Goal: Task Accomplishment & Management: Manage account settings

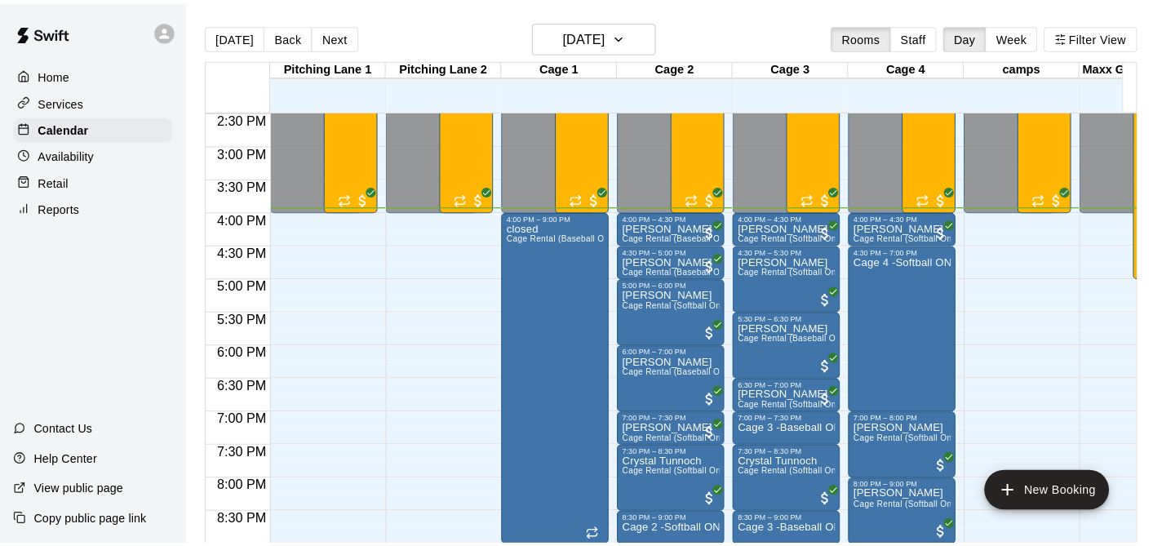
scroll to position [920, 0]
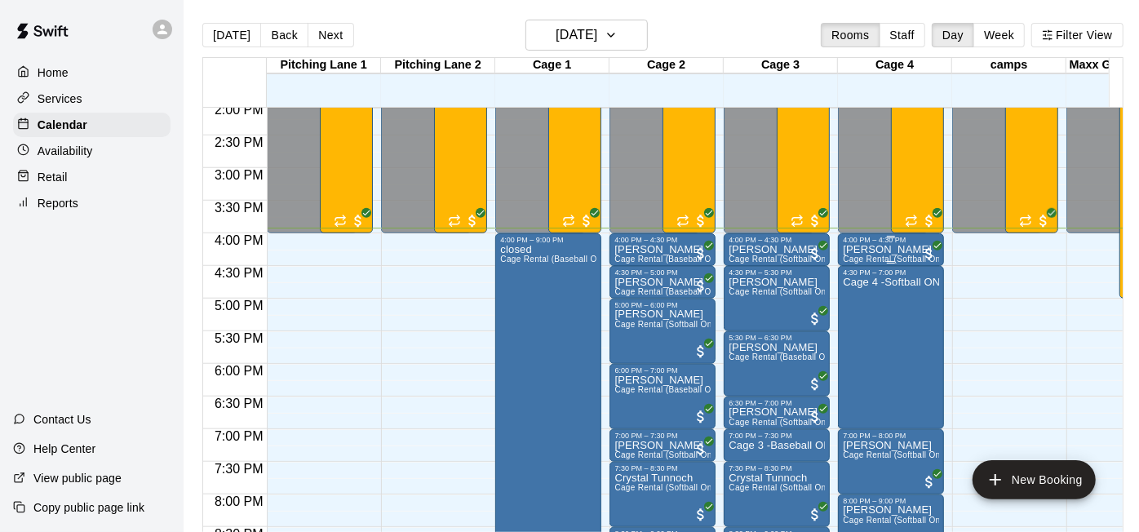
click at [873, 250] on p "[PERSON_NAME]" at bounding box center [891, 250] width 96 height 0
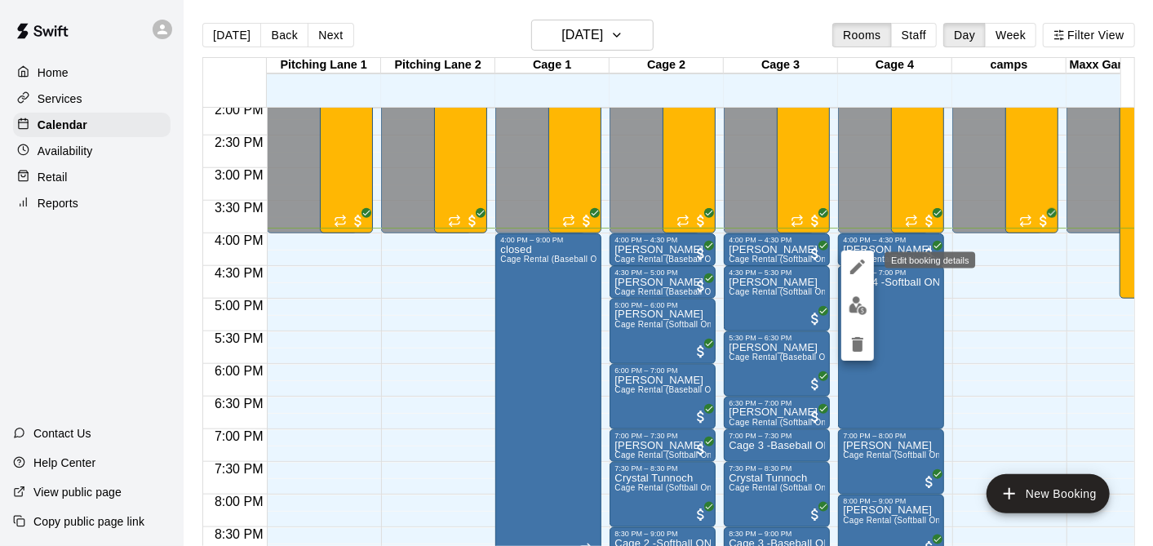
click at [856, 251] on button "edit" at bounding box center [857, 267] width 33 height 33
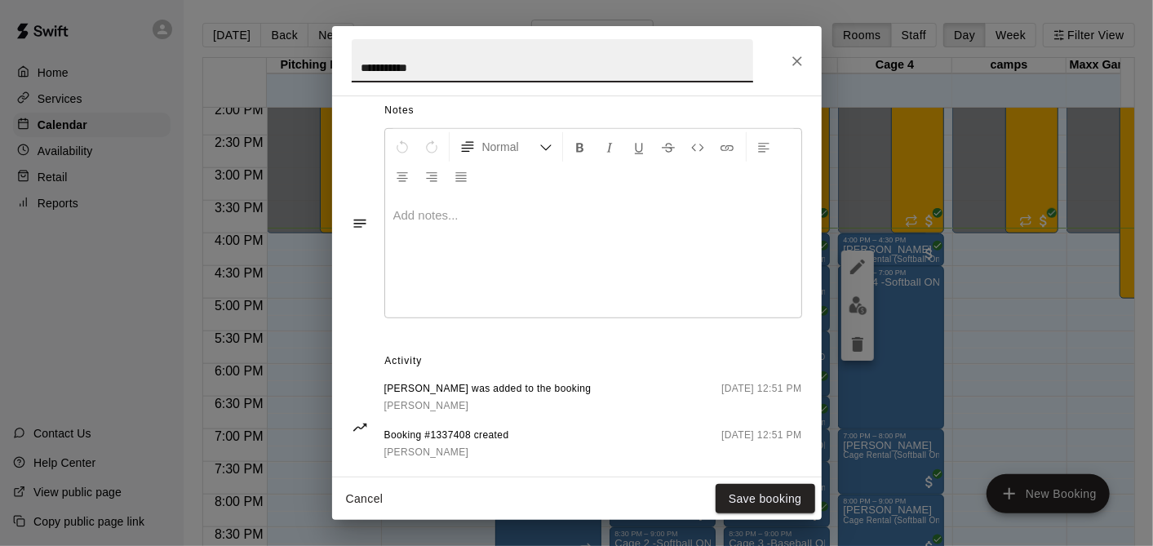
scroll to position [541, 0]
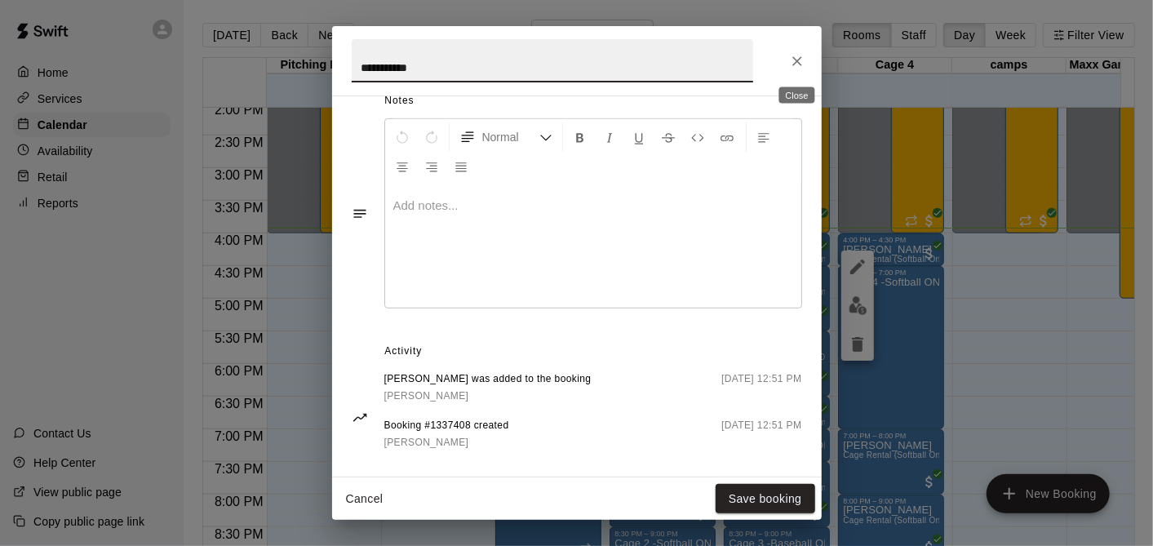
click at [801, 53] on icon "Close" at bounding box center [797, 61] width 16 height 16
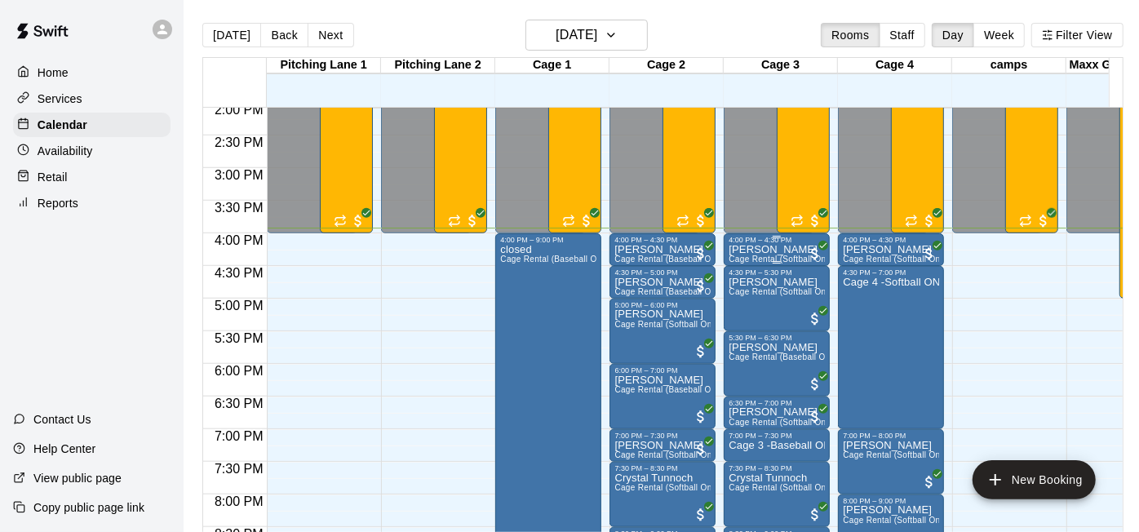
click at [759, 242] on div "4:00 PM – 4:30 PM" at bounding box center [777, 240] width 96 height 8
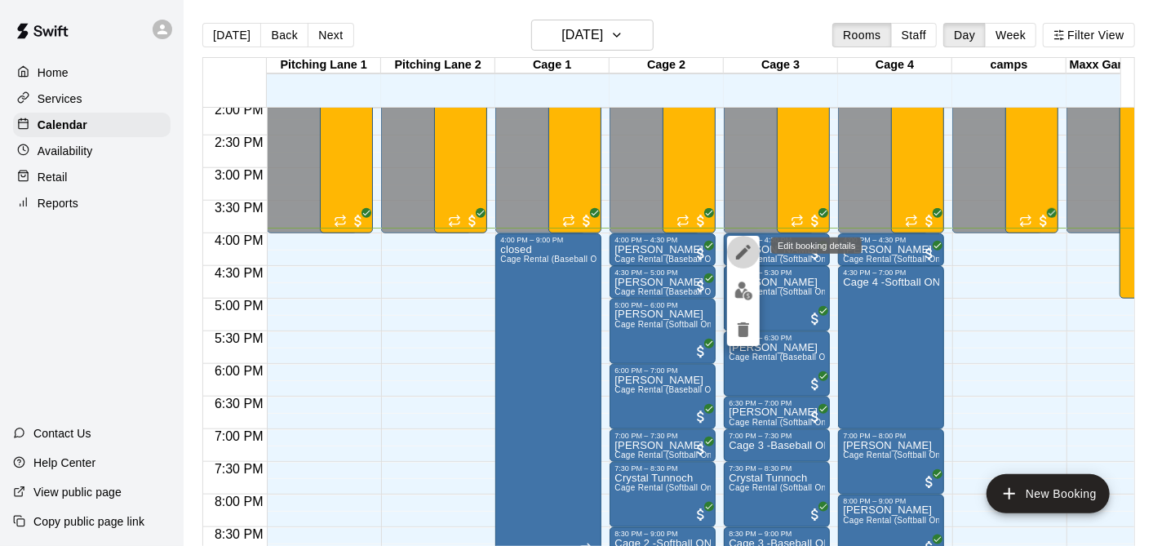
click at [734, 256] on icon "edit" at bounding box center [744, 252] width 20 height 20
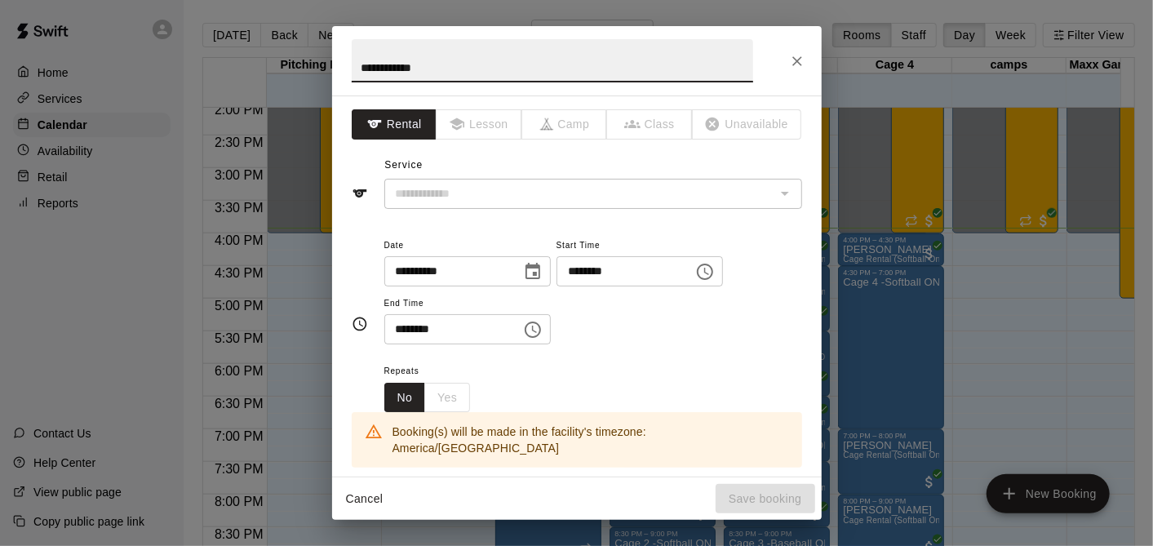
type input "**********"
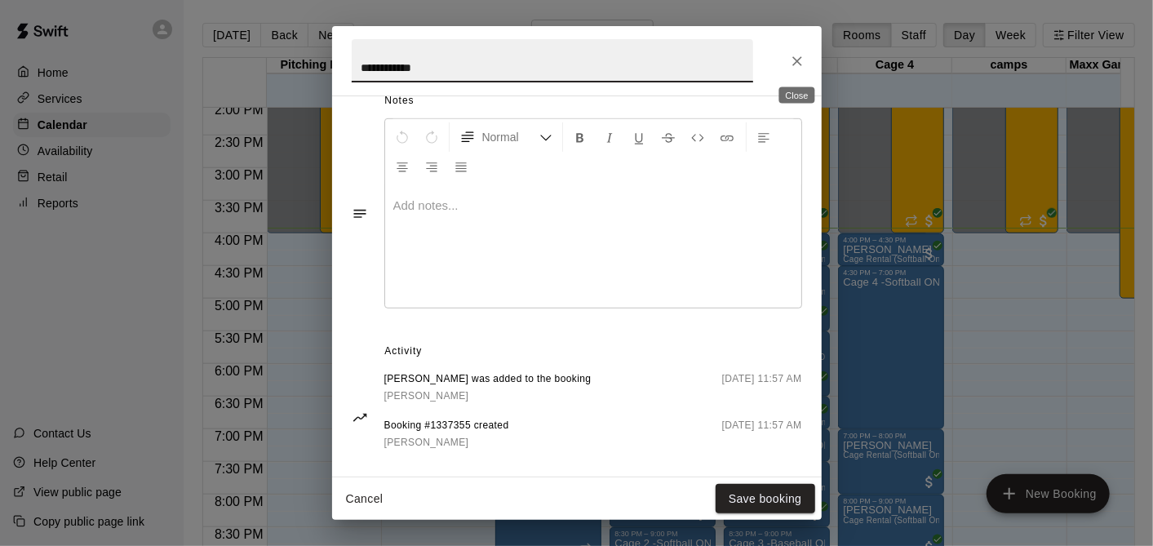
click at [801, 53] on icon "Close" at bounding box center [797, 61] width 16 height 16
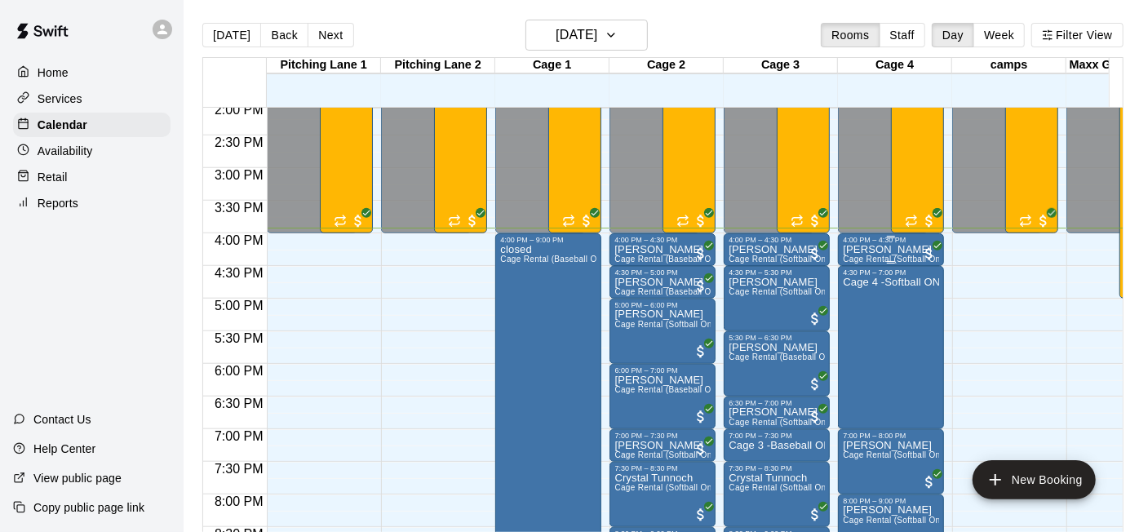
click at [881, 255] on div "Alex Biddle Cage Rental (Softball Only)" at bounding box center [891, 510] width 96 height 532
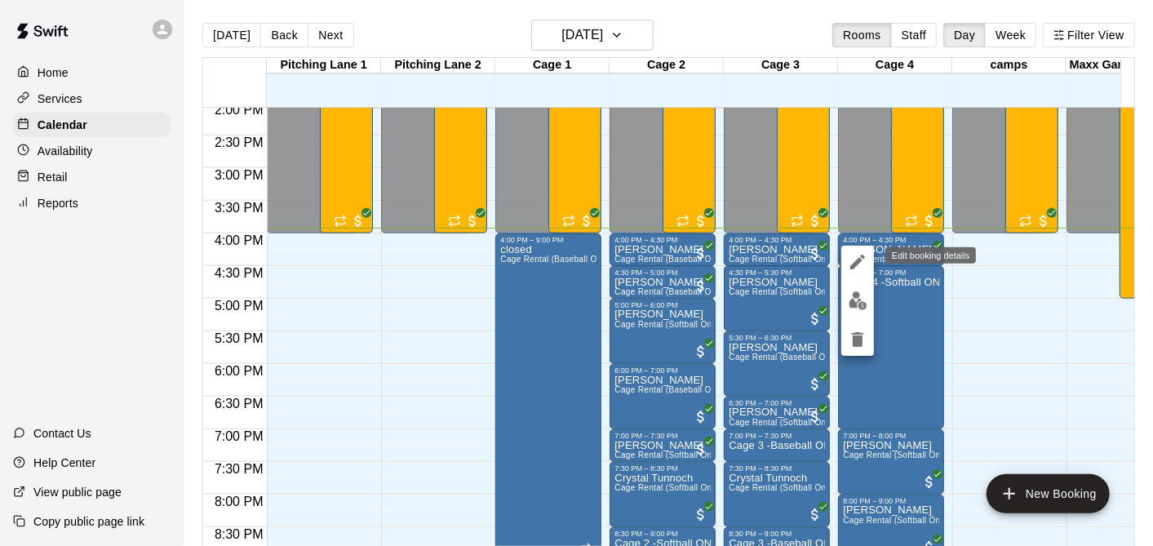
click at [857, 251] on button "edit" at bounding box center [857, 262] width 33 height 33
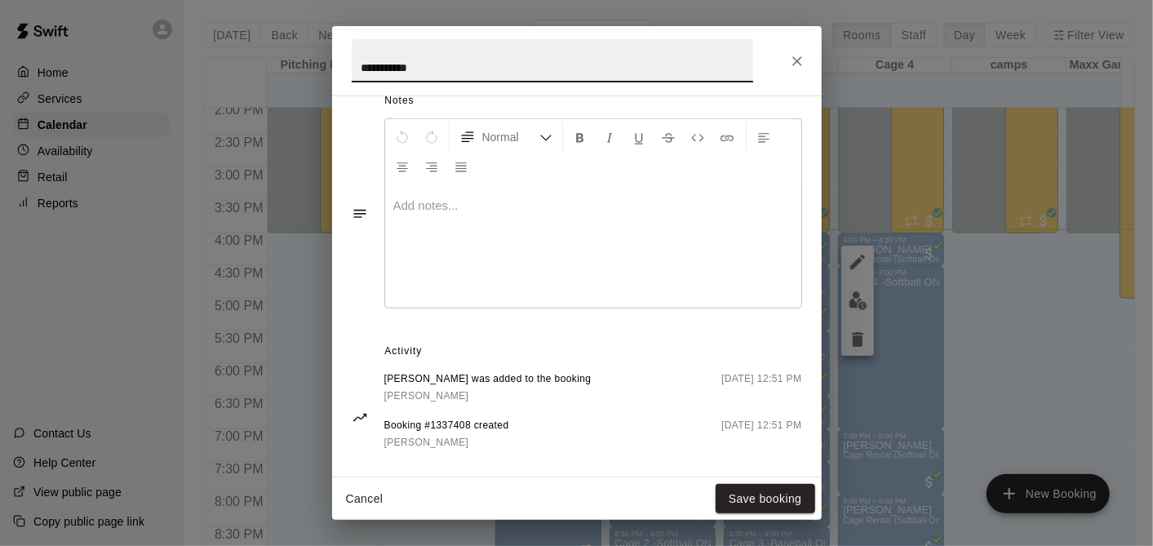
click at [801, 56] on icon "Close" at bounding box center [797, 61] width 10 height 10
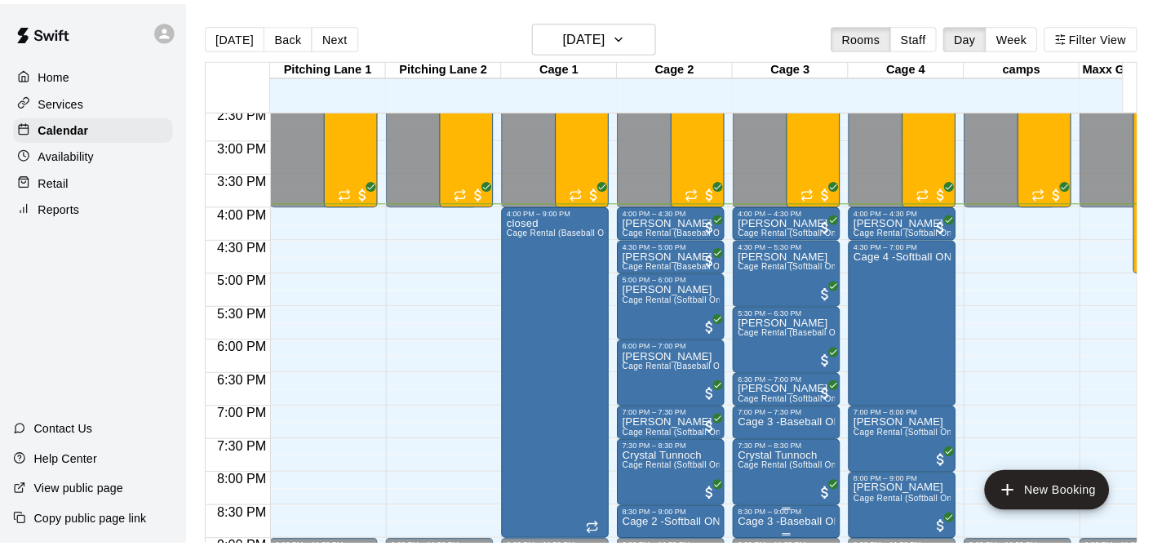
scroll to position [941, 0]
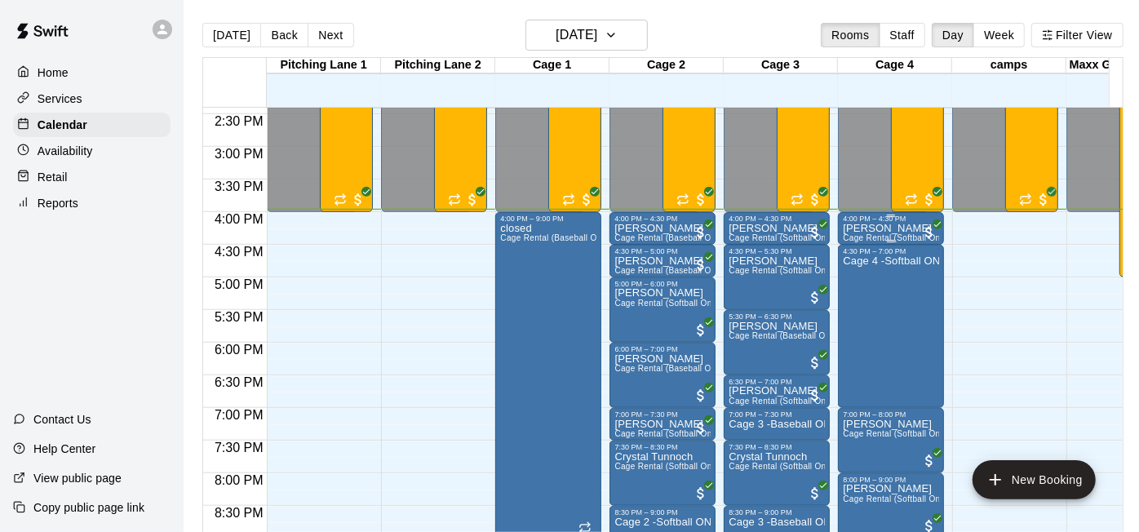
click at [891, 229] on p "[PERSON_NAME]" at bounding box center [891, 229] width 96 height 0
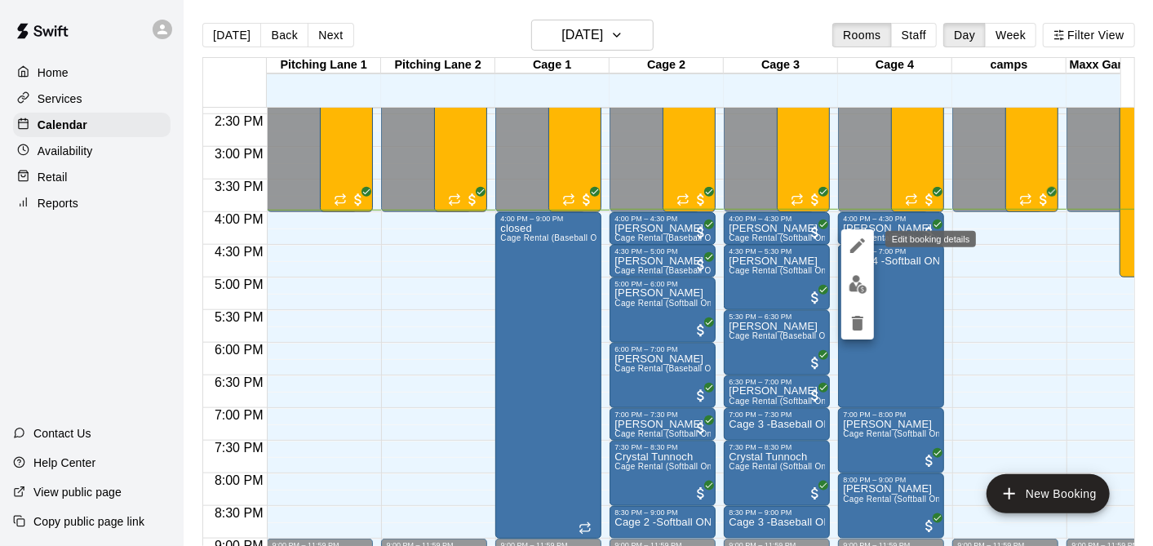
click at [855, 240] on icon "edit" at bounding box center [858, 246] width 20 height 20
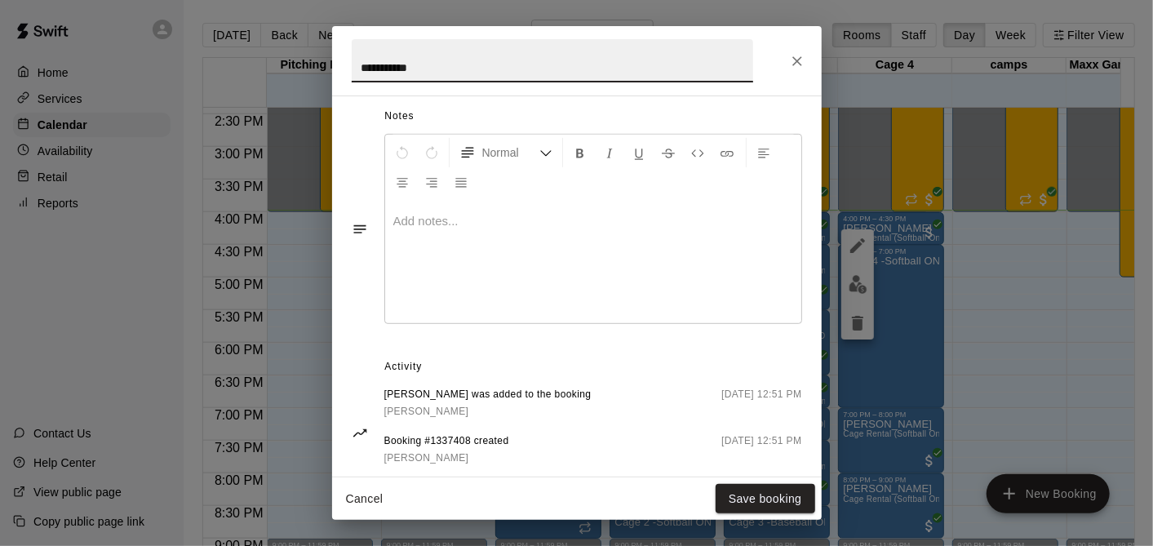
scroll to position [541, 0]
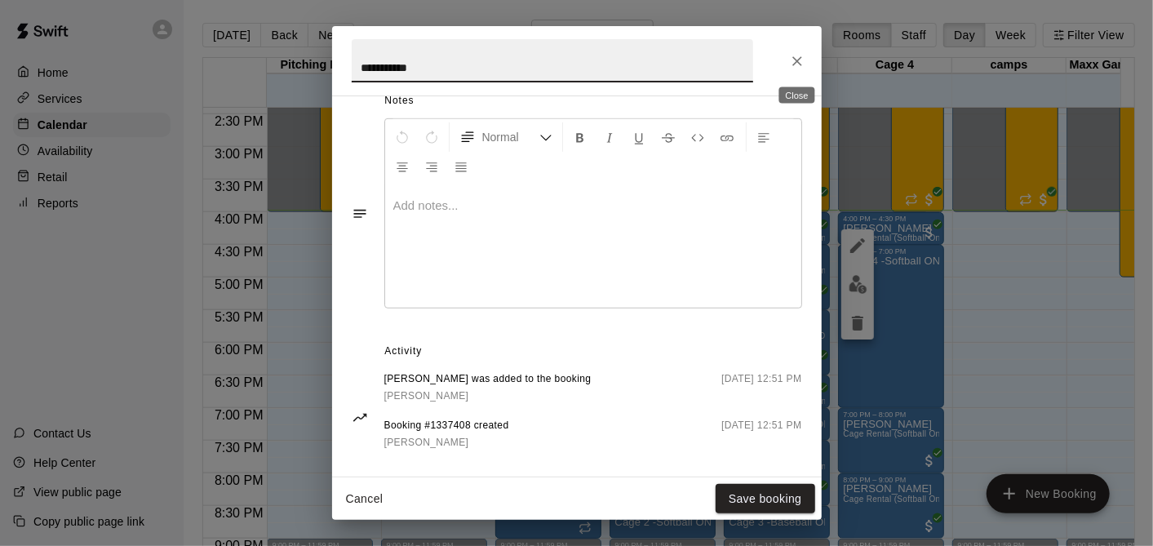
click at [789, 50] on button "Close" at bounding box center [797, 61] width 29 height 29
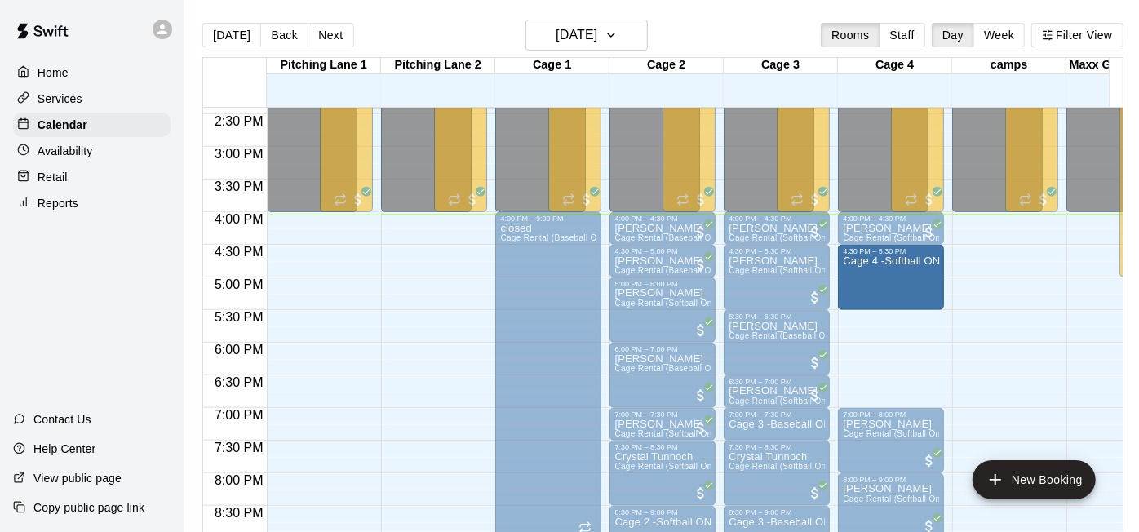
drag, startPoint x: 891, startPoint y: 404, endPoint x: 890, endPoint y: 312, distance: 92.2
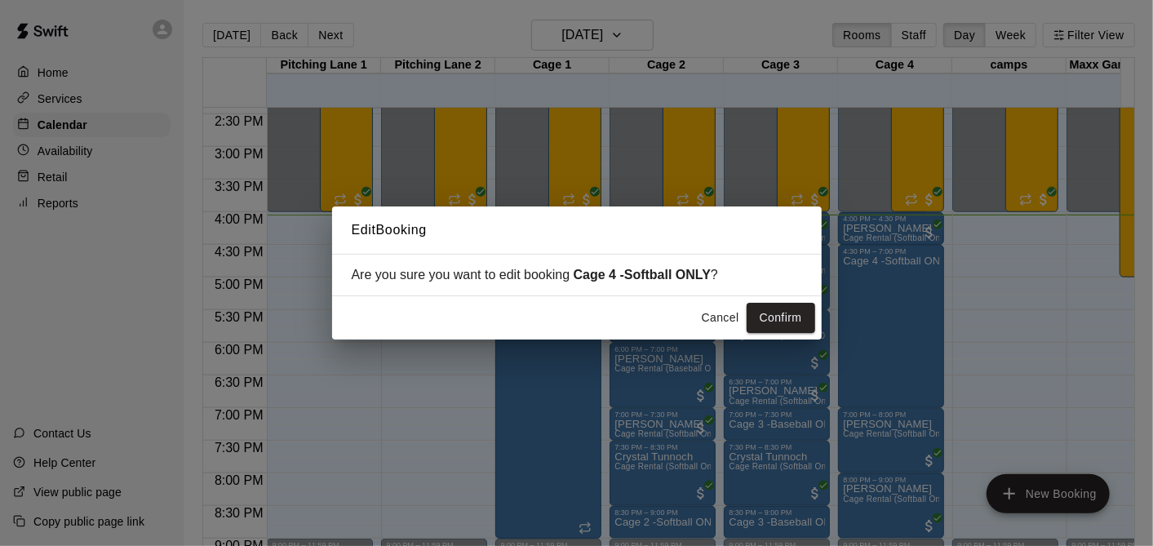
click at [767, 310] on button "Confirm" at bounding box center [781, 318] width 69 height 30
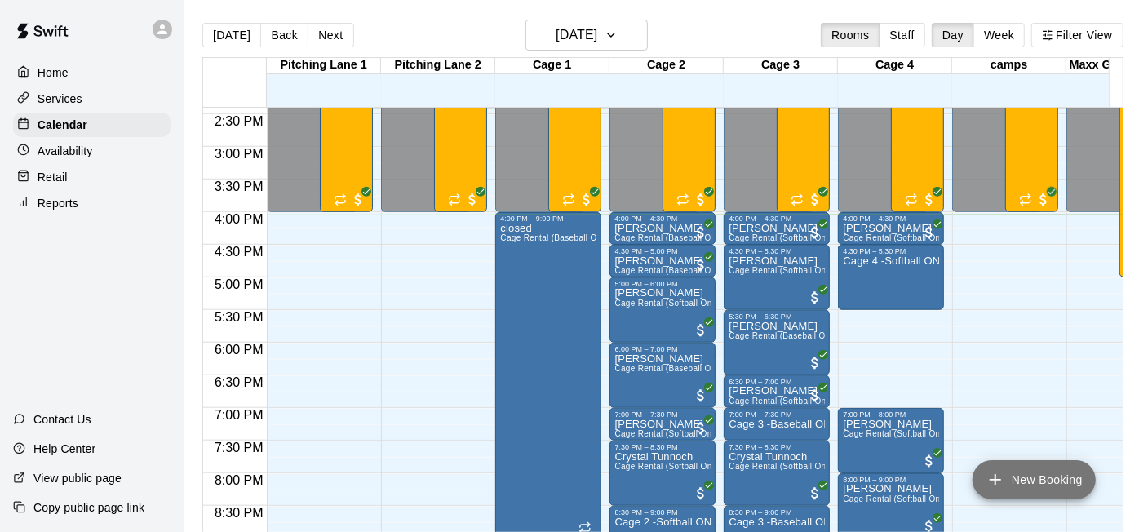
click at [1032, 489] on button "New Booking" at bounding box center [1034, 479] width 123 height 39
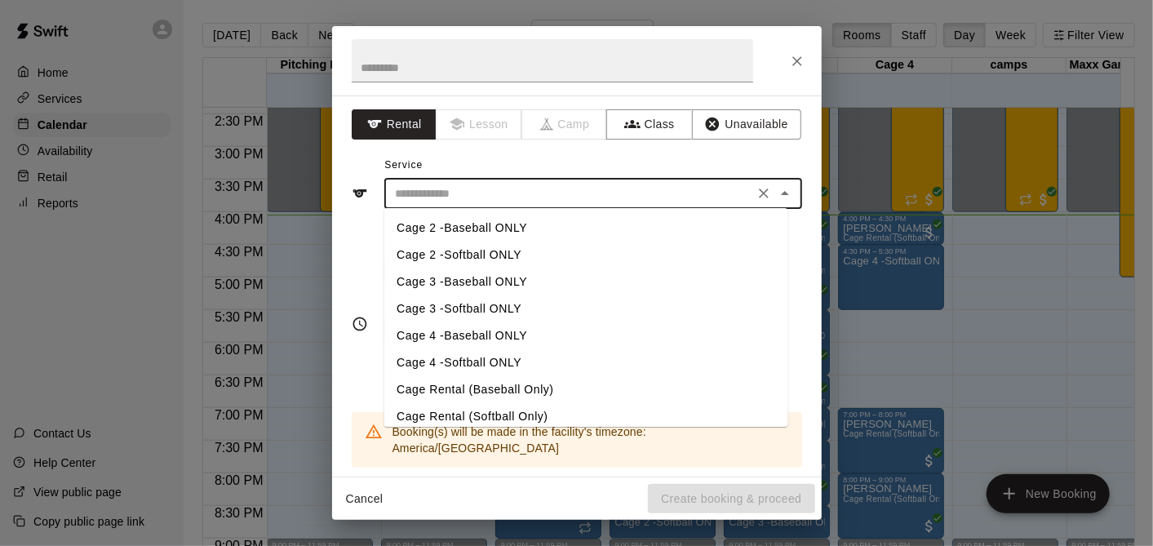
click at [491, 189] on input "text" at bounding box center [569, 194] width 360 height 20
click at [461, 322] on li "Cage 4 -Baseball ONLY" at bounding box center [586, 335] width 404 height 27
type input "**********"
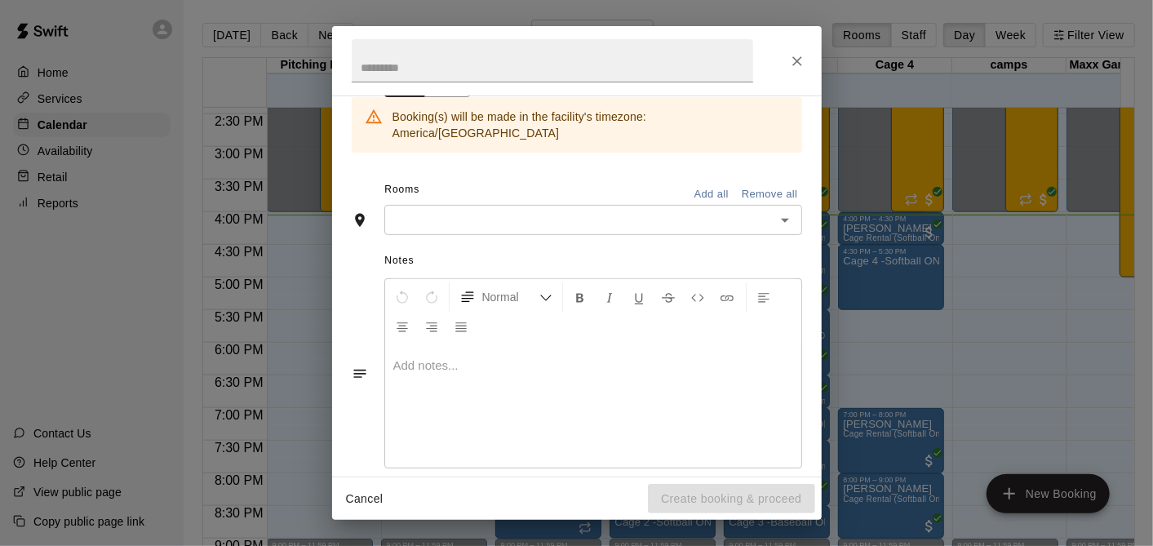
scroll to position [319, 0]
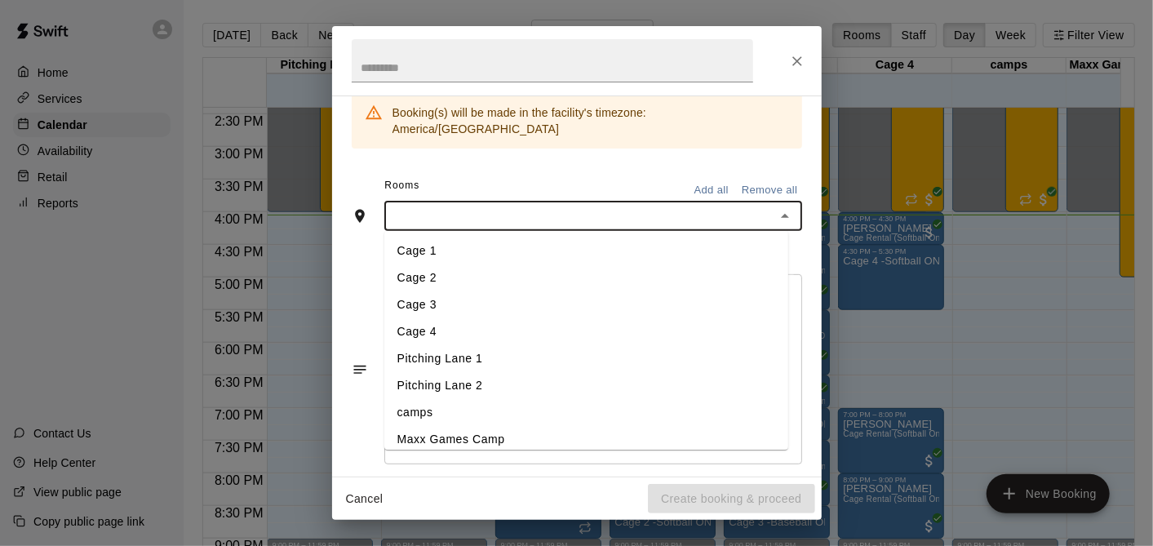
click at [411, 206] on input "text" at bounding box center [579, 216] width 381 height 20
click at [435, 319] on li "Cage 4" at bounding box center [586, 332] width 404 height 27
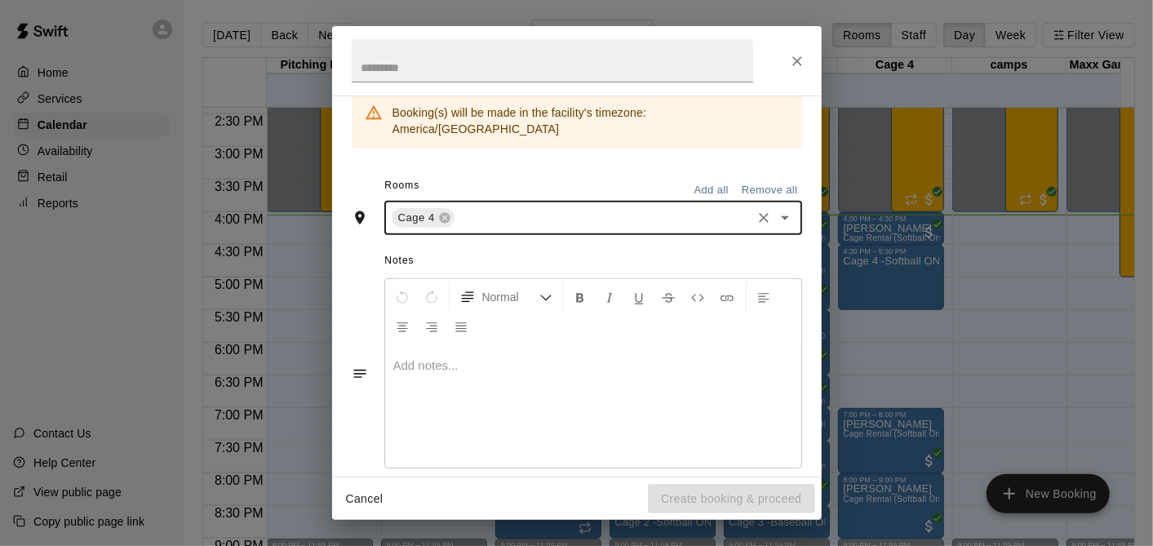
scroll to position [109, 0]
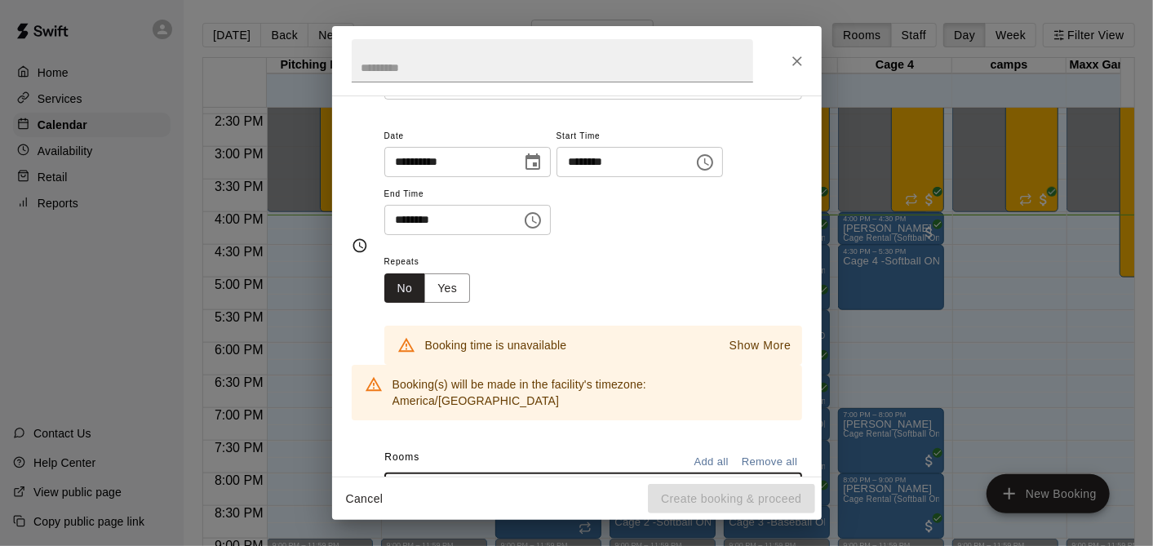
click at [595, 164] on input "********" at bounding box center [620, 162] width 126 height 30
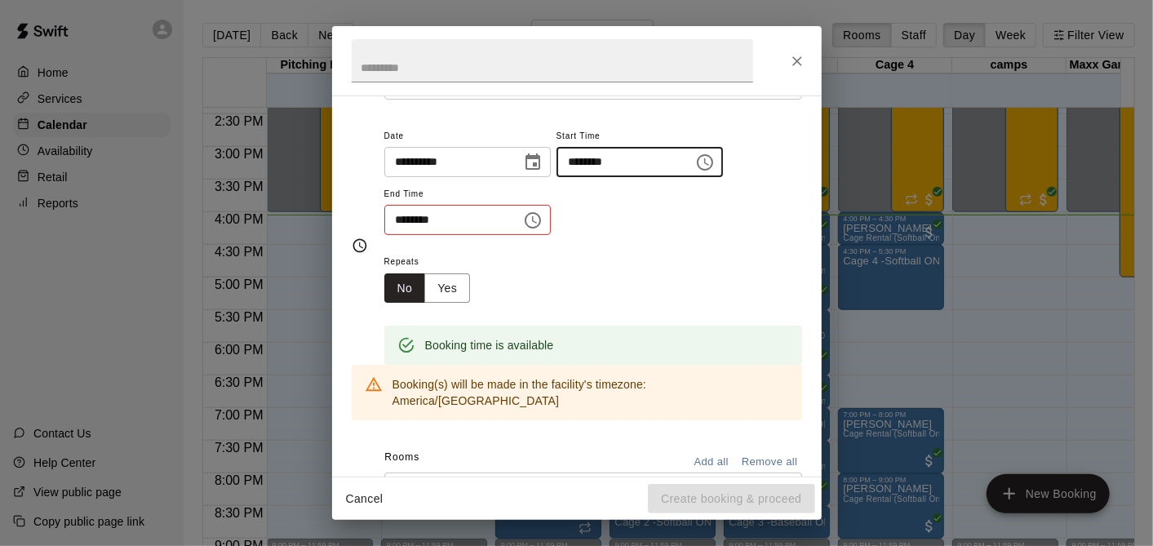
type input "********"
click at [402, 223] on input "********" at bounding box center [447, 220] width 126 height 30
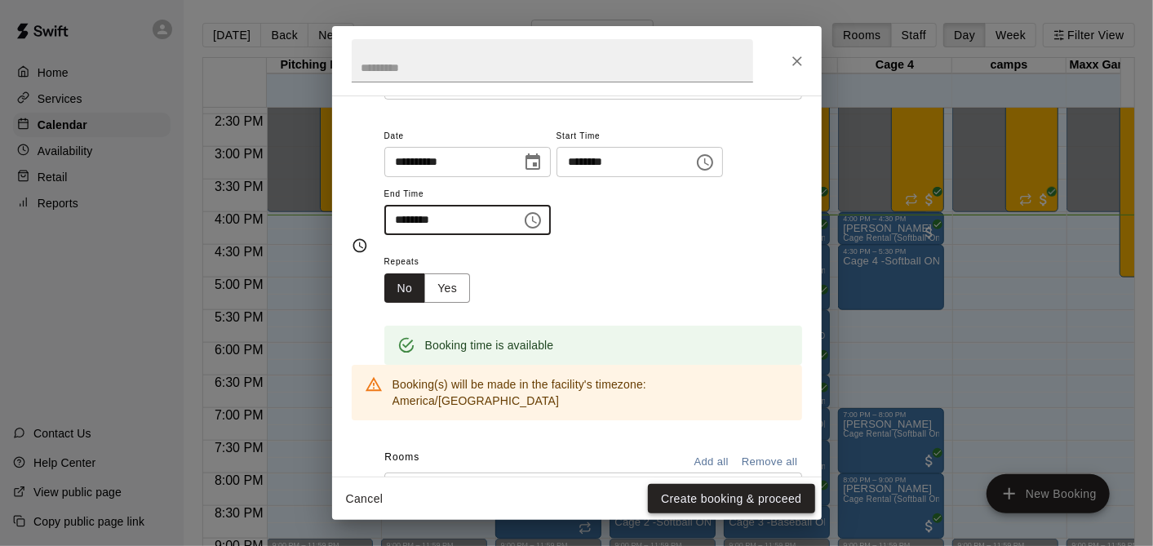
type input "********"
click at [681, 490] on button "Create booking & proceed" at bounding box center [731, 499] width 166 height 30
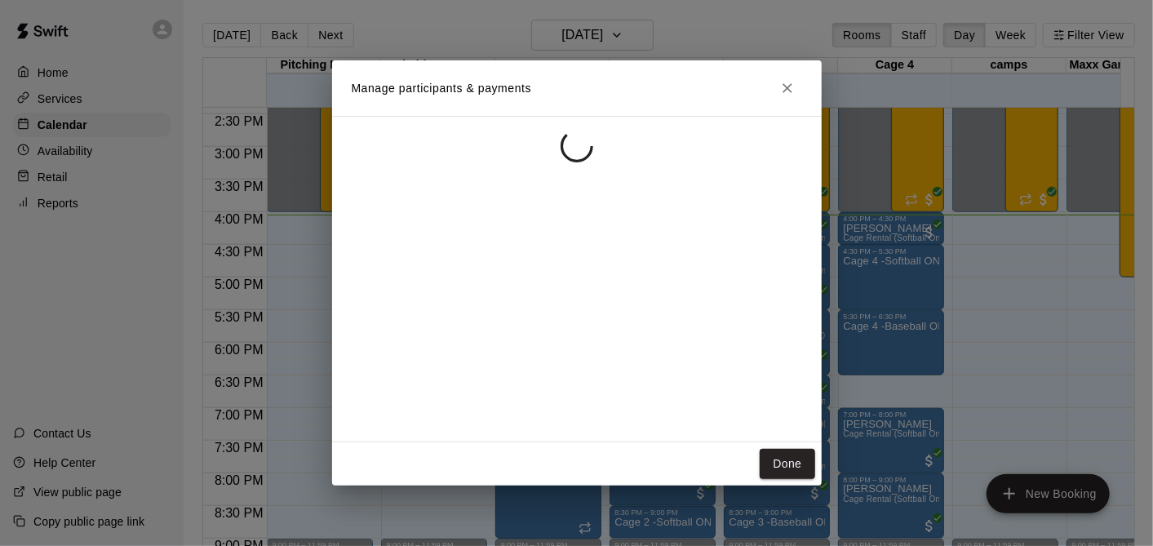
click at [787, 82] on icon "Close" at bounding box center [787, 88] width 16 height 16
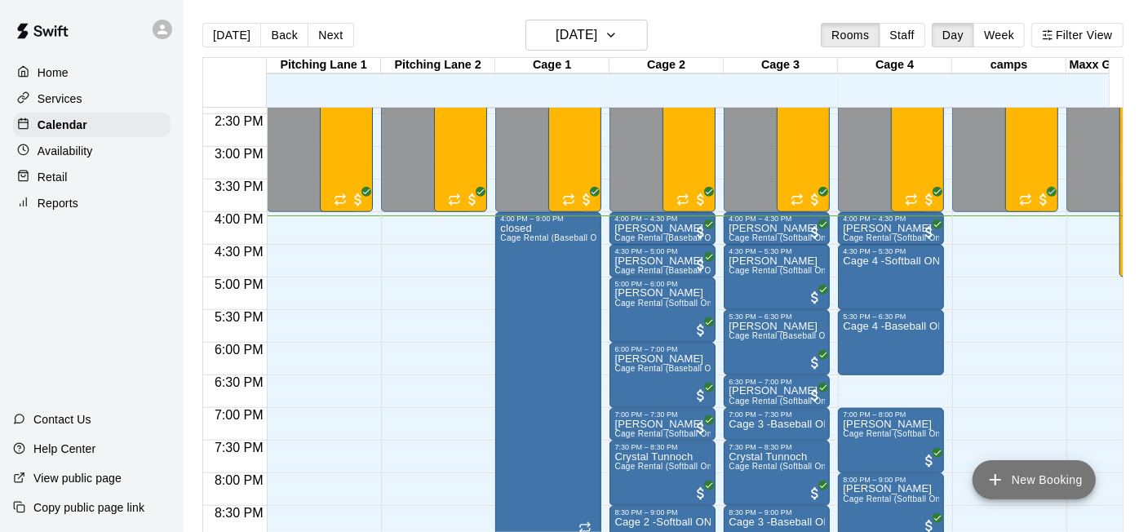
click at [1036, 473] on button "New Booking" at bounding box center [1034, 479] width 123 height 39
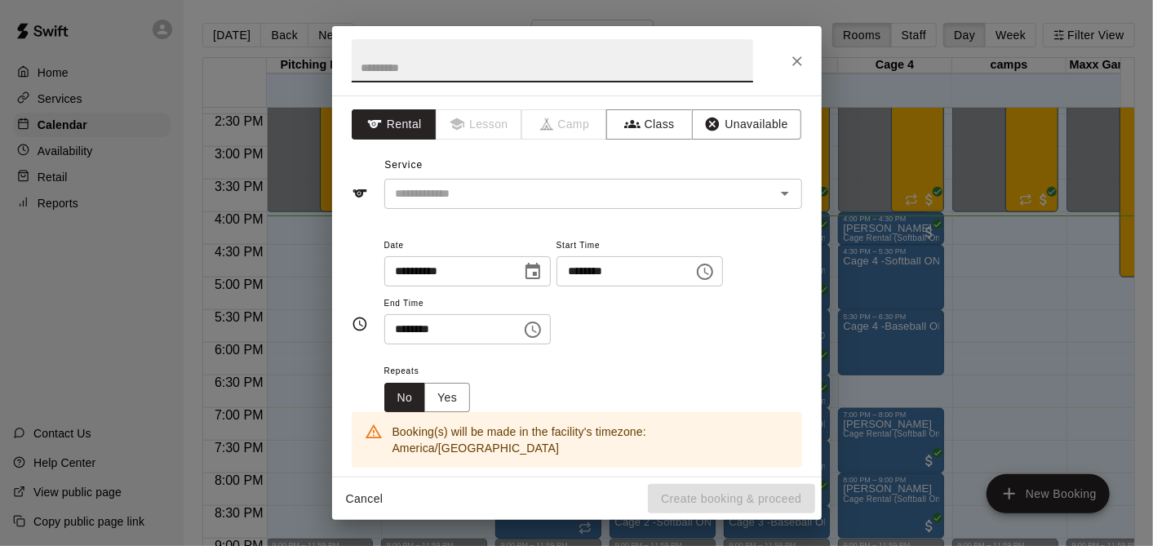
click at [593, 272] on input "********" at bounding box center [620, 271] width 126 height 30
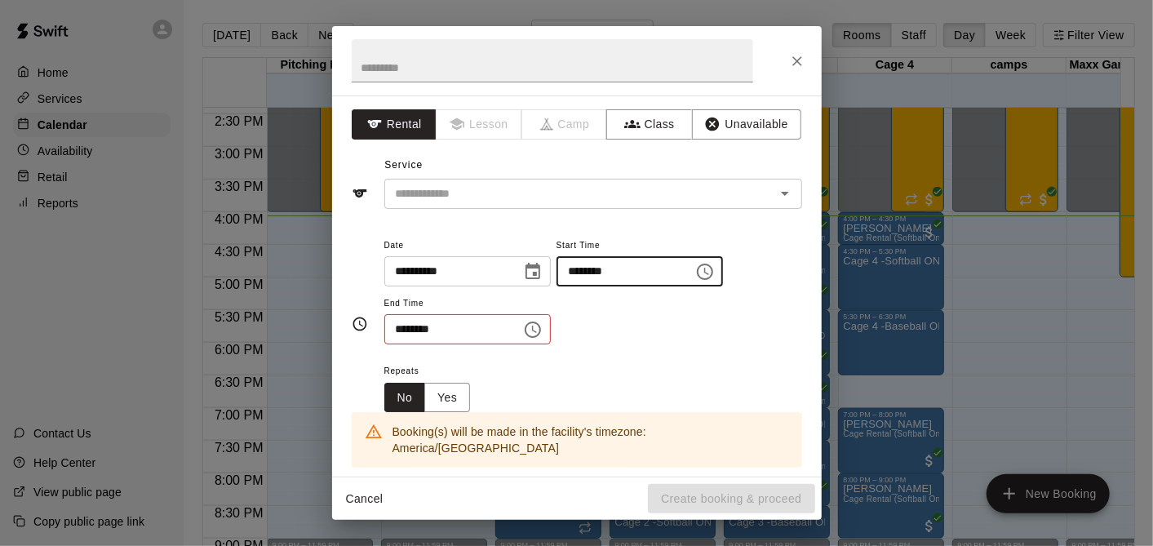
type input "********"
click at [408, 333] on input "********" at bounding box center [447, 329] width 126 height 30
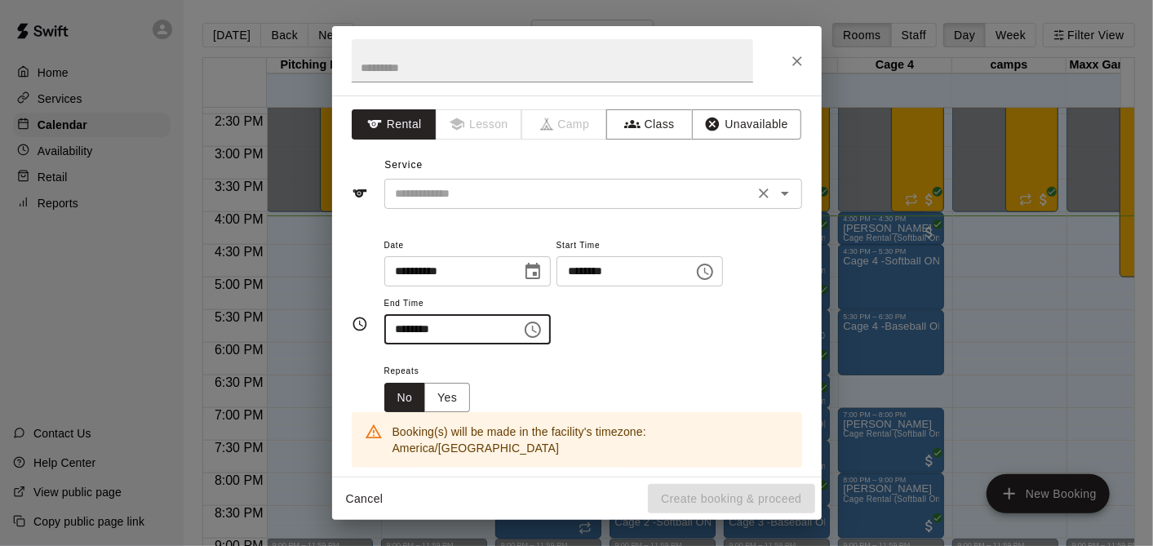
click at [498, 179] on div "​" at bounding box center [593, 194] width 418 height 30
type input "********"
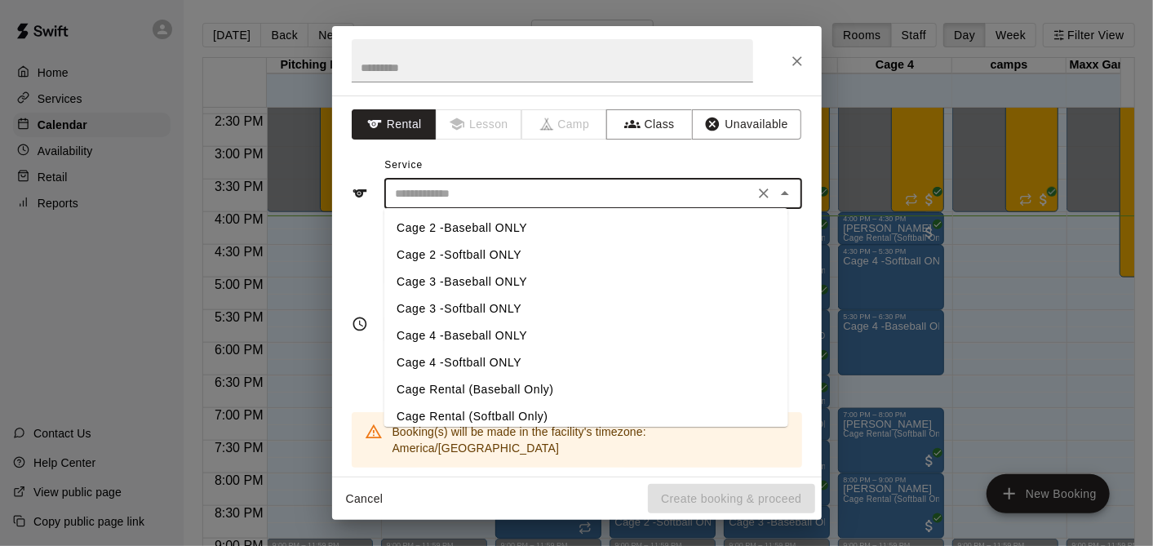
click at [480, 325] on li "Cage 4 -Baseball ONLY" at bounding box center [586, 335] width 404 height 27
type input "**********"
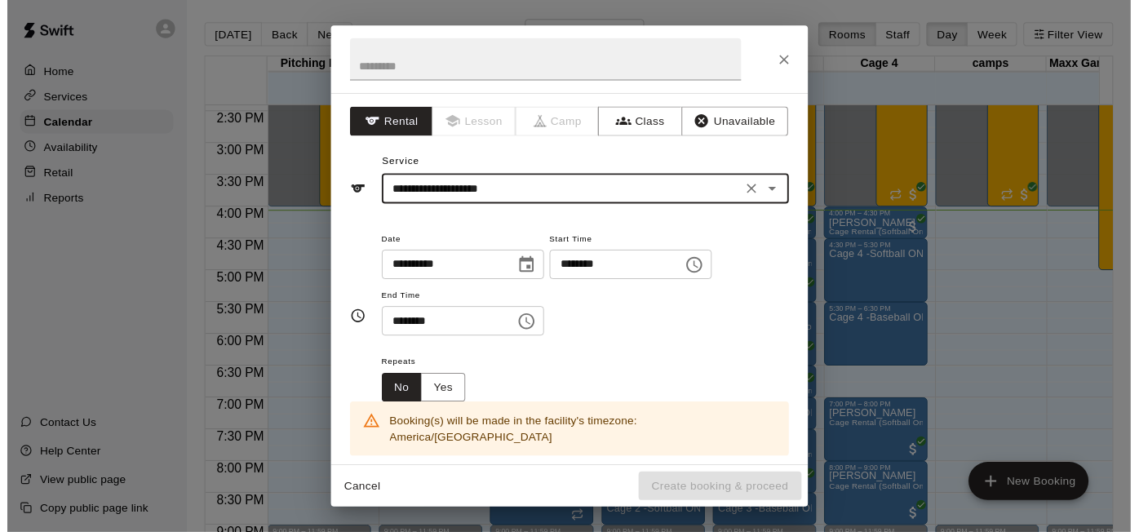
scroll to position [272, 0]
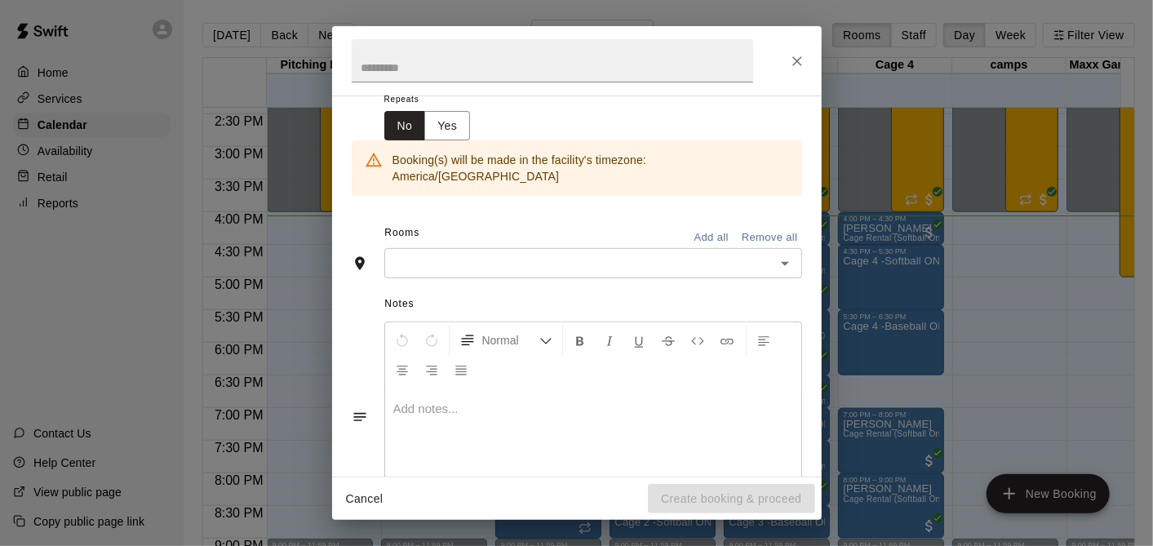
click at [482, 254] on input "text" at bounding box center [579, 263] width 381 height 20
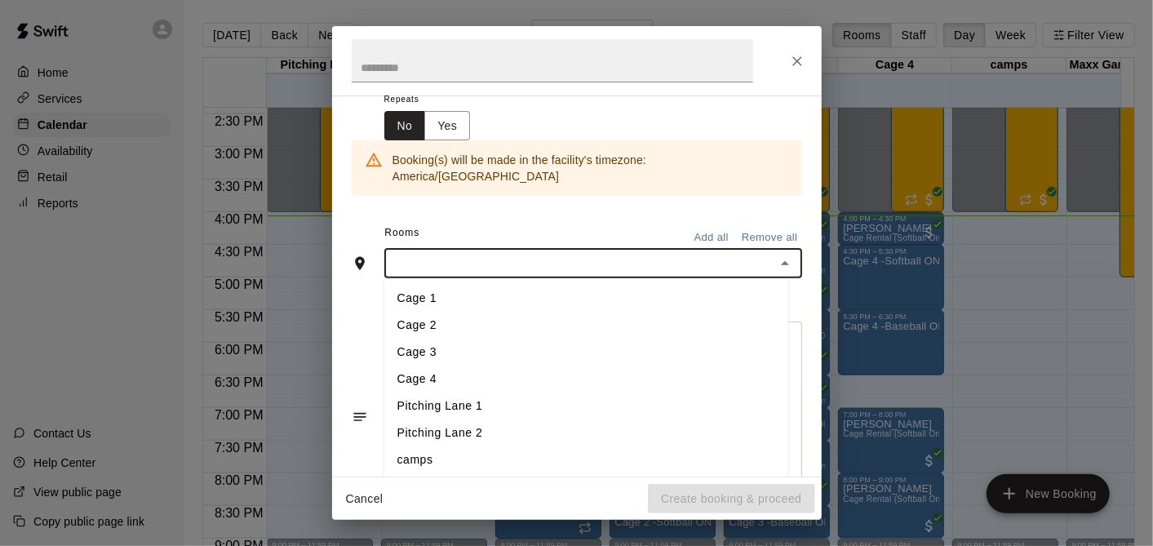
click at [459, 366] on li "Cage 4" at bounding box center [586, 379] width 404 height 27
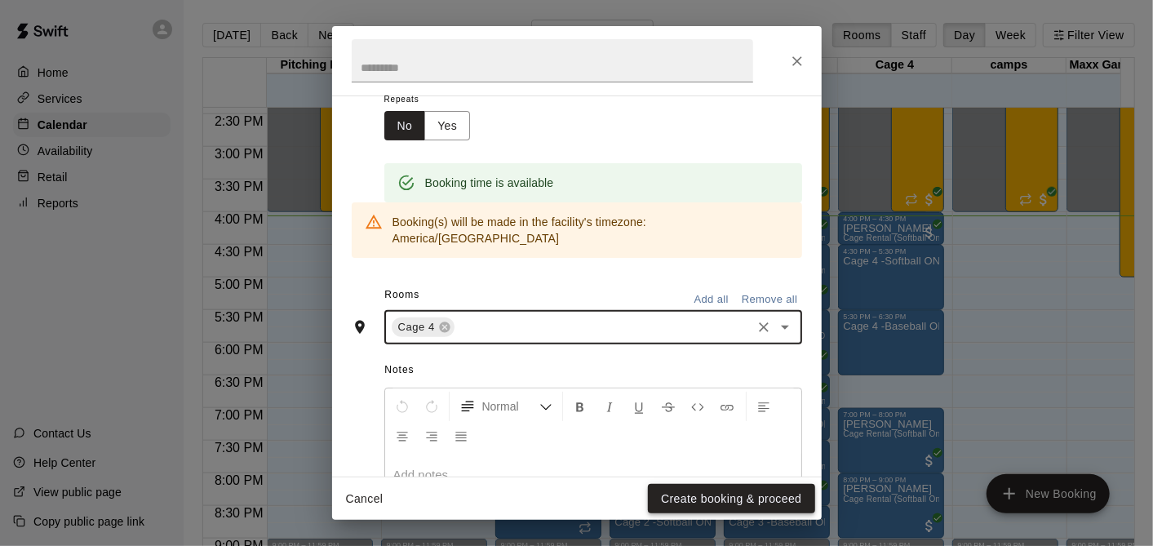
click at [711, 493] on button "Create booking & proceed" at bounding box center [731, 499] width 166 height 30
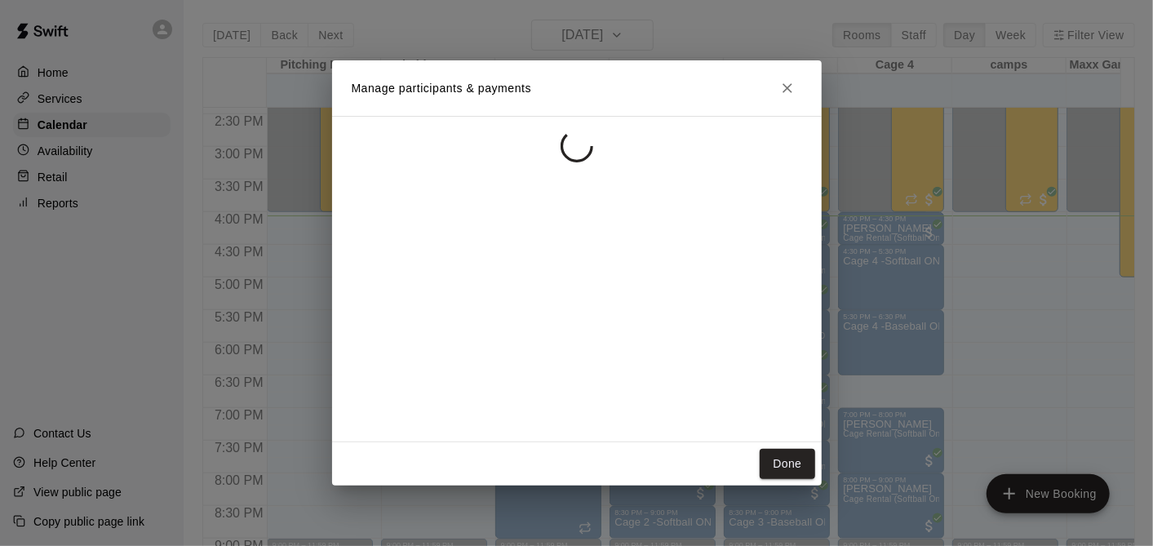
click at [781, 74] on button "Close" at bounding box center [787, 87] width 29 height 29
click at [778, 89] on button "Close" at bounding box center [787, 87] width 29 height 29
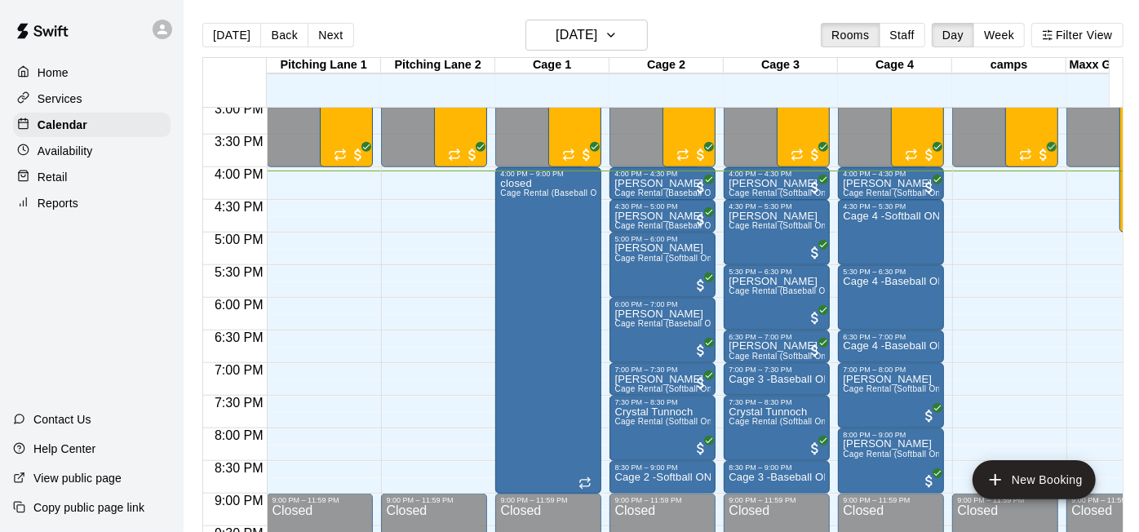
scroll to position [983, 0]
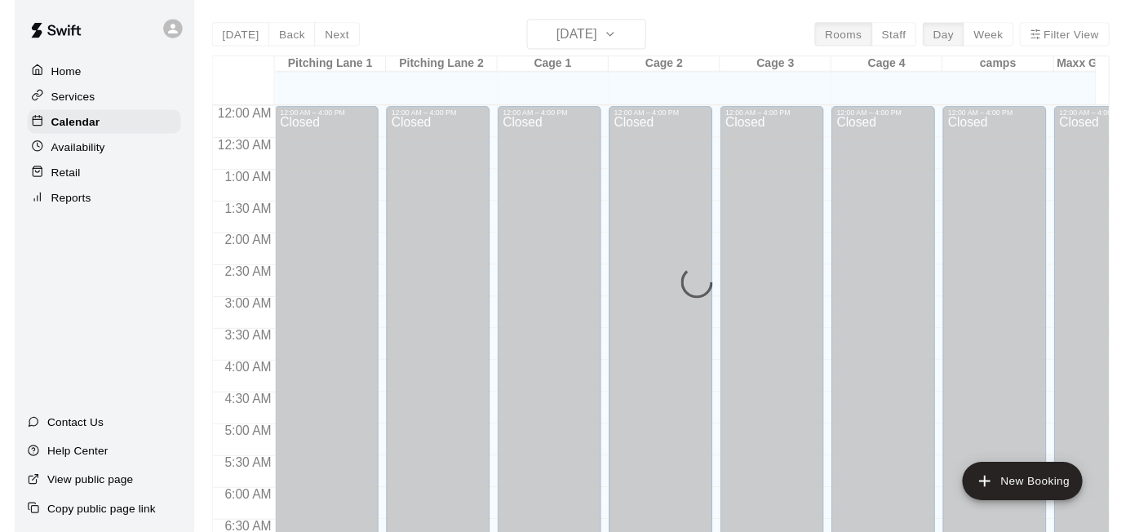
scroll to position [1054, 0]
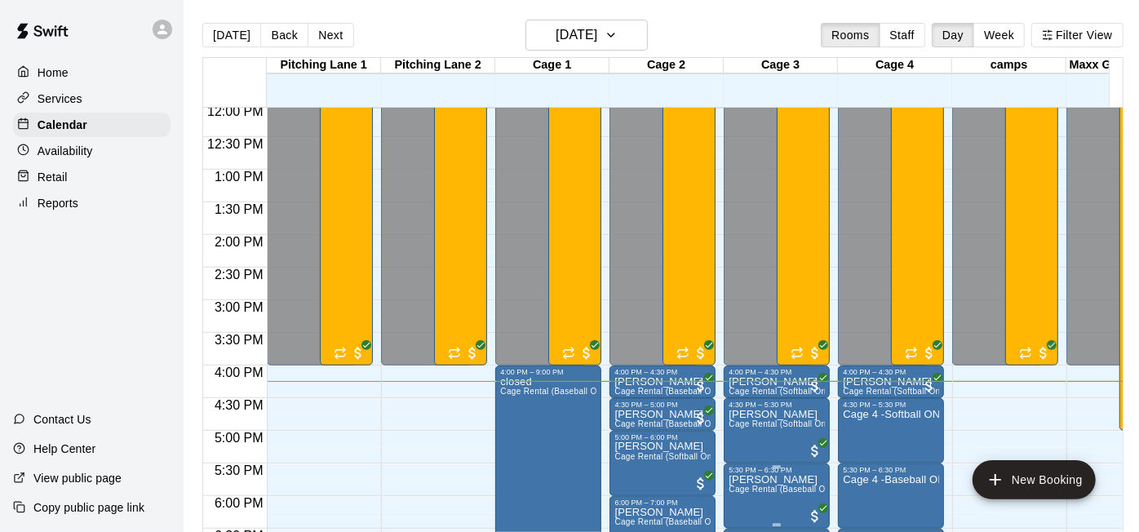
scroll to position [1059, 0]
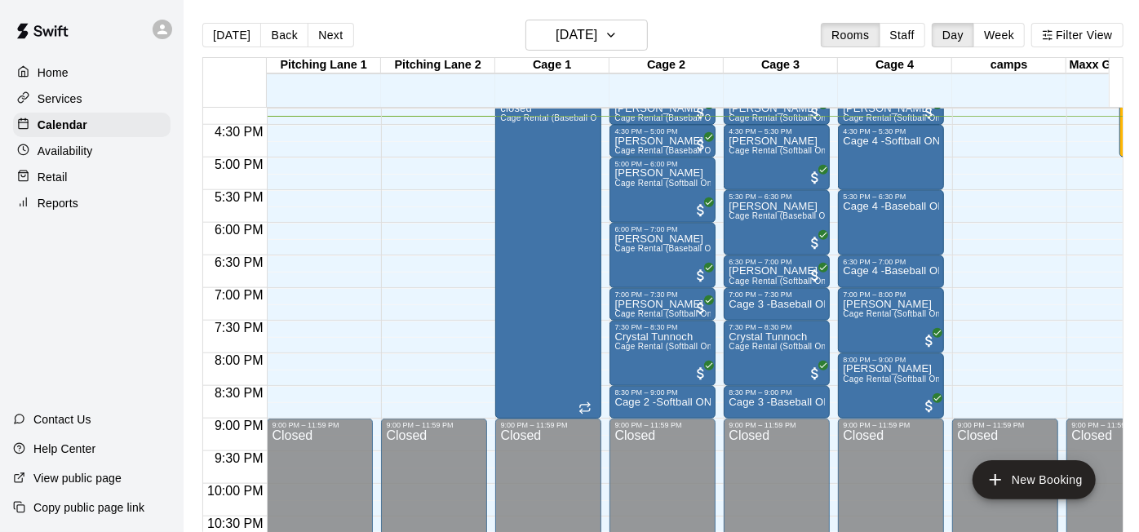
scroll to position [788, 0]
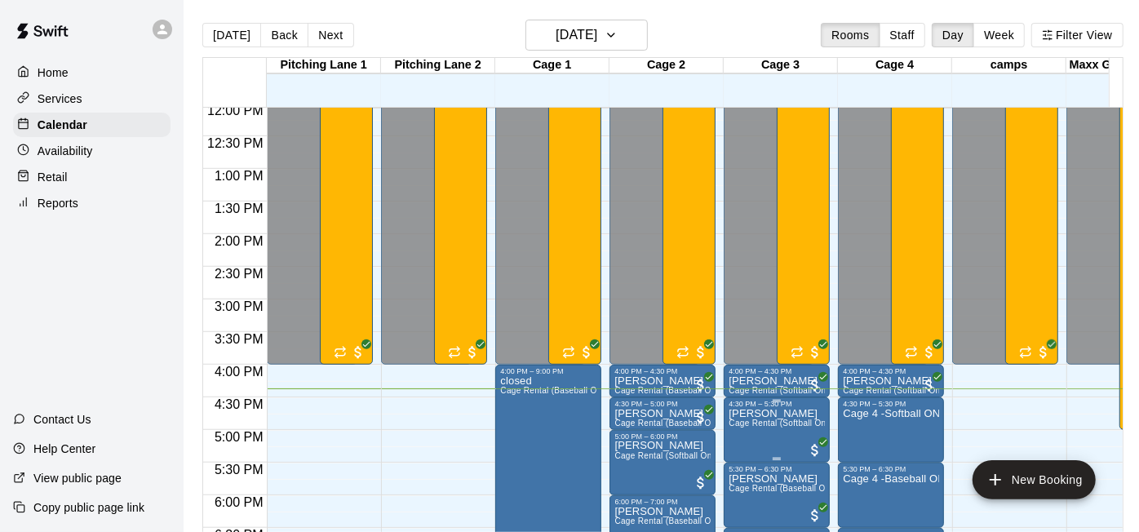
click at [801, 423] on span "Cage Rental (Softball Only)" at bounding box center [782, 423] width 107 height 9
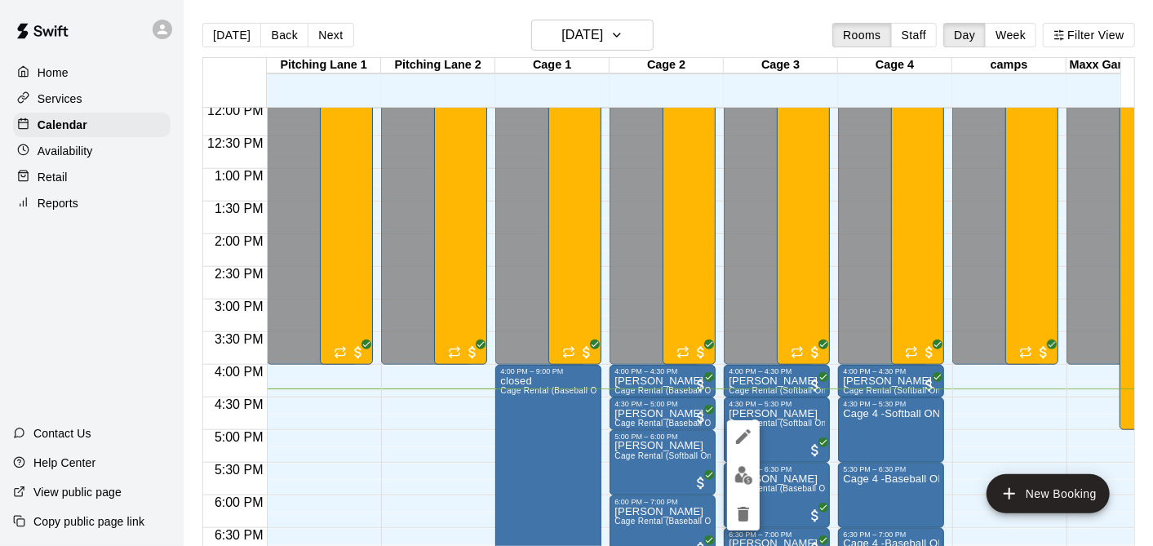
click at [730, 428] on button "edit" at bounding box center [743, 436] width 33 height 33
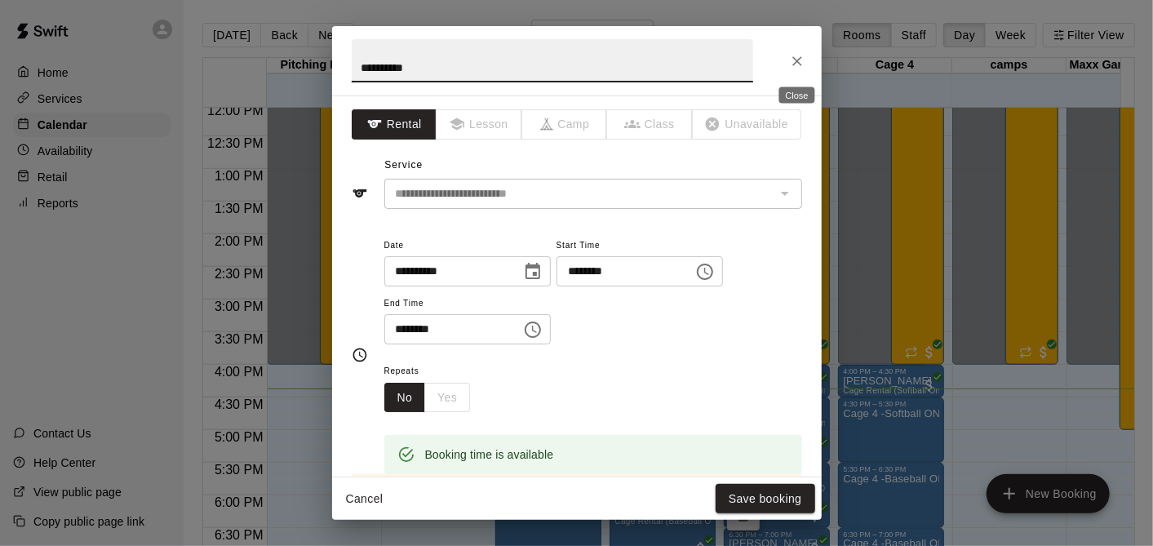
click at [797, 61] on icon "Close" at bounding box center [797, 61] width 10 height 10
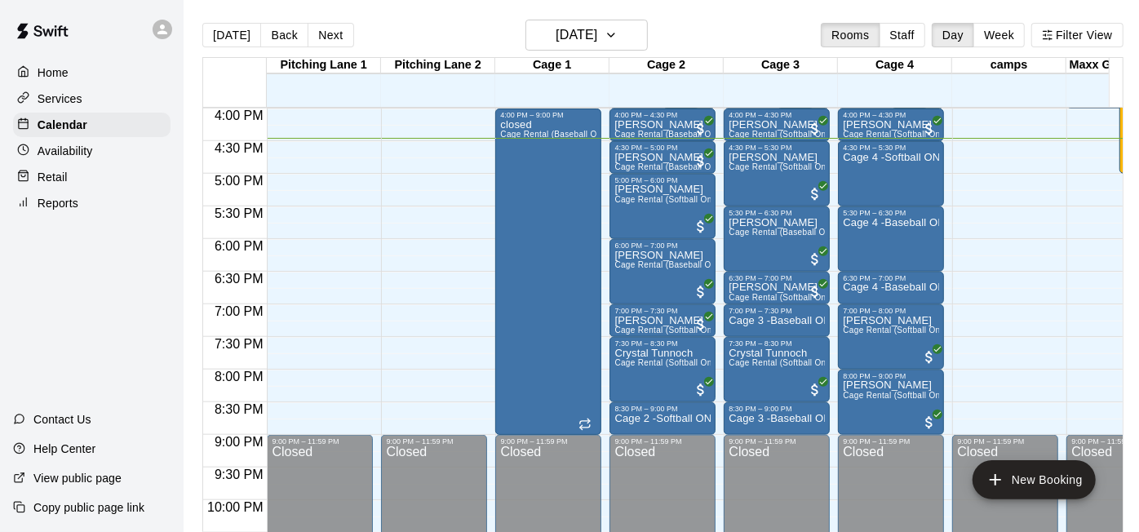
scroll to position [1061, 0]
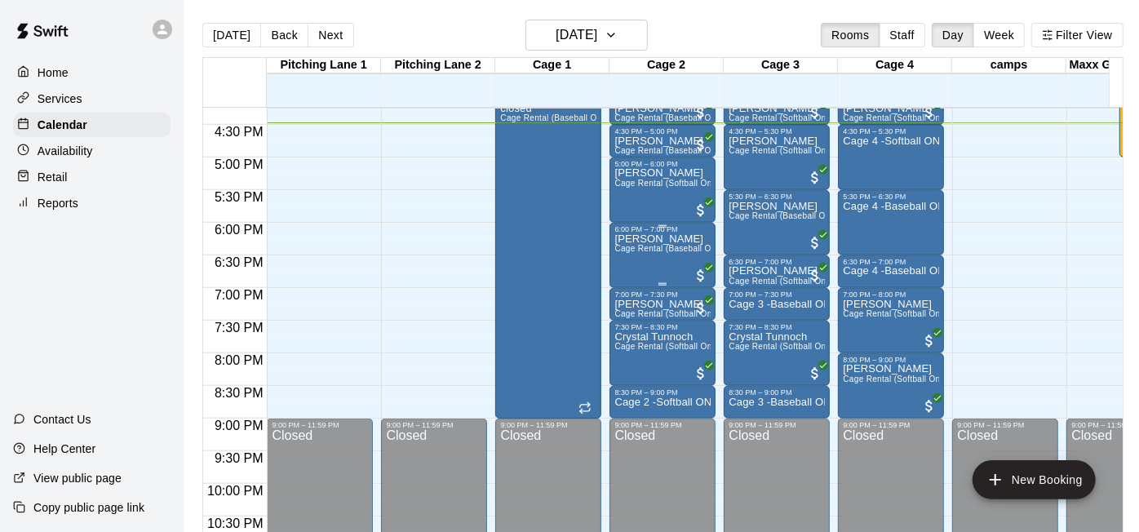
drag, startPoint x: 755, startPoint y: 219, endPoint x: 676, endPoint y: 238, distance: 81.6
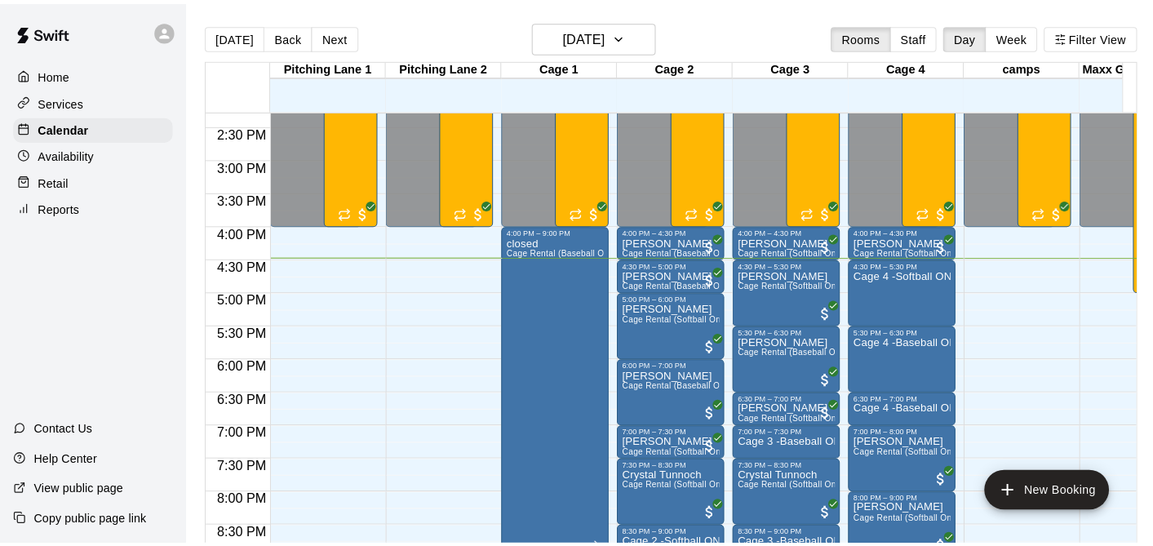
scroll to position [945, 0]
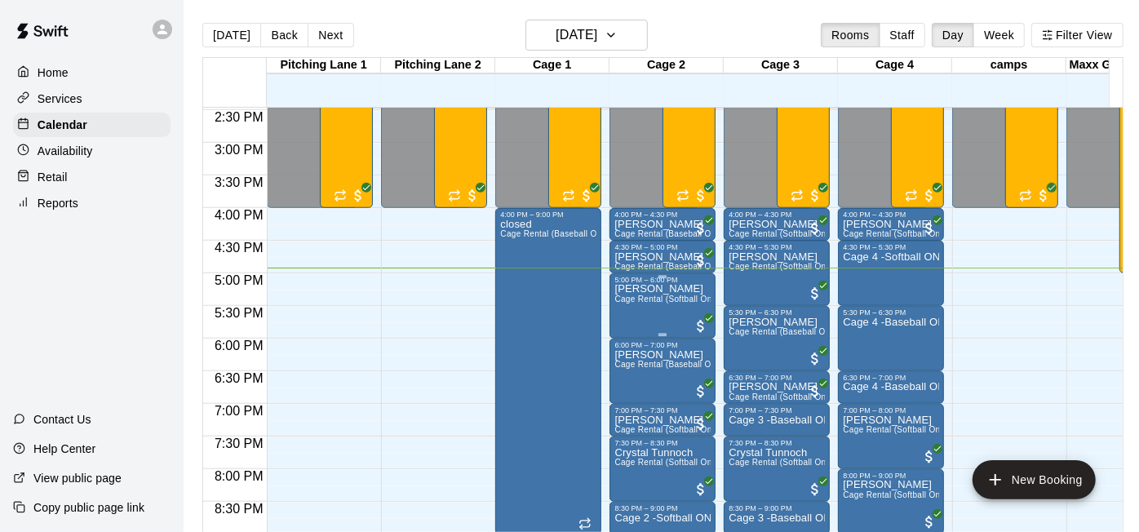
click at [655, 278] on div "5:00 PM – 6:00 PM" at bounding box center [663, 280] width 96 height 8
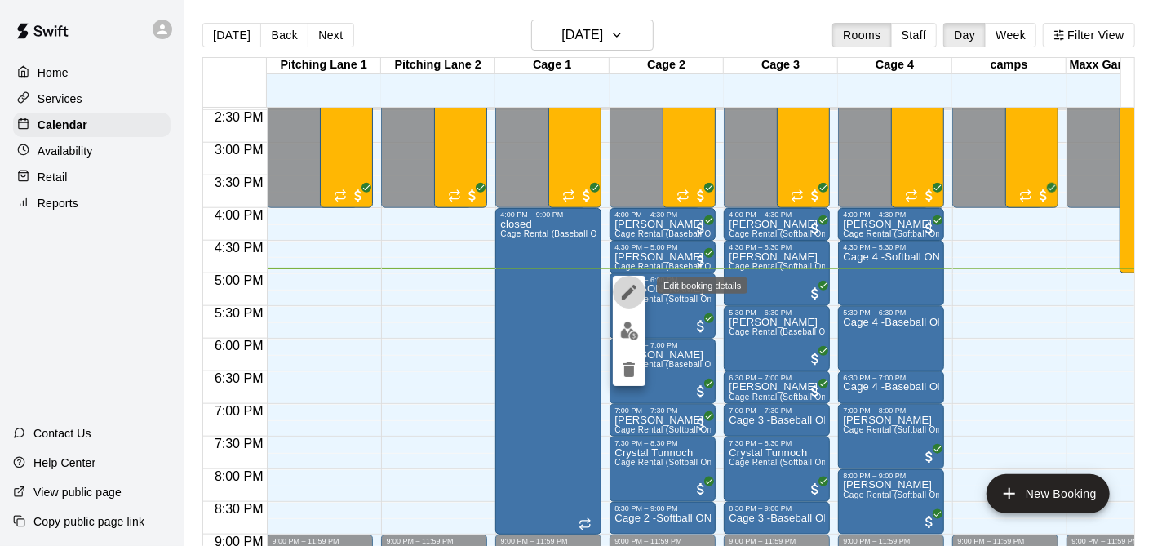
click at [629, 289] on icon "edit" at bounding box center [629, 292] width 15 height 15
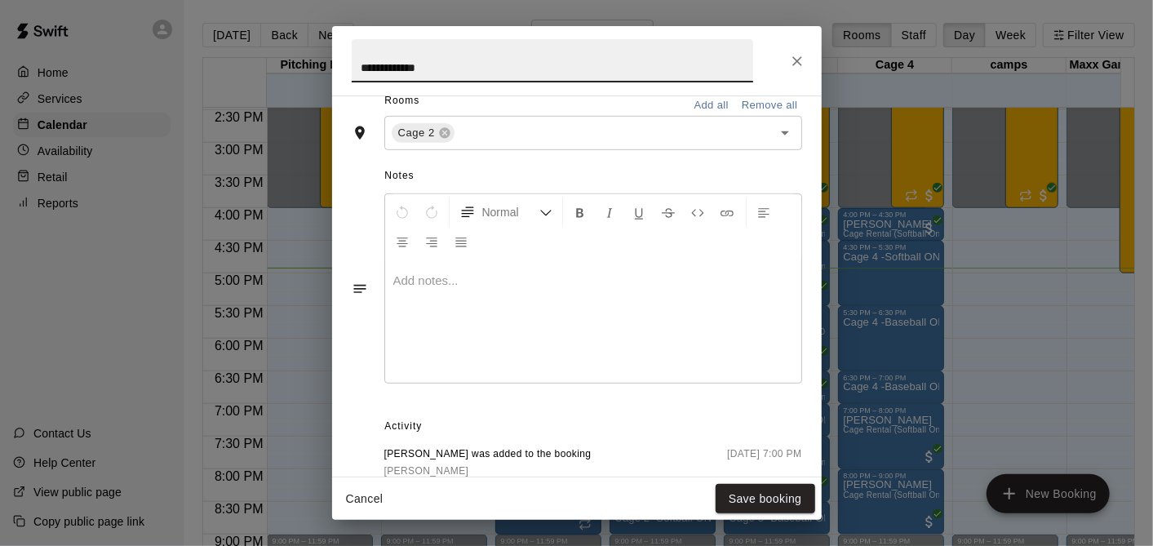
scroll to position [541, 0]
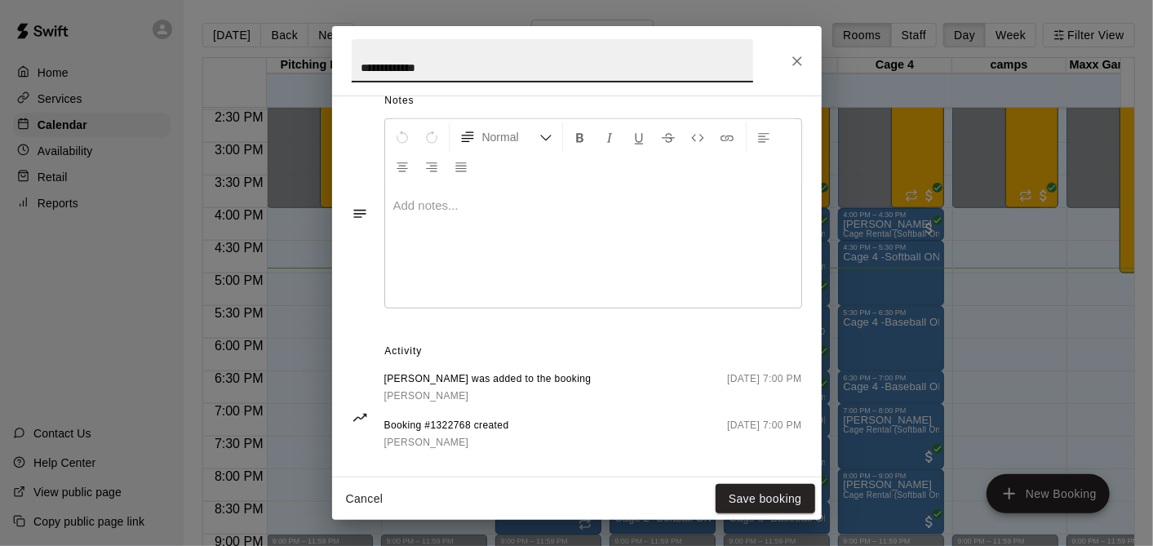
click at [801, 51] on button "Close" at bounding box center [797, 61] width 29 height 29
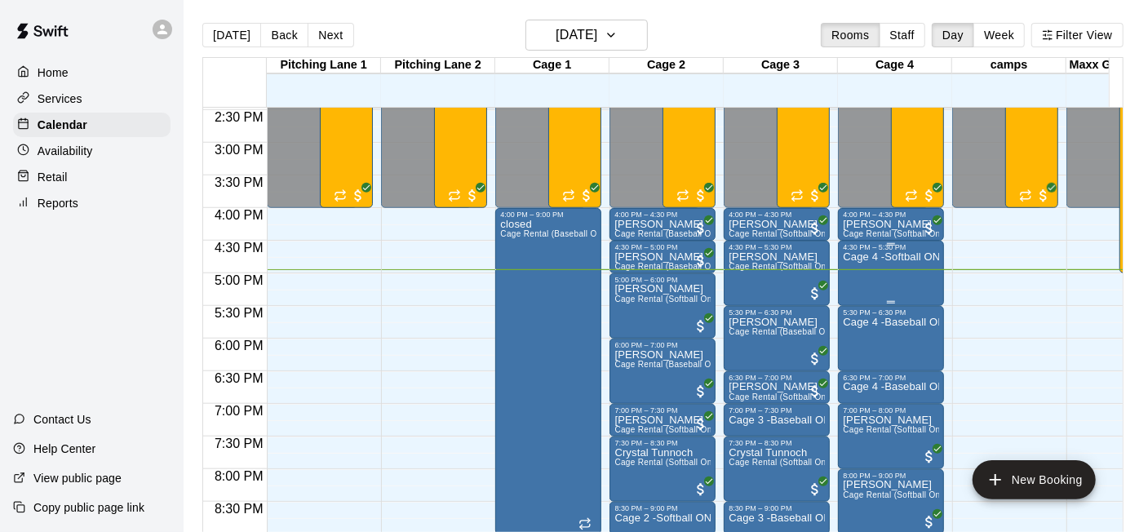
click at [895, 265] on div "Cage 4 -Softball ONLY" at bounding box center [891, 517] width 96 height 532
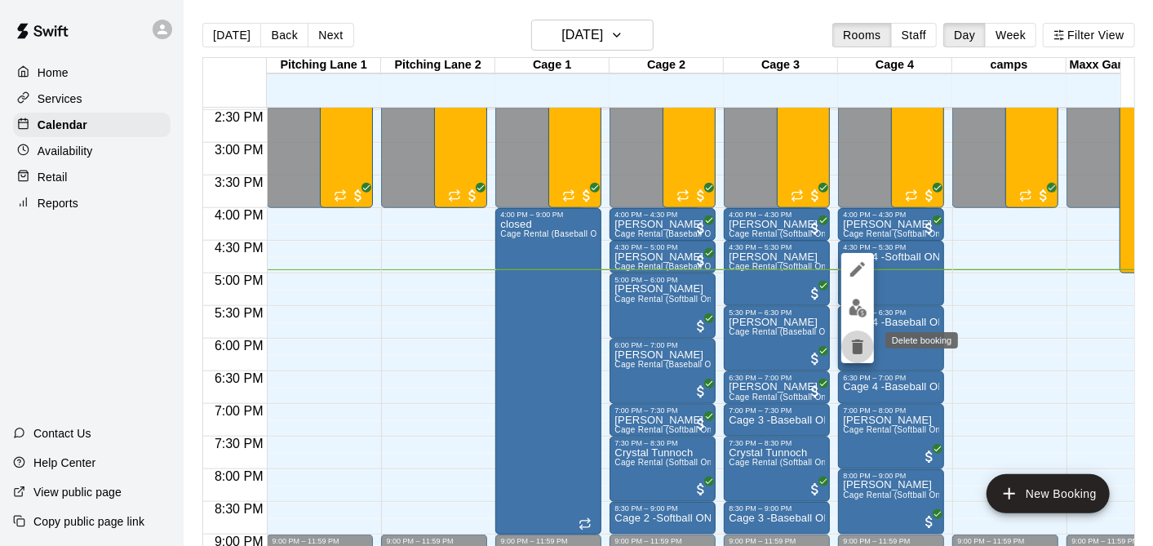
click at [855, 354] on icon "delete" at bounding box center [858, 347] width 20 height 20
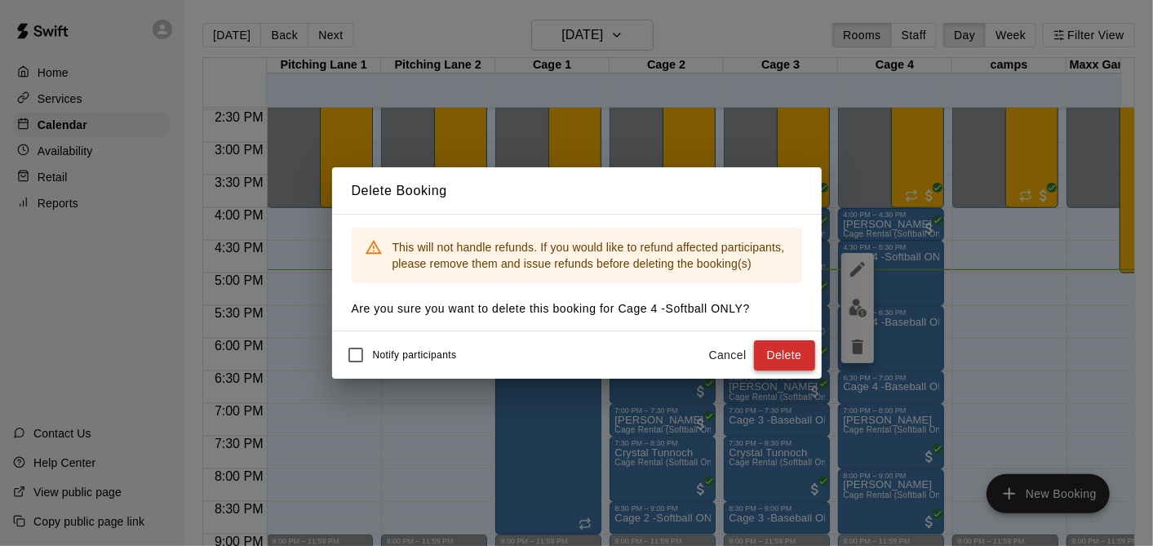
click at [788, 359] on button "Delete" at bounding box center [784, 355] width 61 height 30
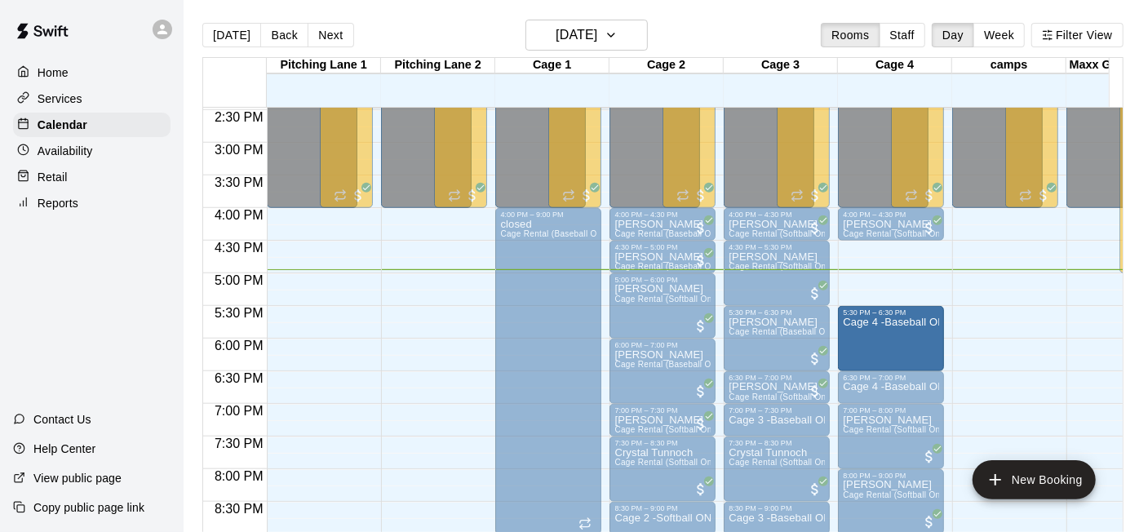
drag, startPoint x: 887, startPoint y: 306, endPoint x: 886, endPoint y: 319, distance: 13.1
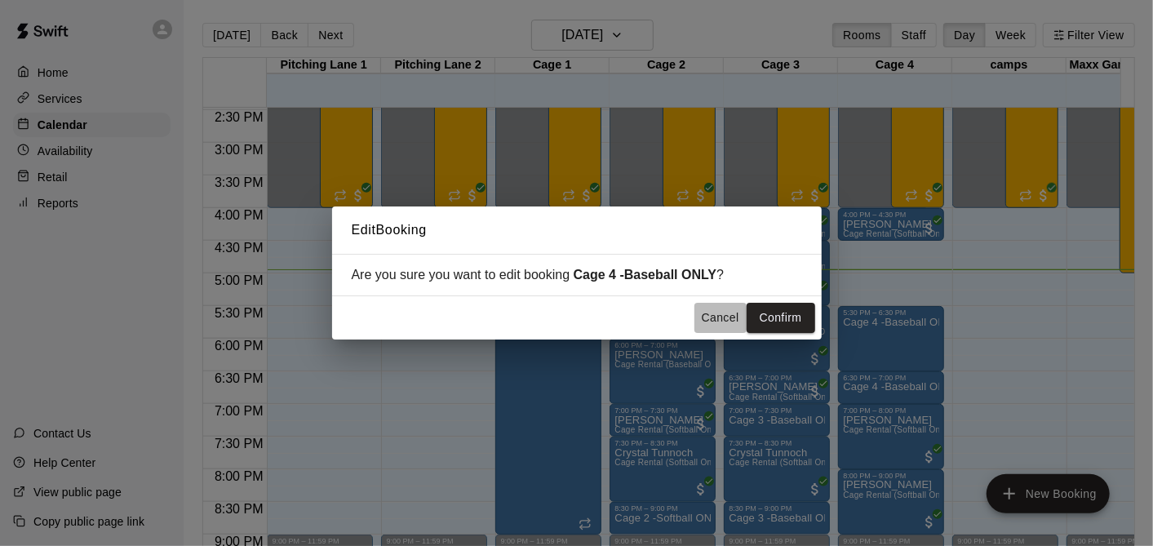
click at [735, 311] on button "Cancel" at bounding box center [721, 318] width 52 height 30
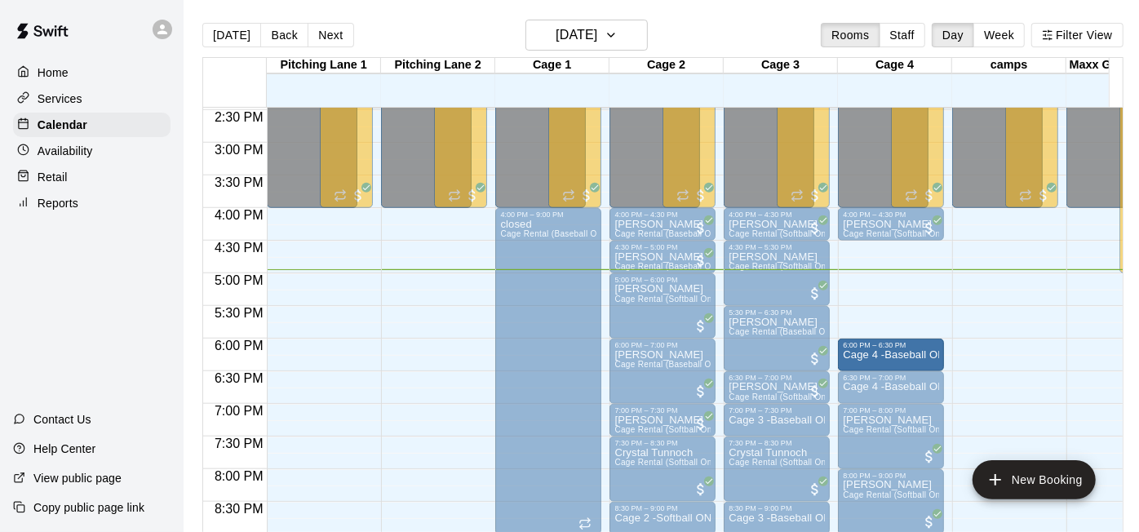
drag, startPoint x: 886, startPoint y: 309, endPoint x: 883, endPoint y: 351, distance: 41.8
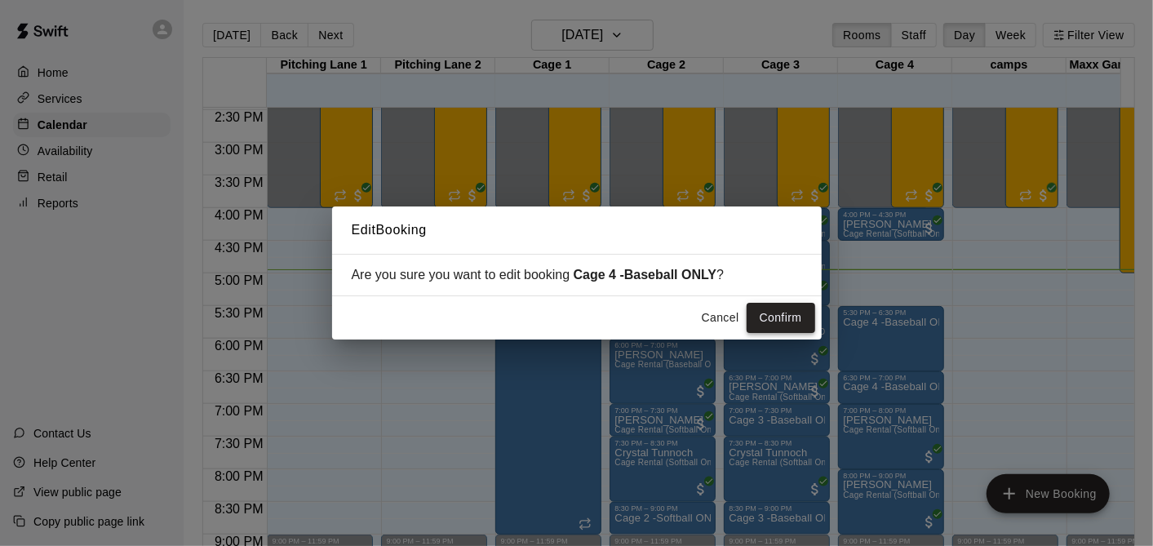
click at [760, 313] on button "Confirm" at bounding box center [781, 318] width 69 height 30
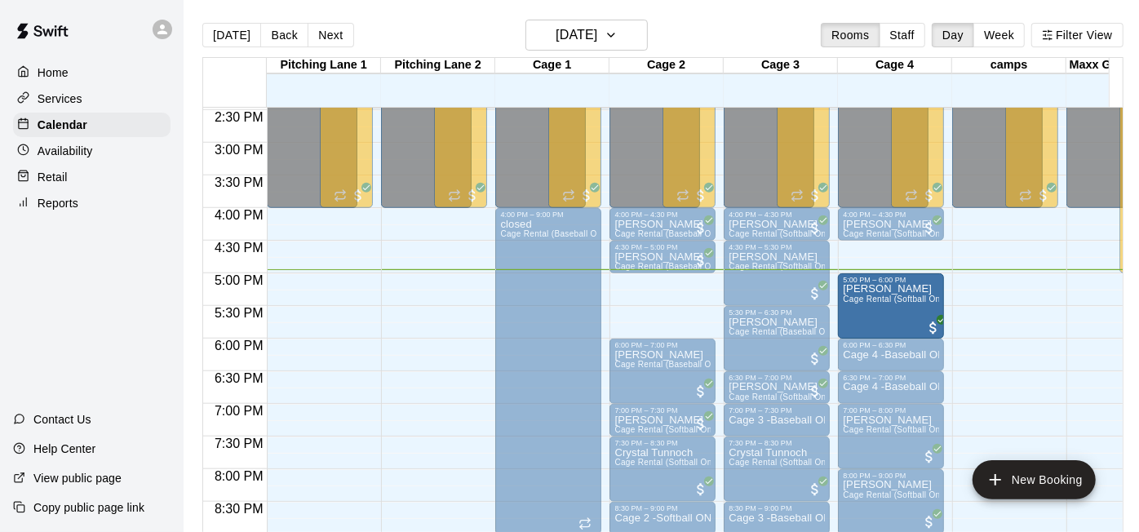
drag, startPoint x: 659, startPoint y: 304, endPoint x: 909, endPoint y: 316, distance: 250.9
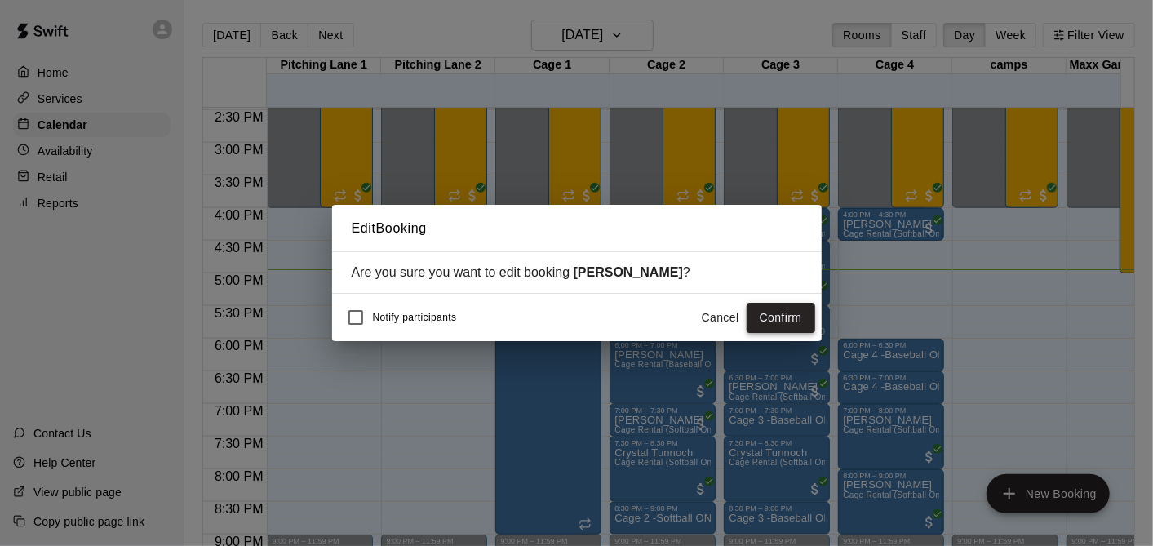
click at [792, 314] on button "Confirm" at bounding box center [781, 318] width 69 height 30
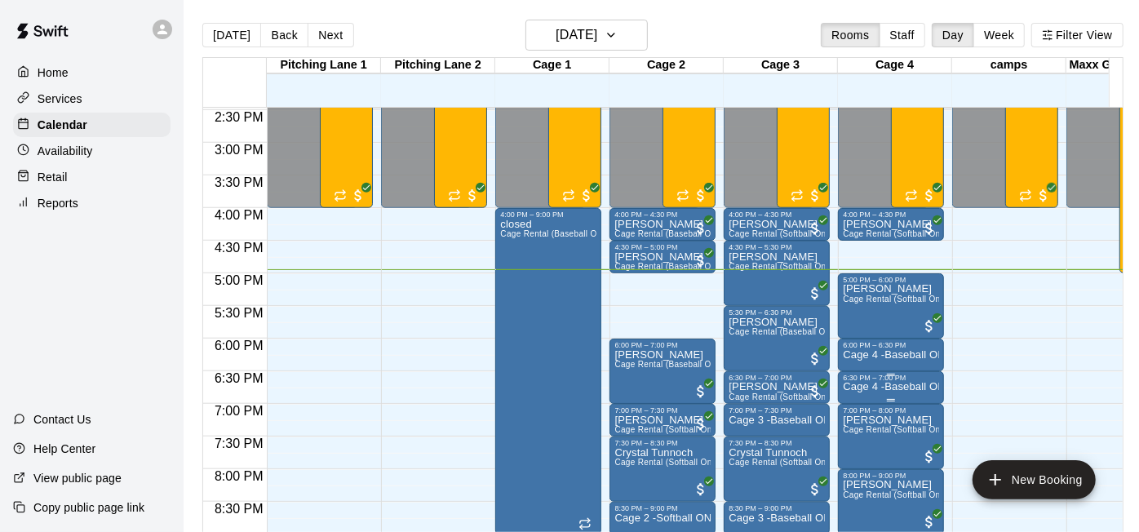
click at [878, 382] on div "6:30 PM – 7:00 PM" at bounding box center [891, 378] width 96 height 8
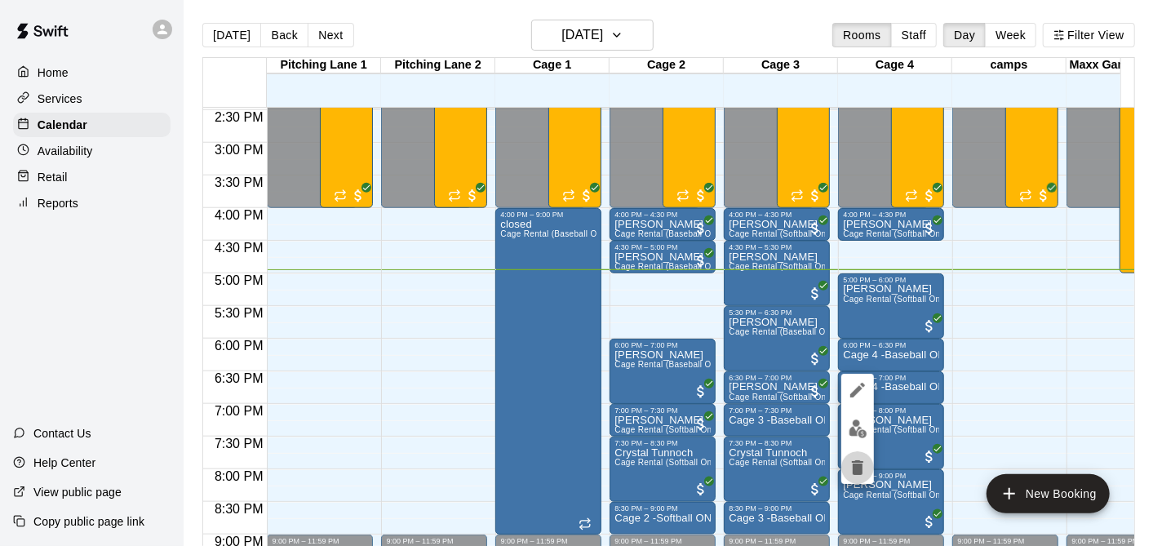
click at [859, 459] on icon "delete" at bounding box center [858, 468] width 20 height 20
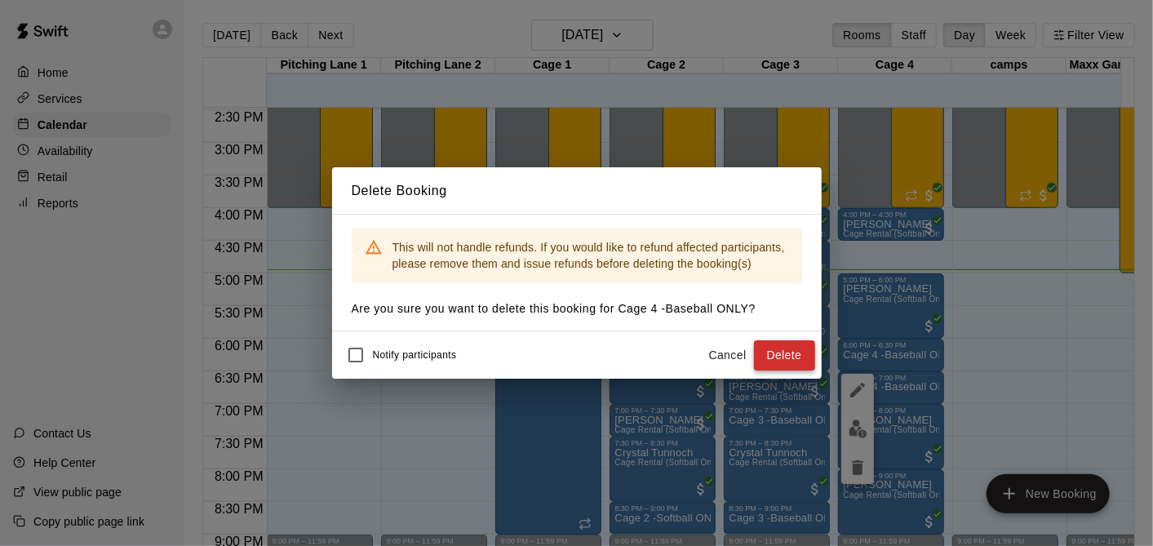
click at [766, 352] on button "Delete" at bounding box center [784, 355] width 61 height 30
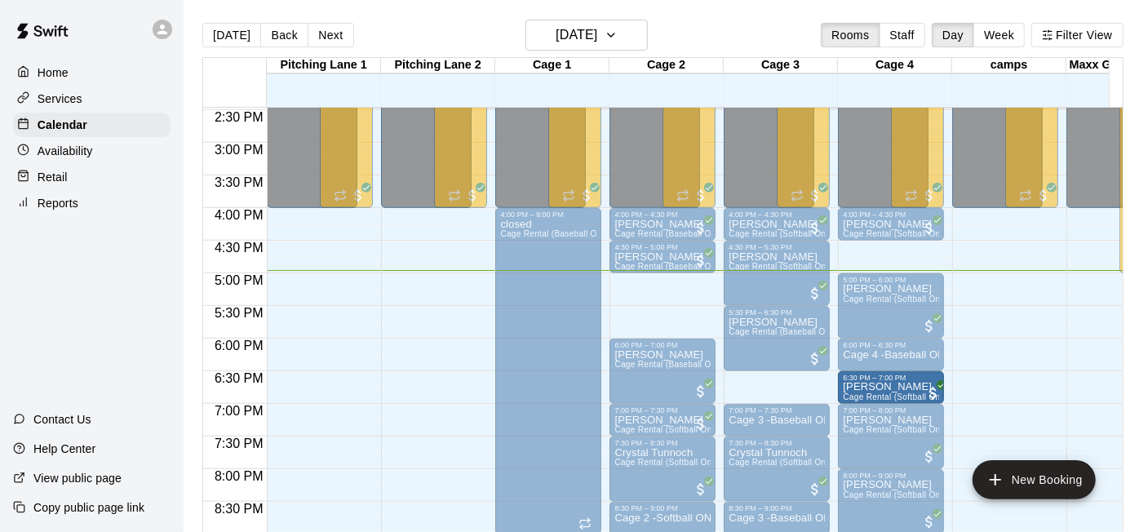
drag, startPoint x: 764, startPoint y: 389, endPoint x: 850, endPoint y: 393, distance: 86.6
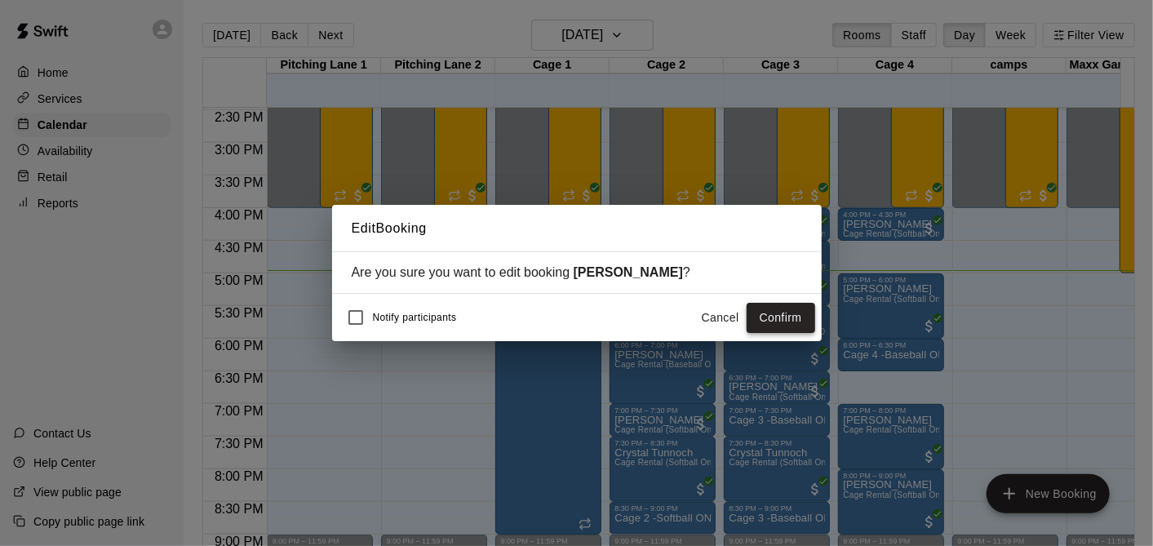
click at [792, 321] on button "Confirm" at bounding box center [781, 318] width 69 height 30
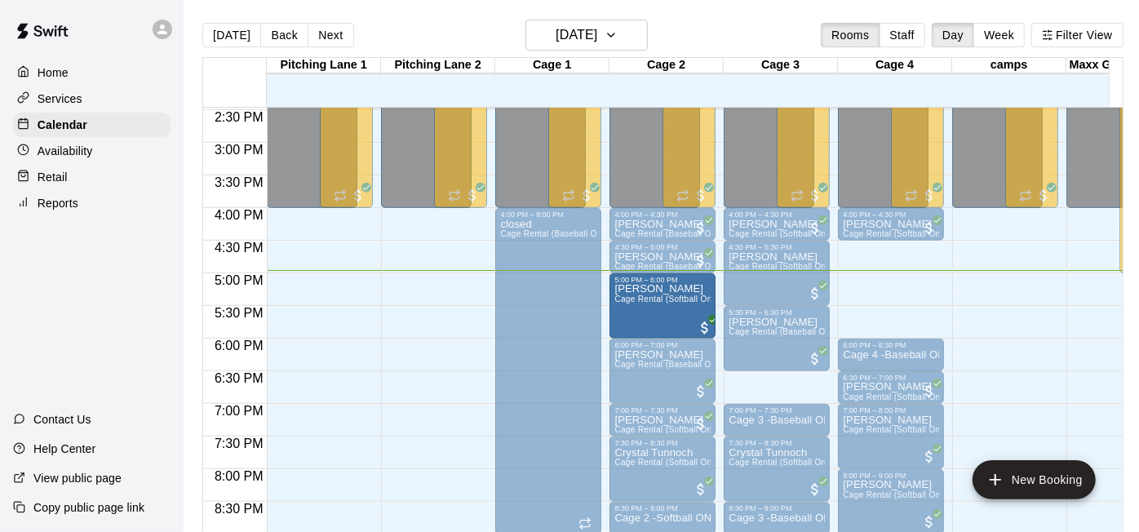
drag, startPoint x: 898, startPoint y: 295, endPoint x: 664, endPoint y: 308, distance: 234.6
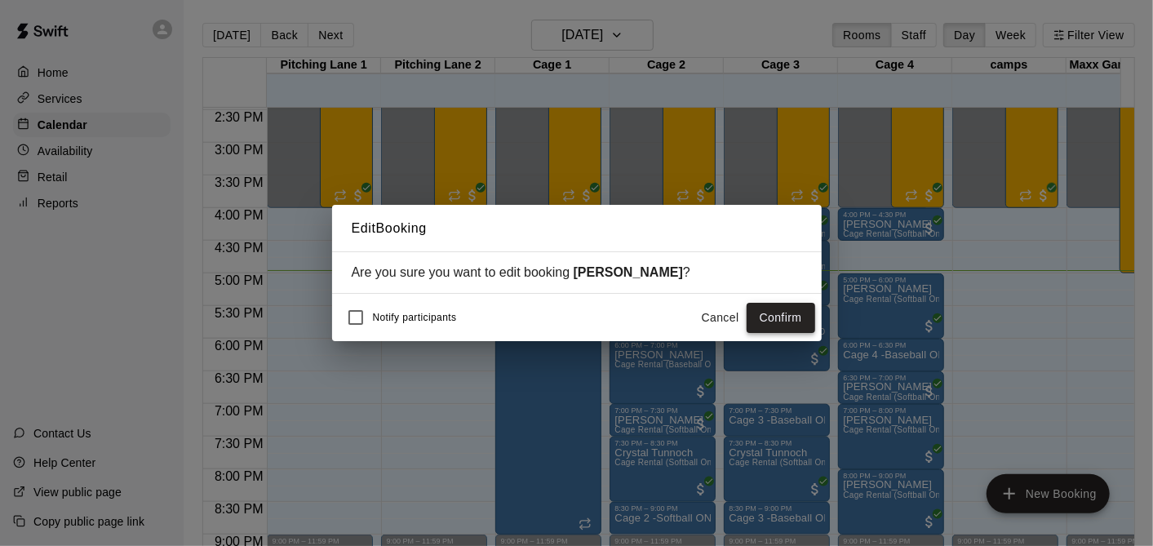
click at [785, 310] on button "Confirm" at bounding box center [781, 318] width 69 height 30
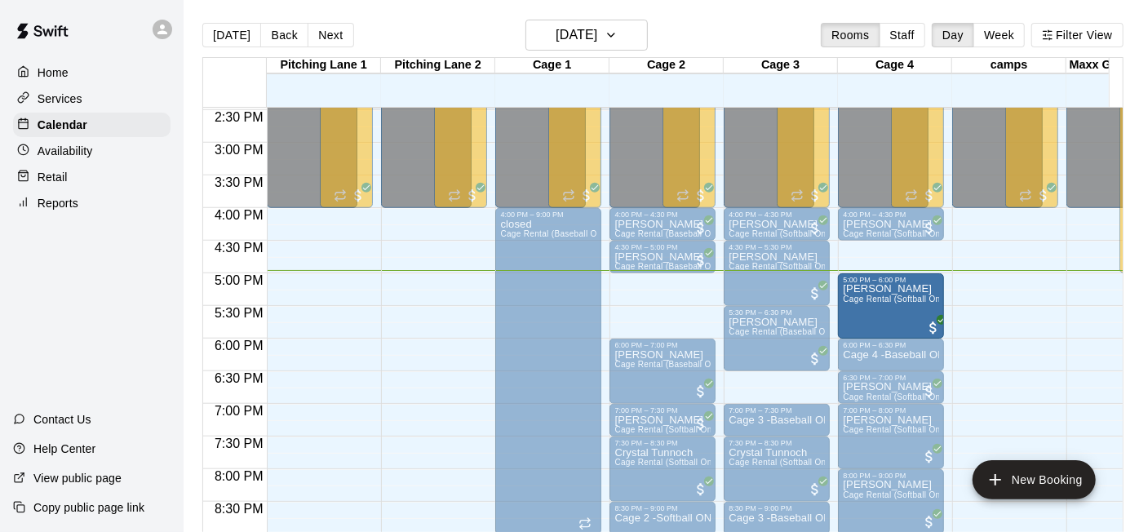
drag, startPoint x: 673, startPoint y: 312, endPoint x: 867, endPoint y: 319, distance: 193.6
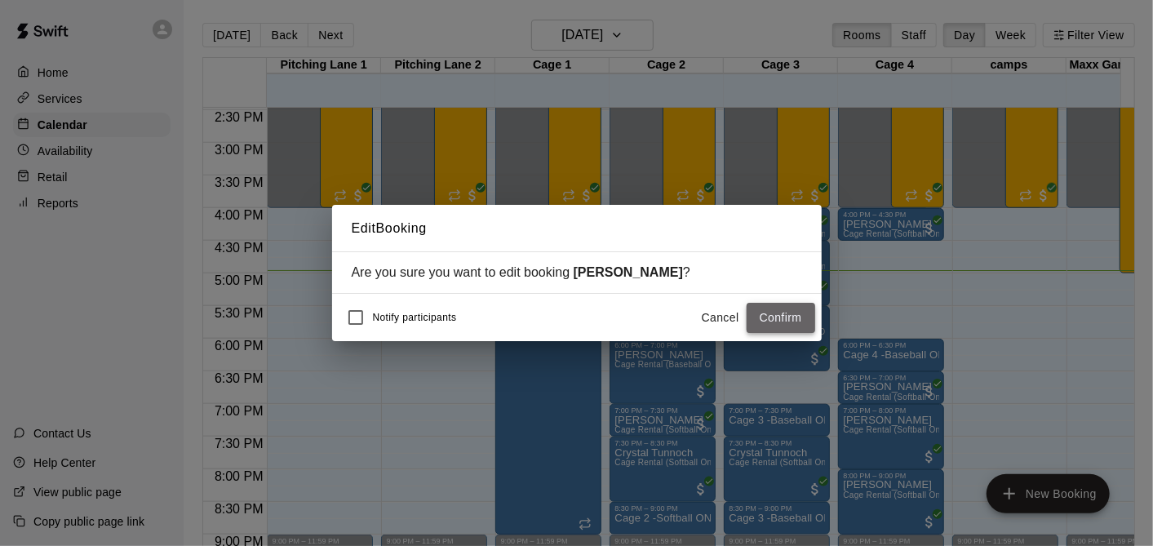
click at [780, 322] on button "Confirm" at bounding box center [781, 318] width 69 height 30
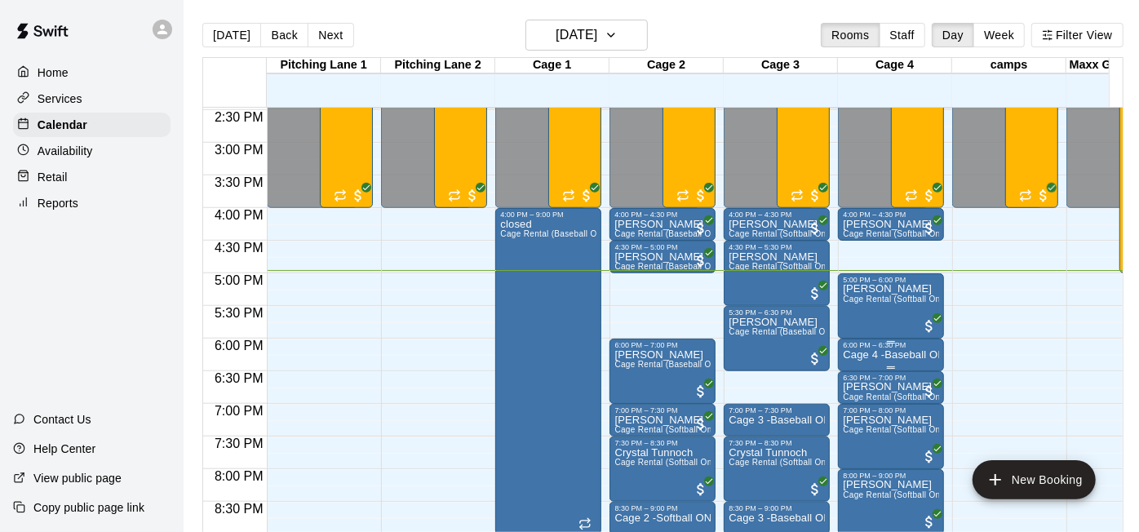
click at [913, 355] on p "Cage 4 -Baseball ONLY" at bounding box center [891, 355] width 96 height 0
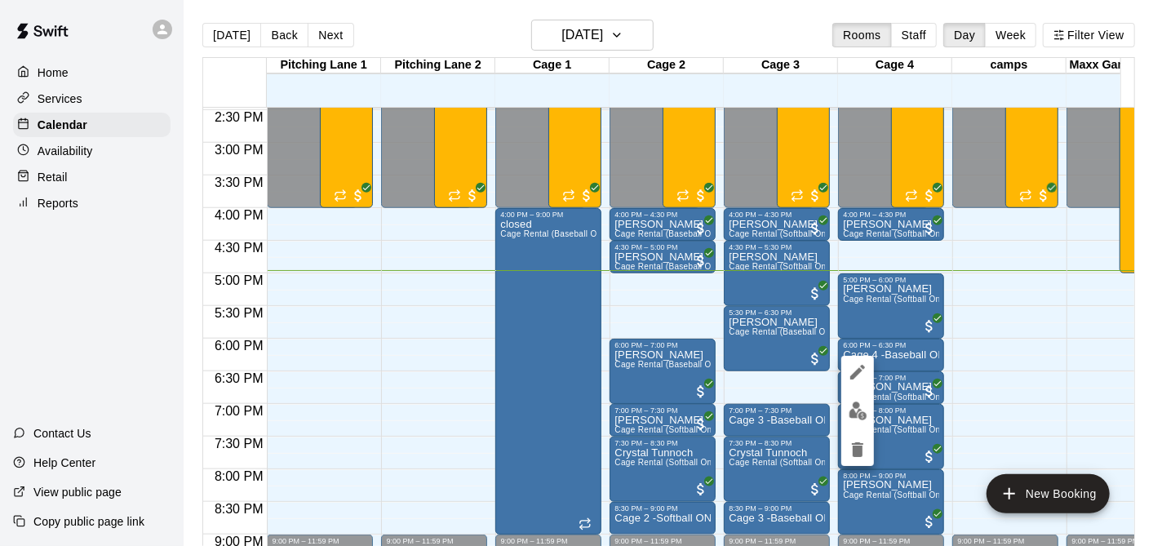
click at [917, 380] on div at bounding box center [576, 273] width 1153 height 546
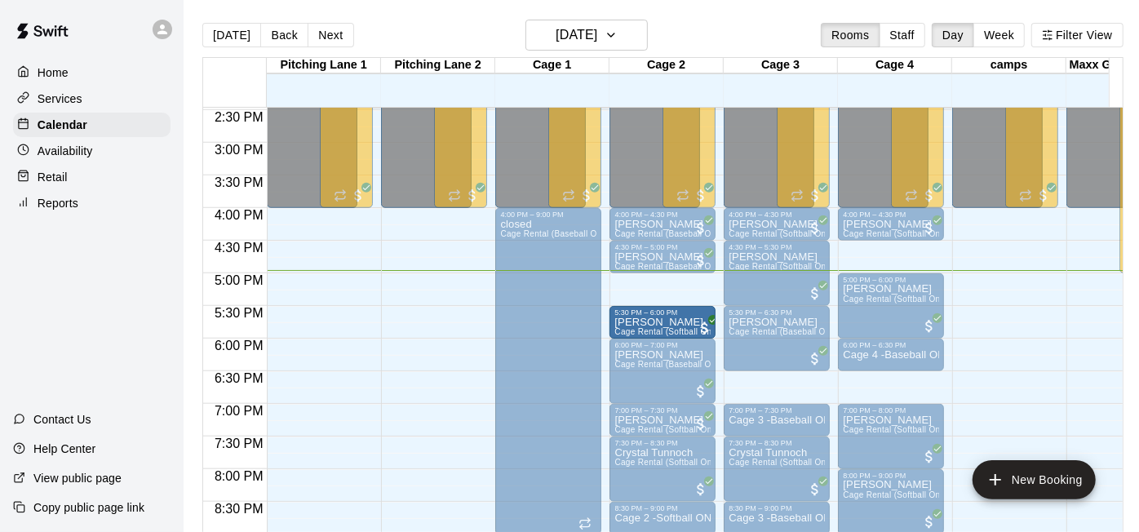
drag, startPoint x: 909, startPoint y: 388, endPoint x: 681, endPoint y: 326, distance: 236.6
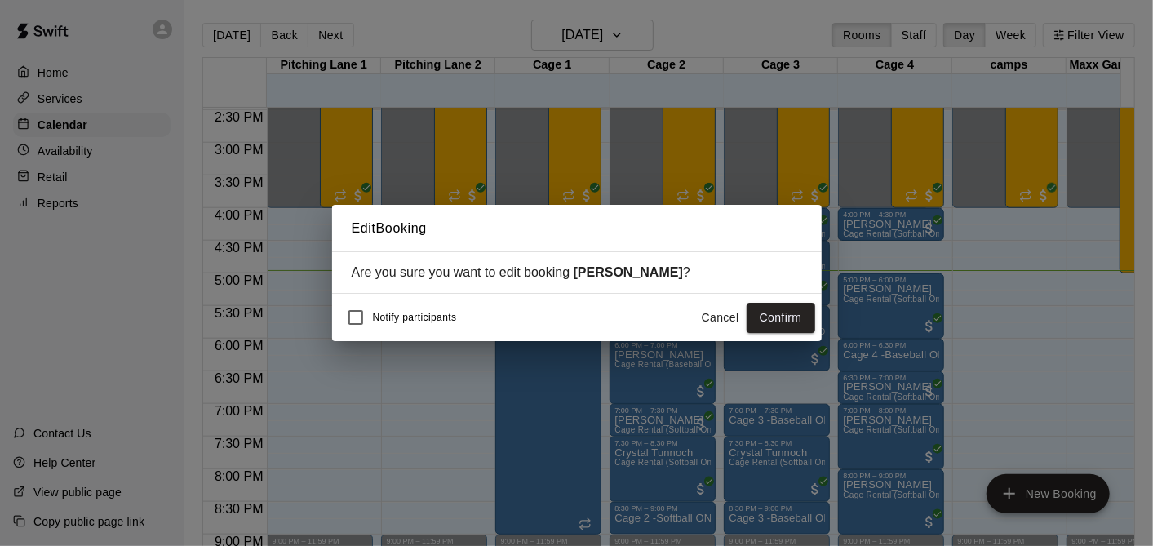
click at [724, 313] on button "Cancel" at bounding box center [721, 318] width 52 height 30
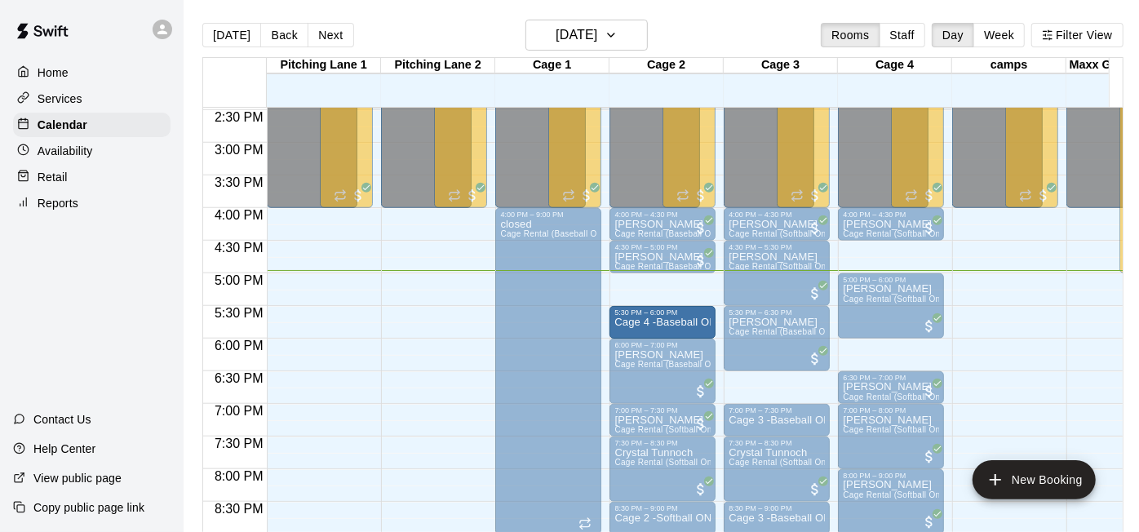
drag, startPoint x: 895, startPoint y: 354, endPoint x: 631, endPoint y: 326, distance: 265.9
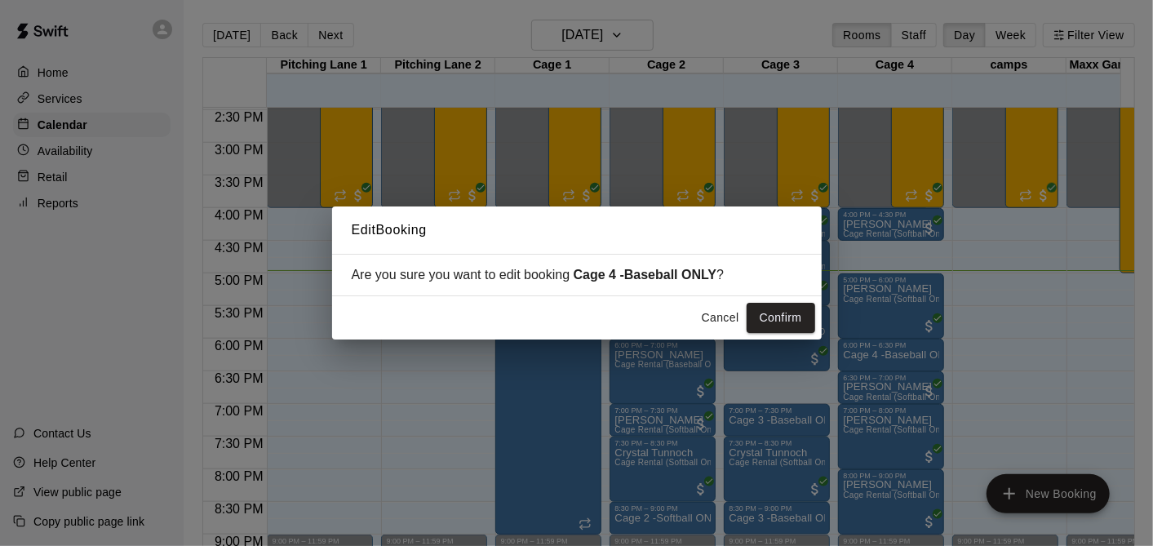
click at [811, 334] on div "Cancel Confirm" at bounding box center [577, 317] width 490 height 43
click at [797, 294] on div "Are you sure you want to edit booking Cage 4 -Baseball ONLY ?" at bounding box center [577, 275] width 490 height 42
click at [779, 346] on div "Edit Booking Are you sure you want to edit booking Cage 4 -Baseball ONLY ? Canc…" at bounding box center [576, 273] width 1153 height 546
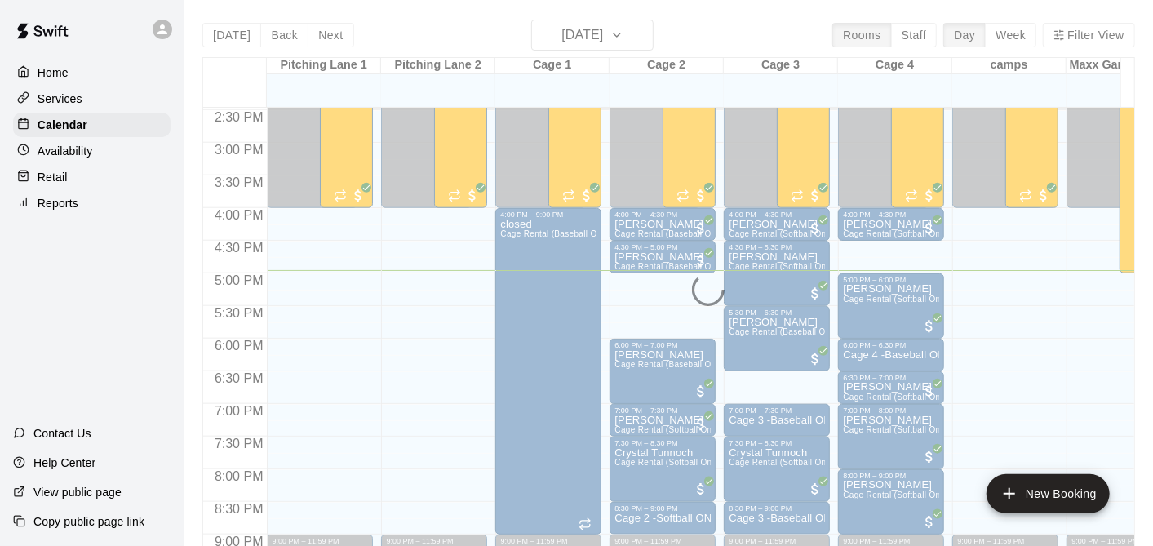
click at [785, 308] on button "Confirm" at bounding box center [781, 318] width 69 height 30
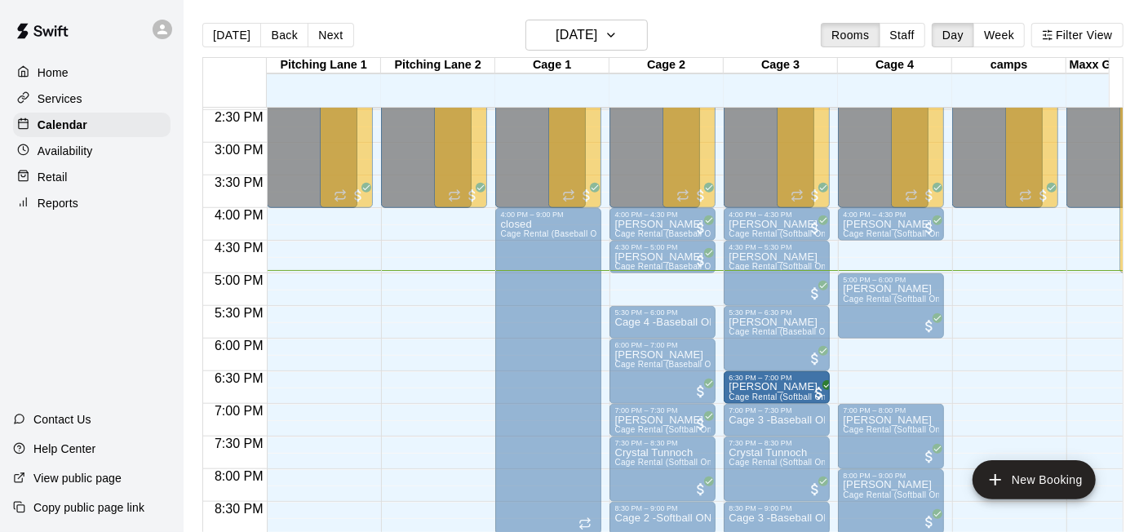
drag, startPoint x: 912, startPoint y: 389, endPoint x: 828, endPoint y: 398, distance: 84.5
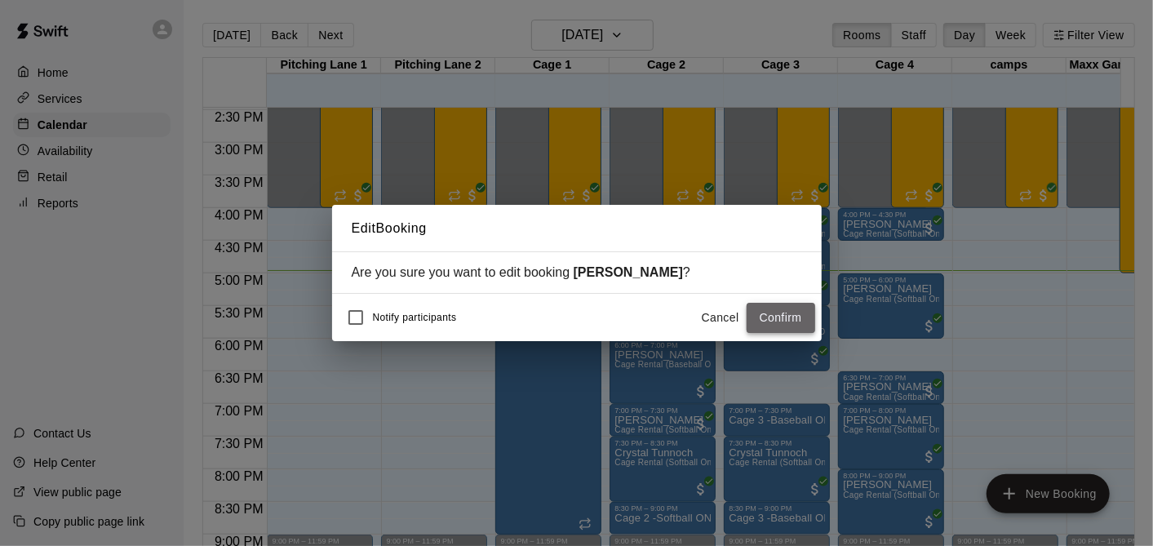
click at [792, 317] on button "Confirm" at bounding box center [781, 318] width 69 height 30
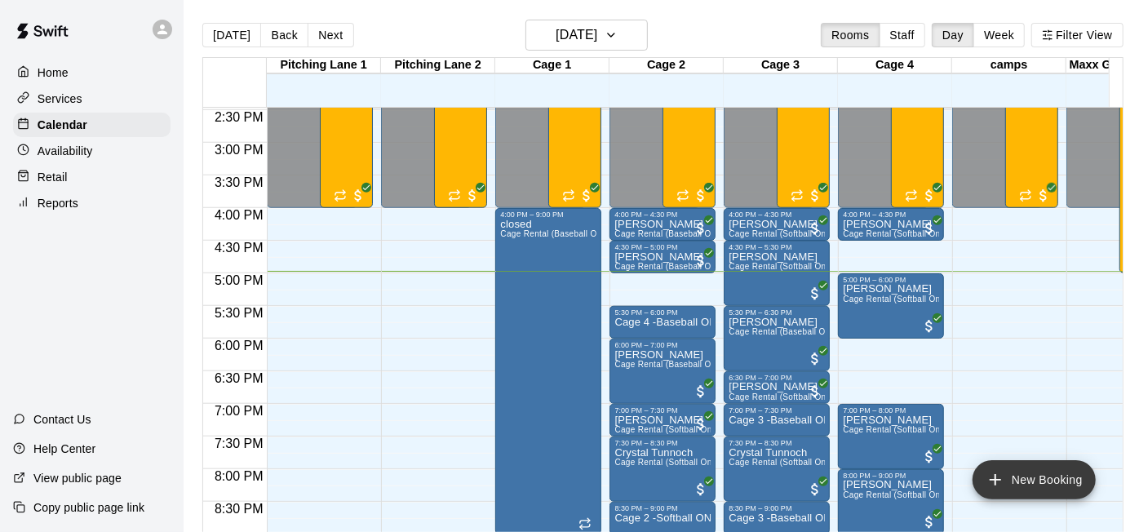
click at [1005, 465] on button "New Booking" at bounding box center [1034, 479] width 123 height 39
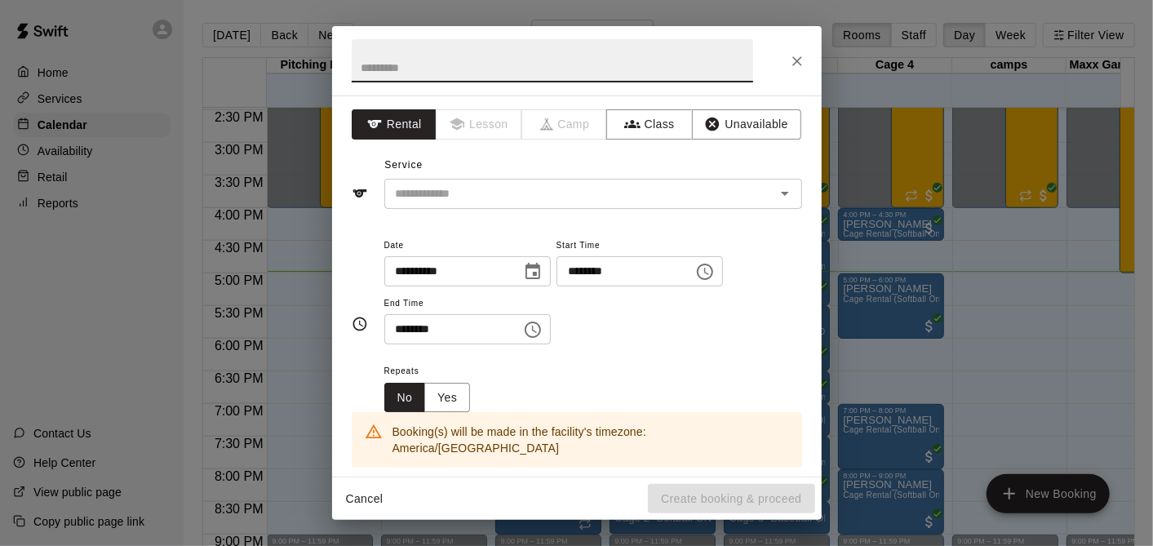
click at [588, 269] on input "********" at bounding box center [620, 271] width 126 height 30
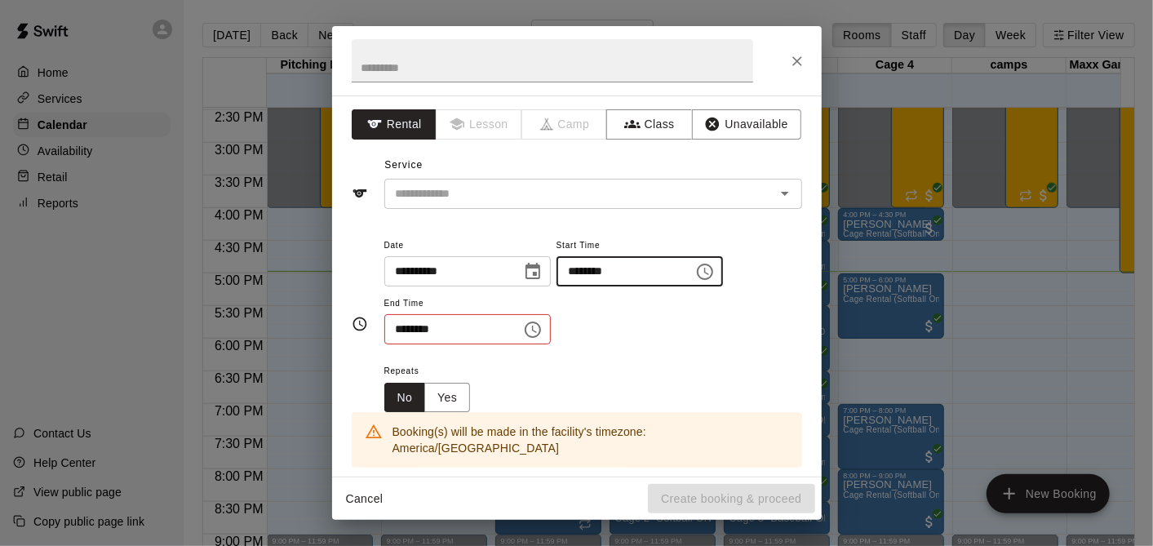
type input "********"
click at [410, 333] on input "********" at bounding box center [447, 329] width 126 height 30
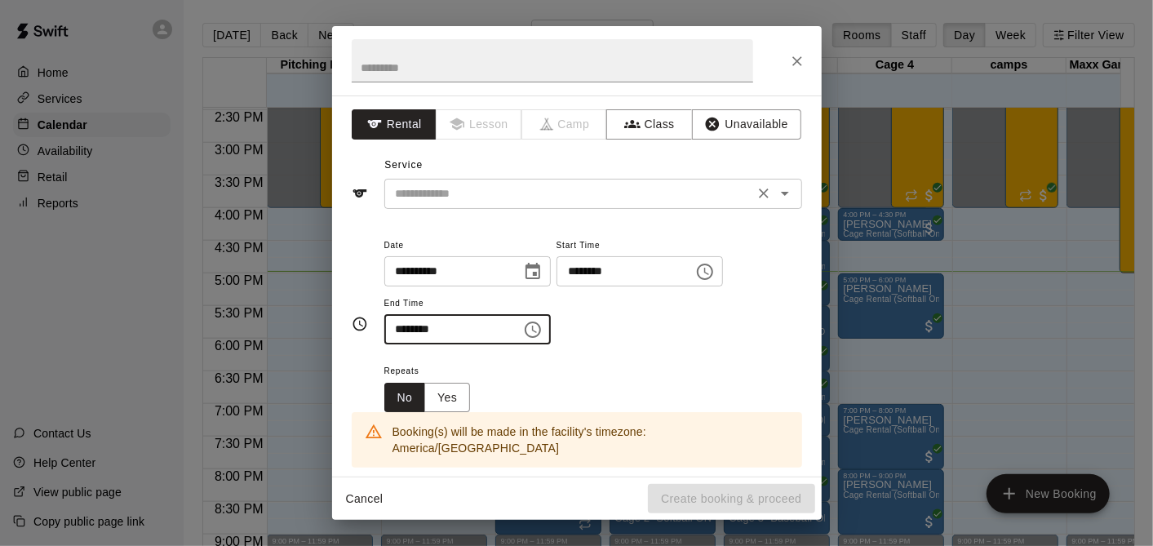
type input "********"
click at [442, 187] on input "text" at bounding box center [569, 194] width 360 height 20
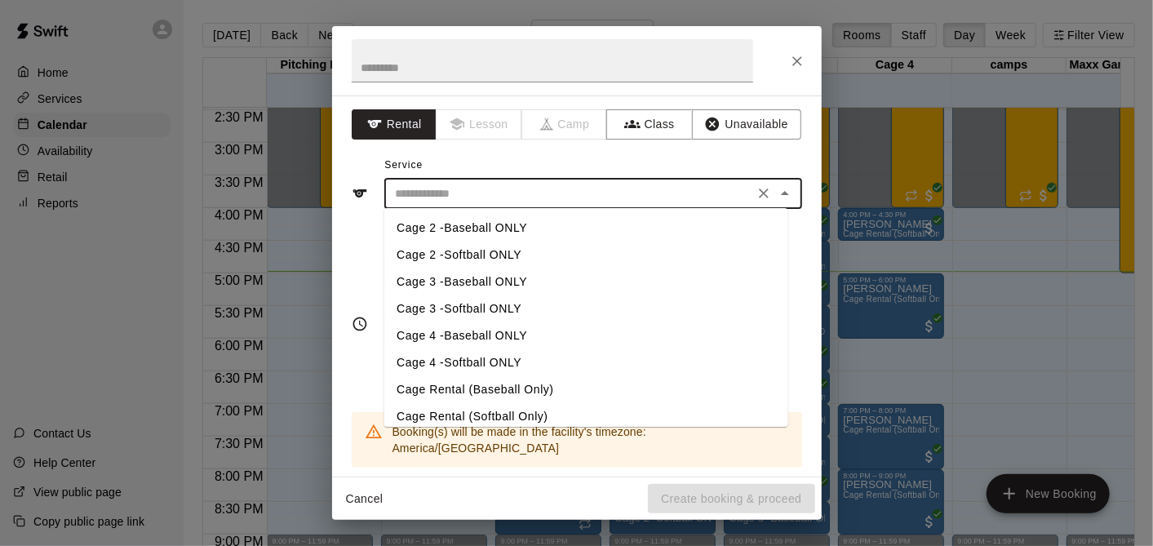
click at [446, 251] on li "Cage 2 -Softball ONLY" at bounding box center [586, 255] width 404 height 27
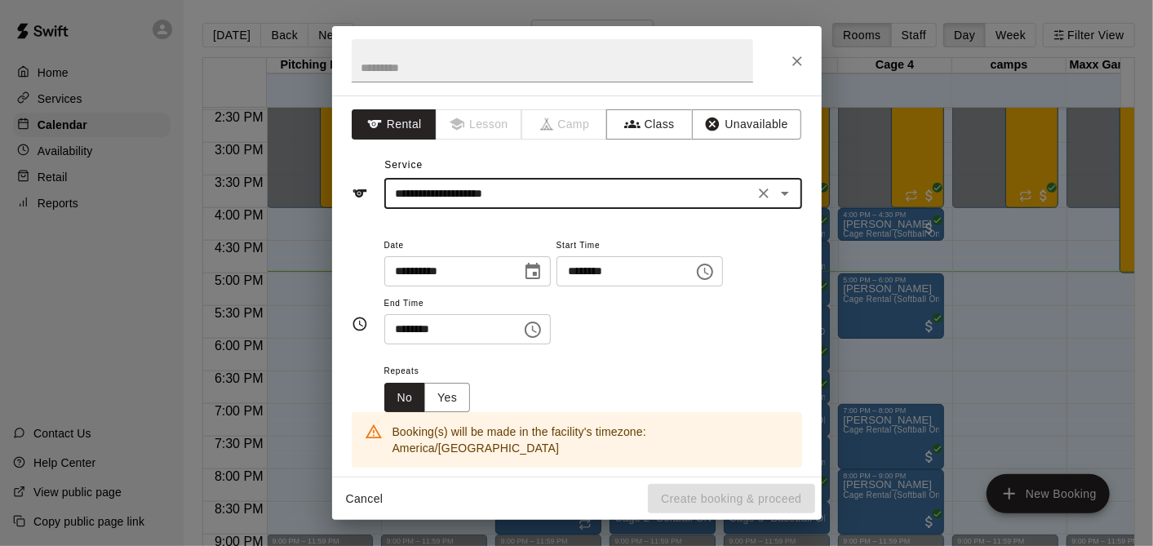
click at [440, 181] on div "**********" at bounding box center [593, 194] width 418 height 30
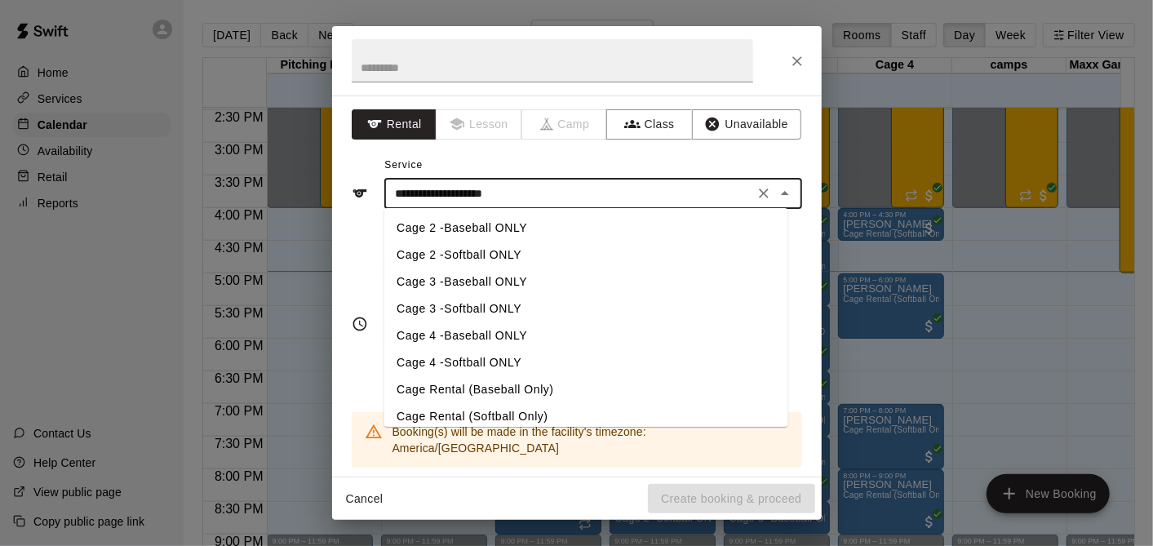
click at [460, 327] on li "Cage 4 -Baseball ONLY" at bounding box center [586, 335] width 404 height 27
type input "**********"
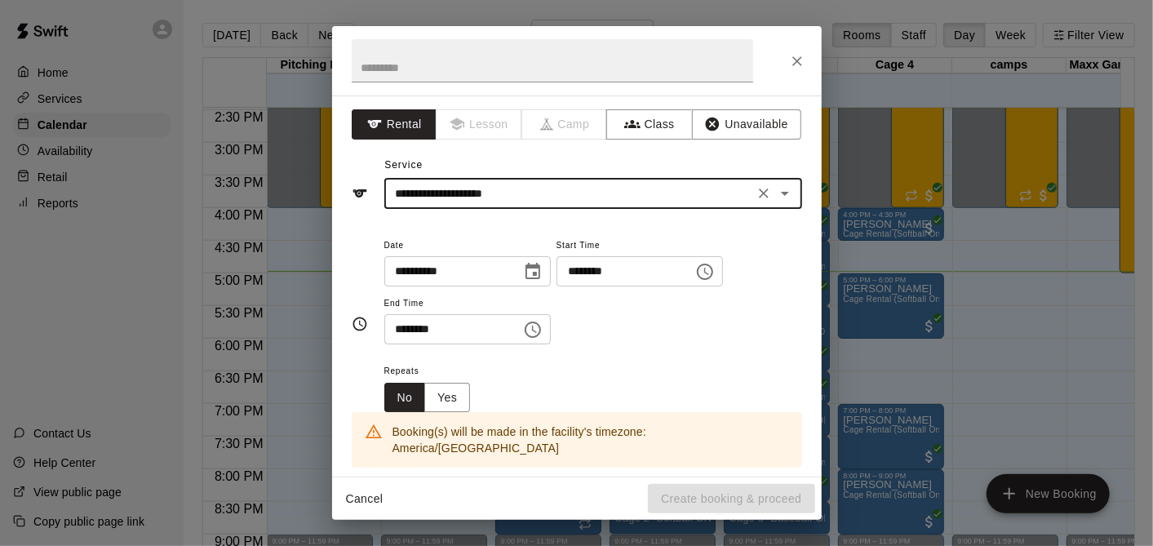
scroll to position [272, 0]
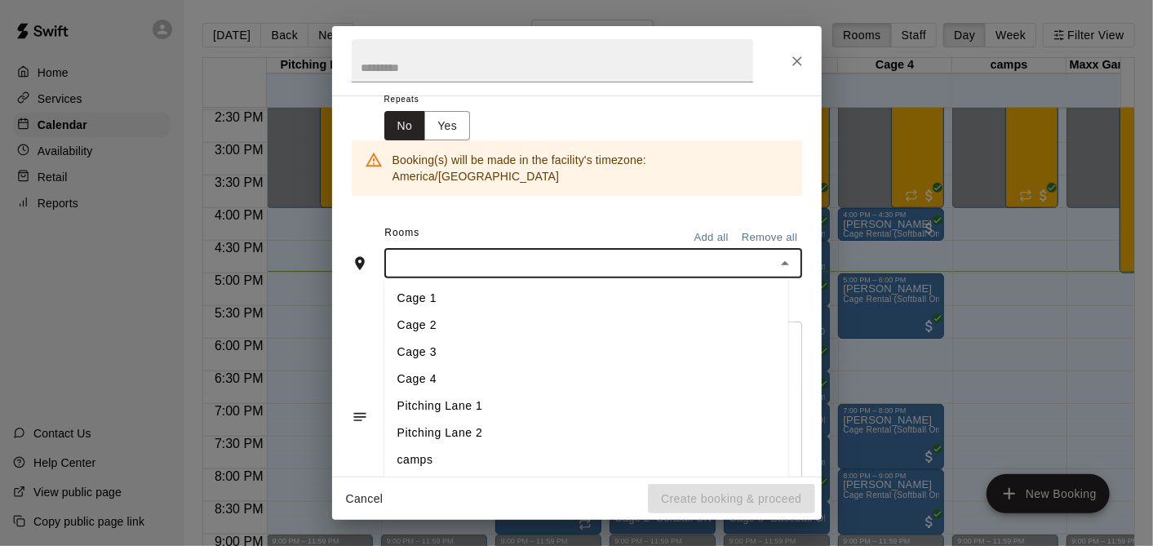
click at [459, 254] on input "text" at bounding box center [579, 263] width 381 height 20
click at [455, 366] on li "Cage 4" at bounding box center [586, 379] width 404 height 27
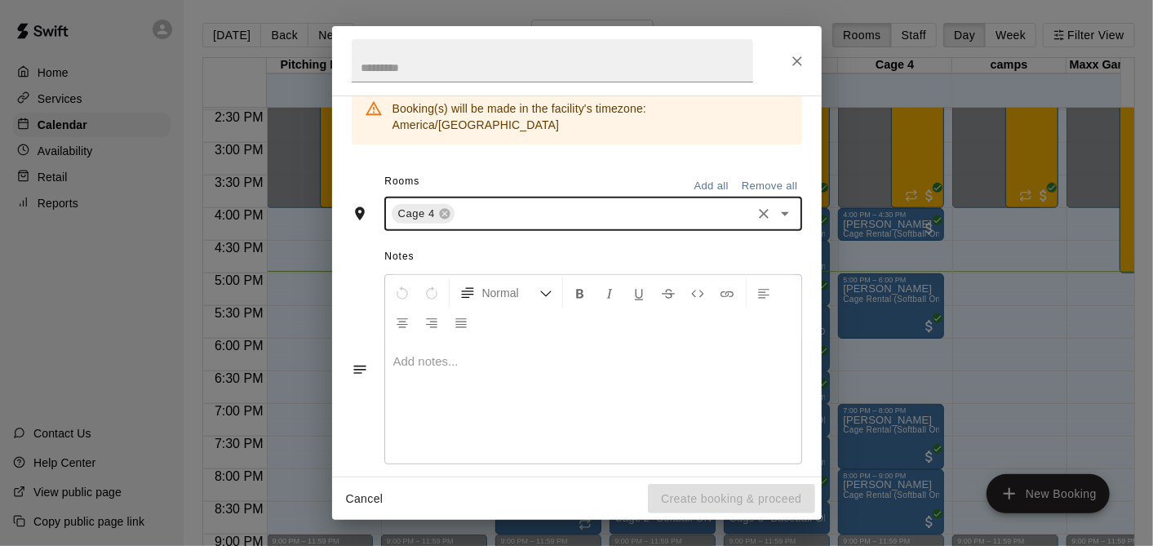
scroll to position [0, 0]
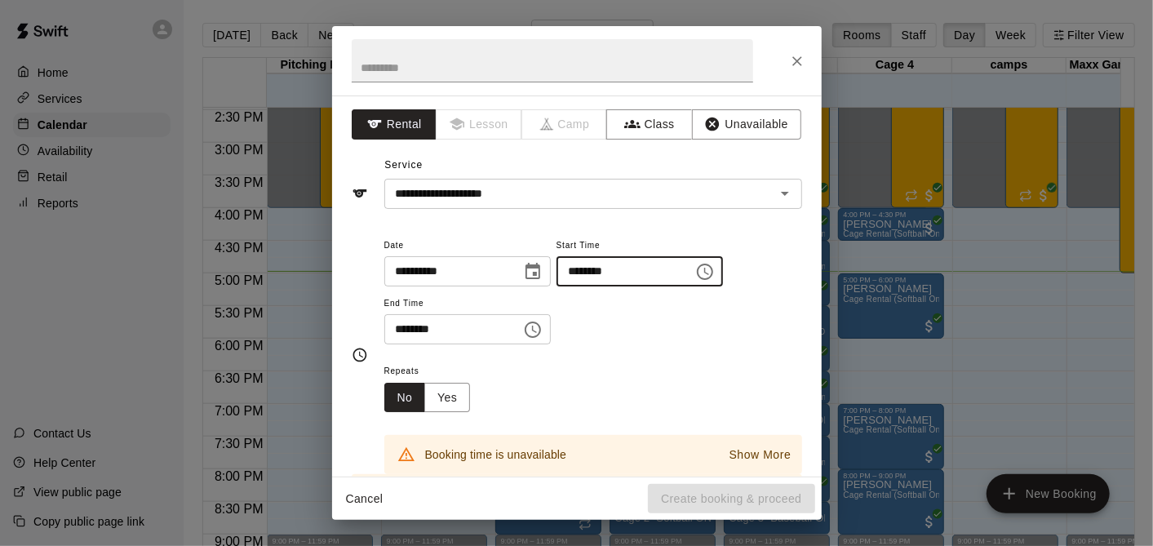
click at [588, 277] on input "********" at bounding box center [620, 271] width 126 height 30
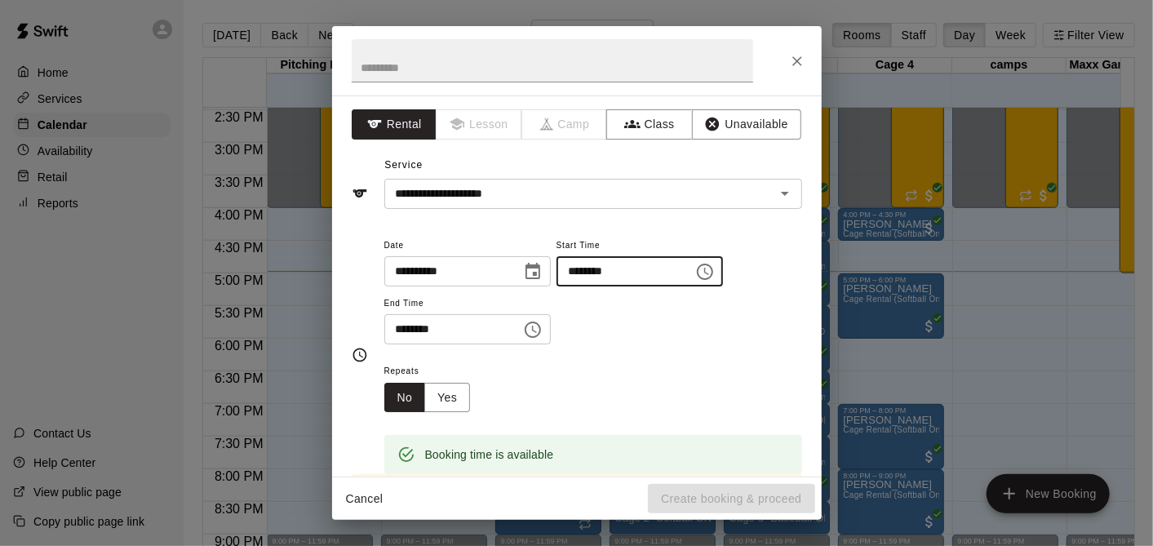
type input "********"
click at [393, 324] on input "********" at bounding box center [447, 329] width 126 height 30
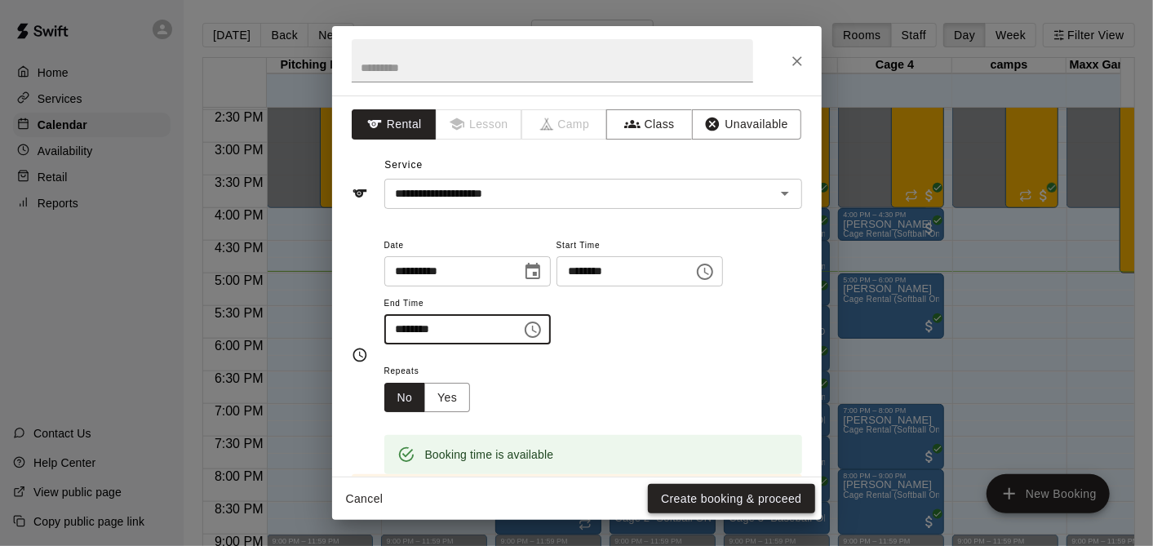
type input "********"
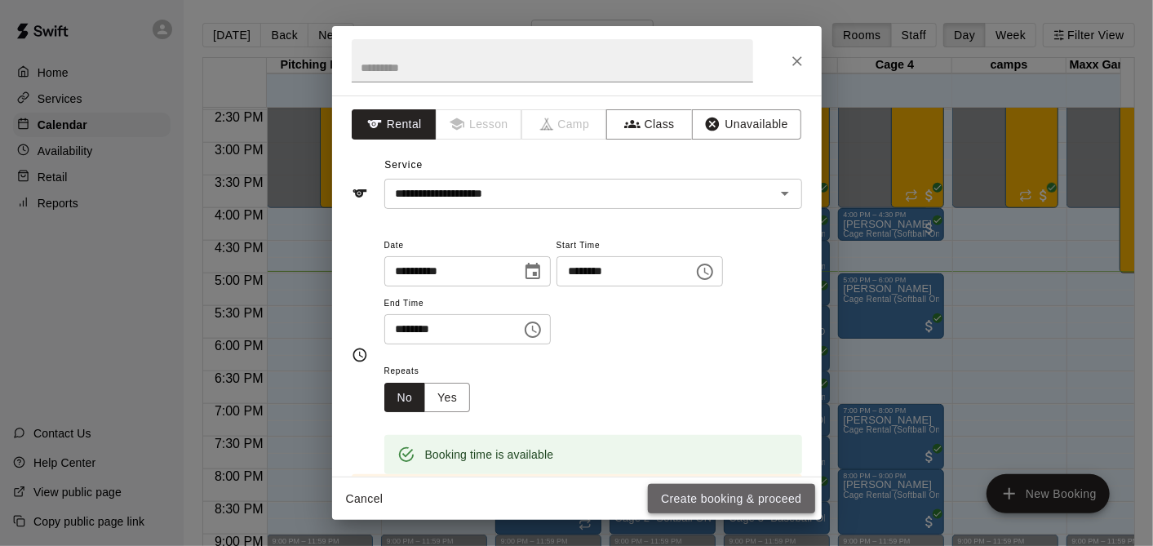
click at [735, 489] on button "Create booking & proceed" at bounding box center [731, 499] width 166 height 30
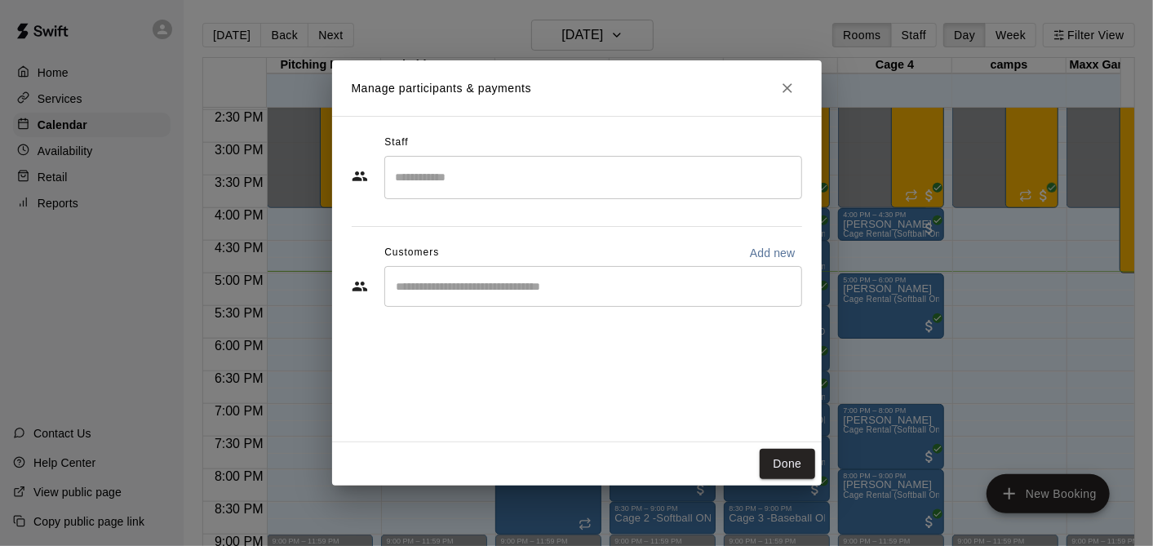
click at [789, 96] on button "Close" at bounding box center [787, 87] width 29 height 29
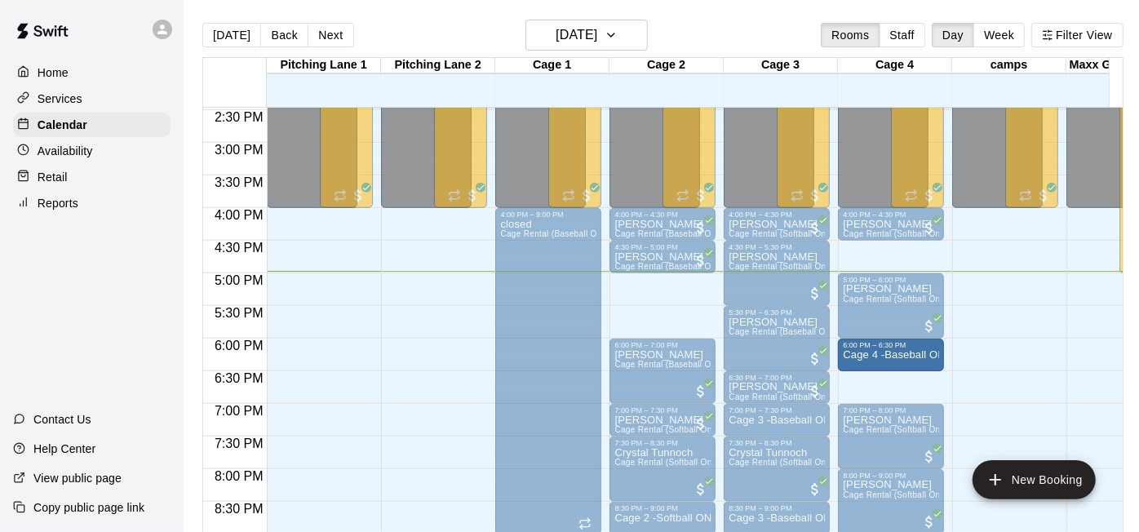
drag, startPoint x: 671, startPoint y: 322, endPoint x: 888, endPoint y: 357, distance: 219.9
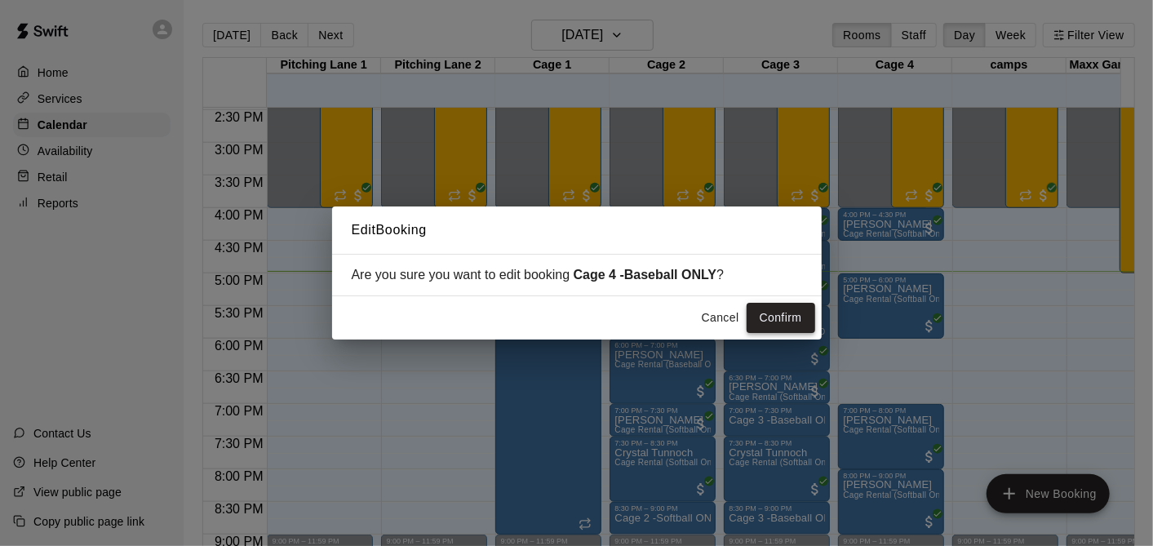
click at [815, 320] on button "Confirm" at bounding box center [781, 318] width 69 height 30
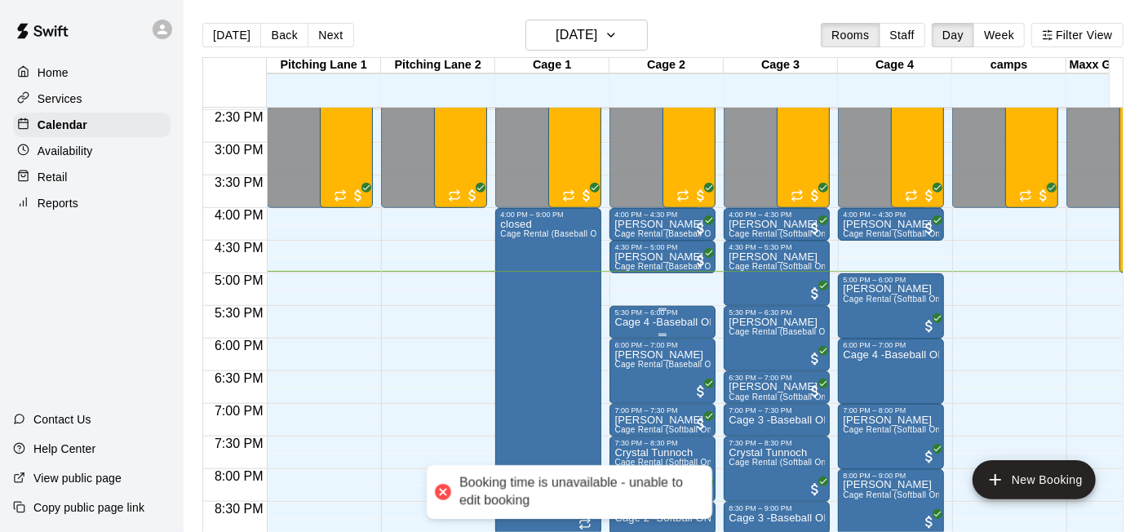
click at [681, 322] on p "Cage 4 -Baseball ONLY" at bounding box center [663, 322] width 96 height 0
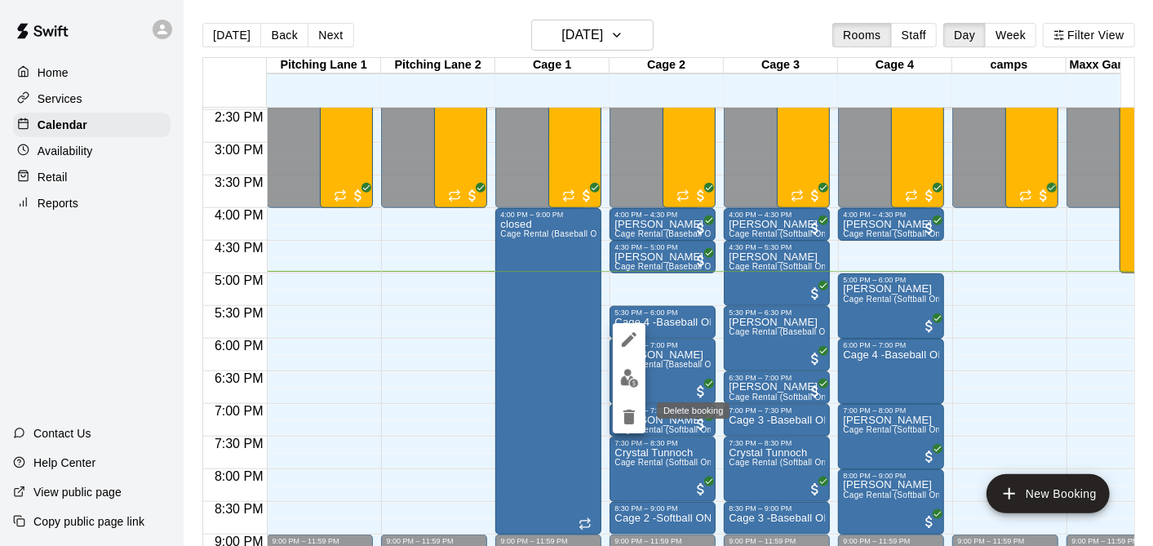
click at [621, 407] on icon "delete" at bounding box center [629, 417] width 20 height 20
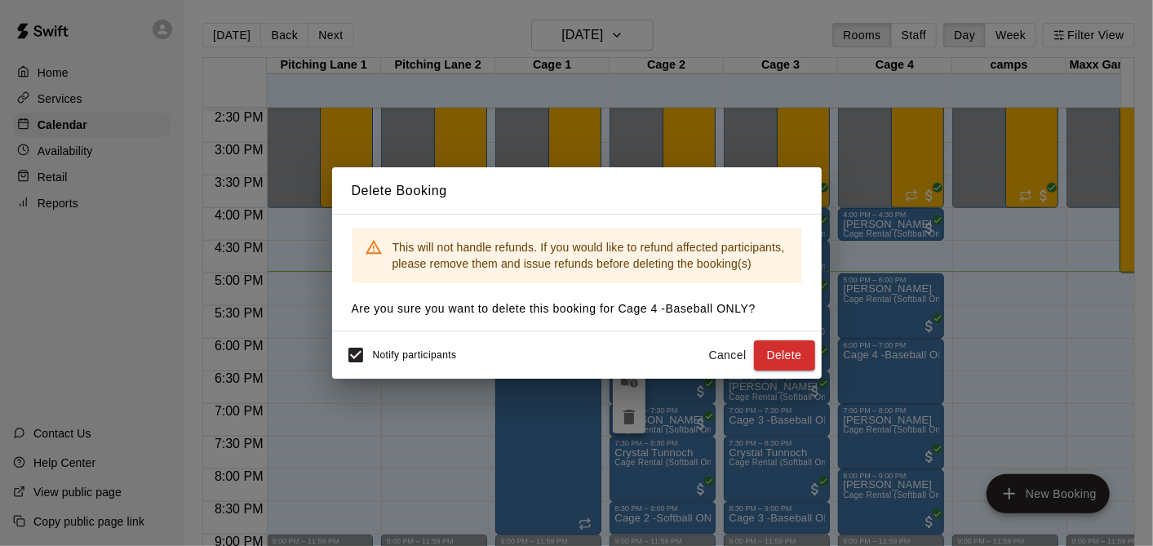
click at [380, 357] on span "Notify participants" at bounding box center [415, 355] width 84 height 11
click at [783, 350] on button "Delete" at bounding box center [784, 355] width 61 height 30
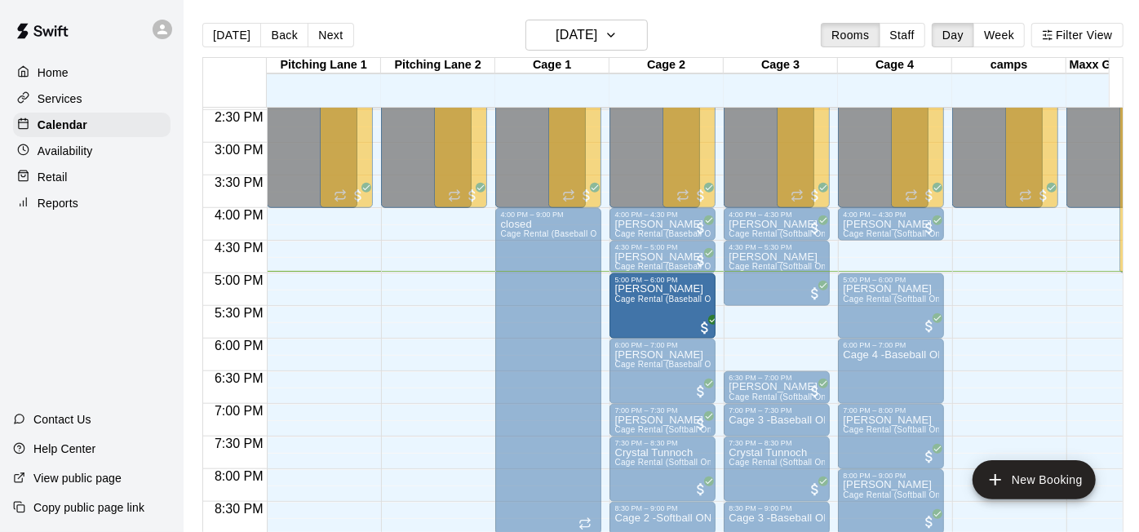
drag, startPoint x: 776, startPoint y: 344, endPoint x: 648, endPoint y: 313, distance: 132.0
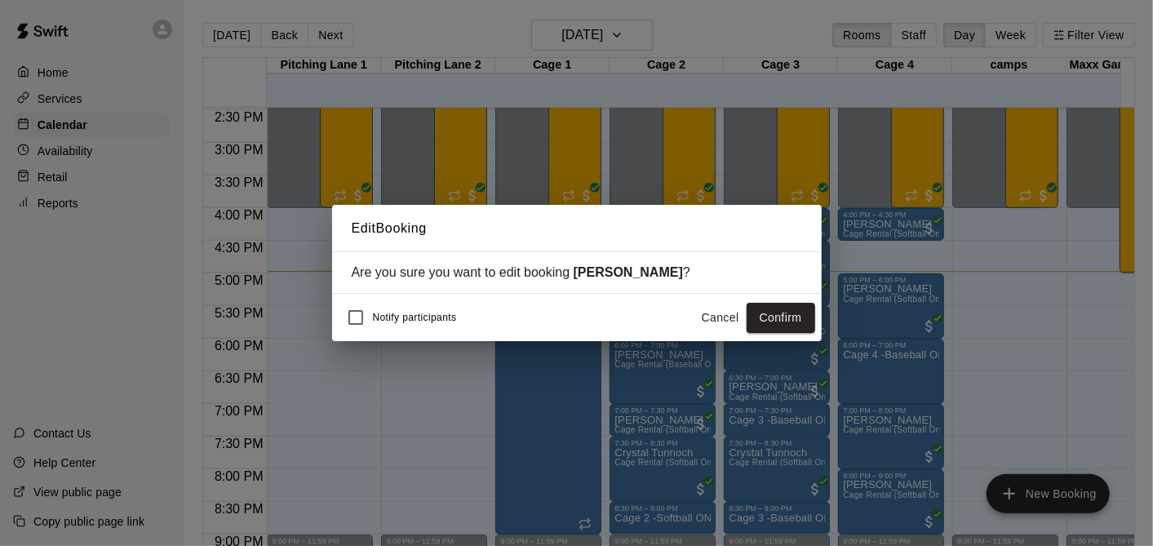
click at [804, 314] on button "Confirm" at bounding box center [781, 318] width 69 height 30
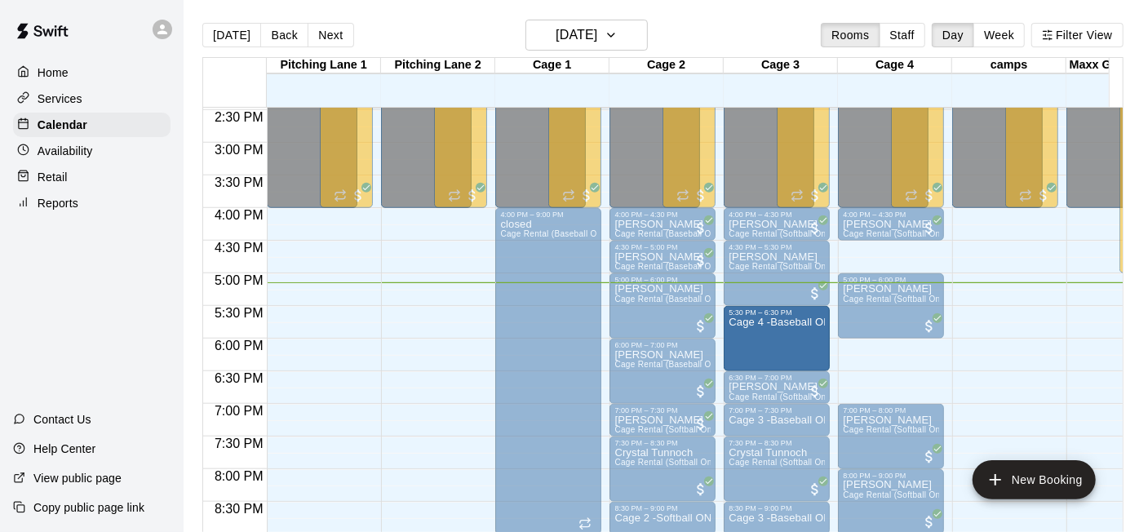
drag, startPoint x: 863, startPoint y: 374, endPoint x: 769, endPoint y: 353, distance: 96.0
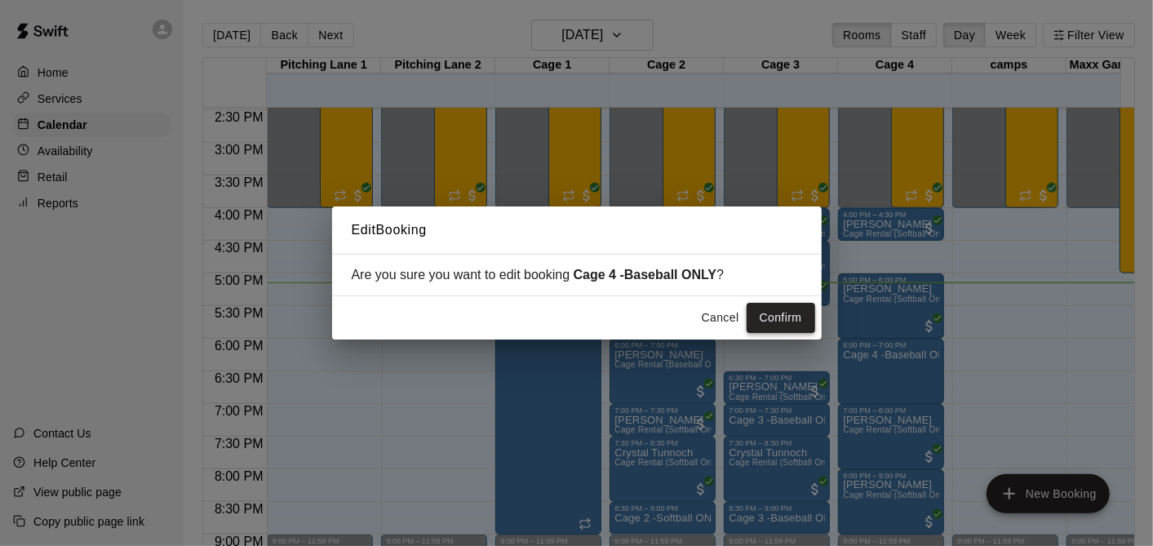
click at [782, 318] on button "Confirm" at bounding box center [781, 318] width 69 height 30
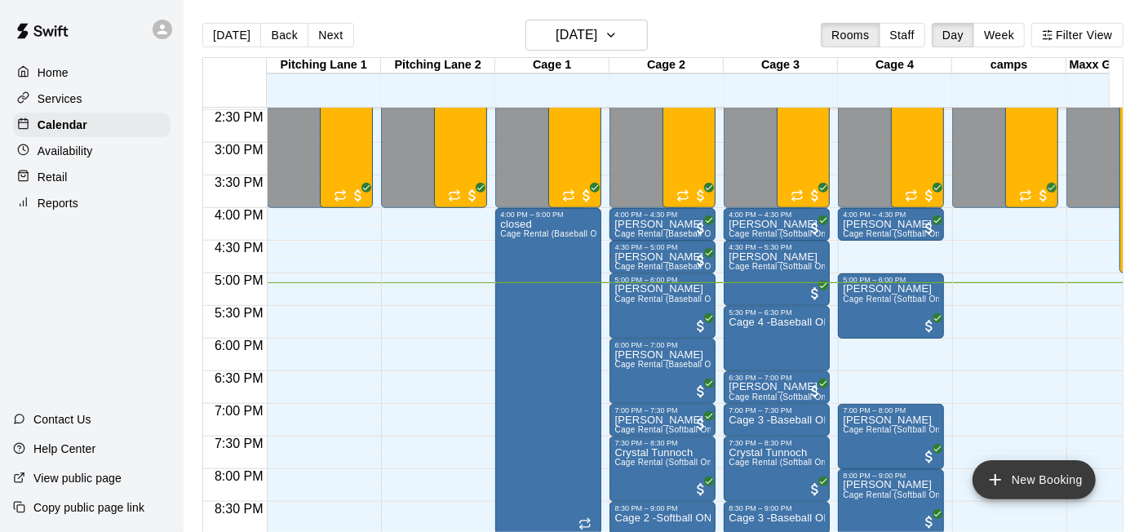
click at [1019, 466] on button "New Booking" at bounding box center [1034, 479] width 123 height 39
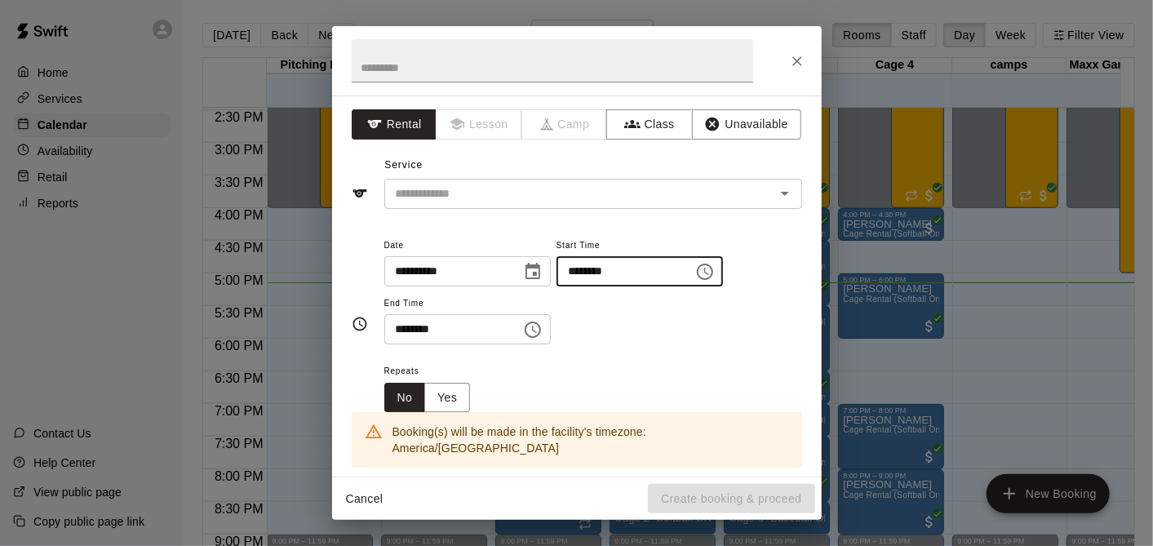
click at [584, 269] on input "********" at bounding box center [620, 271] width 126 height 30
type input "********"
click at [406, 321] on input "********" at bounding box center [447, 329] width 126 height 30
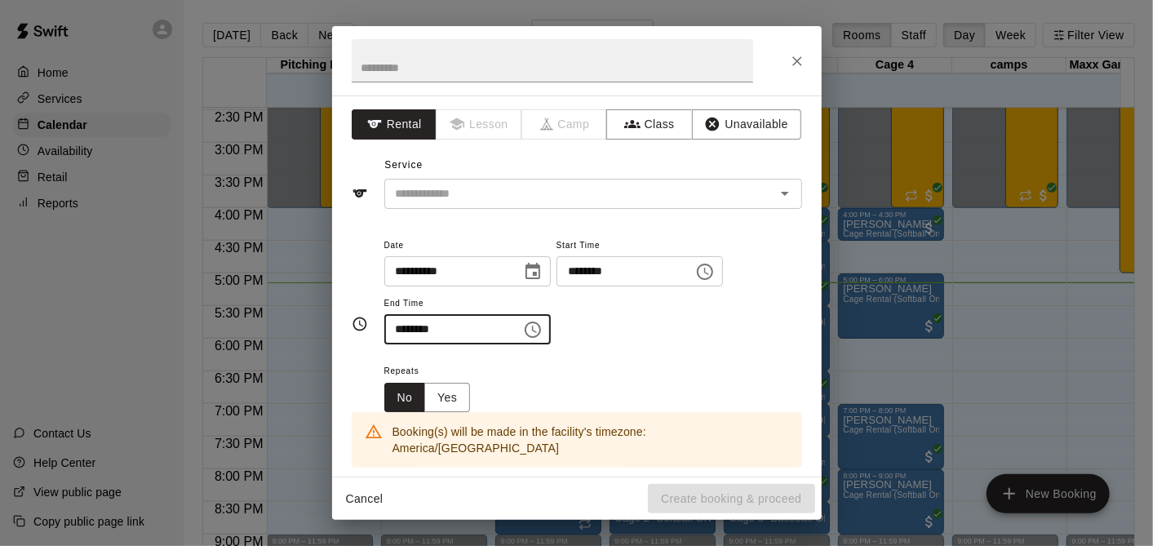
type input "********"
click at [468, 171] on div "Service ​" at bounding box center [577, 181] width 451 height 56
drag, startPoint x: 469, startPoint y: 183, endPoint x: 468, endPoint y: 194, distance: 11.5
click at [469, 184] on input "text" at bounding box center [569, 194] width 360 height 20
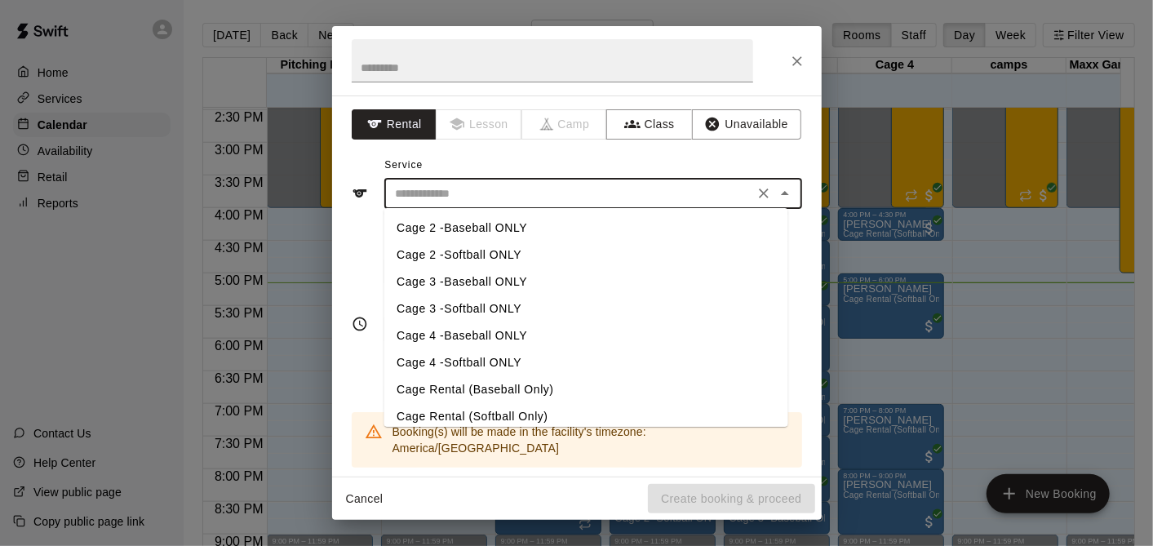
click at [451, 331] on li "Cage 4 -Baseball ONLY" at bounding box center [586, 335] width 404 height 27
type input "**********"
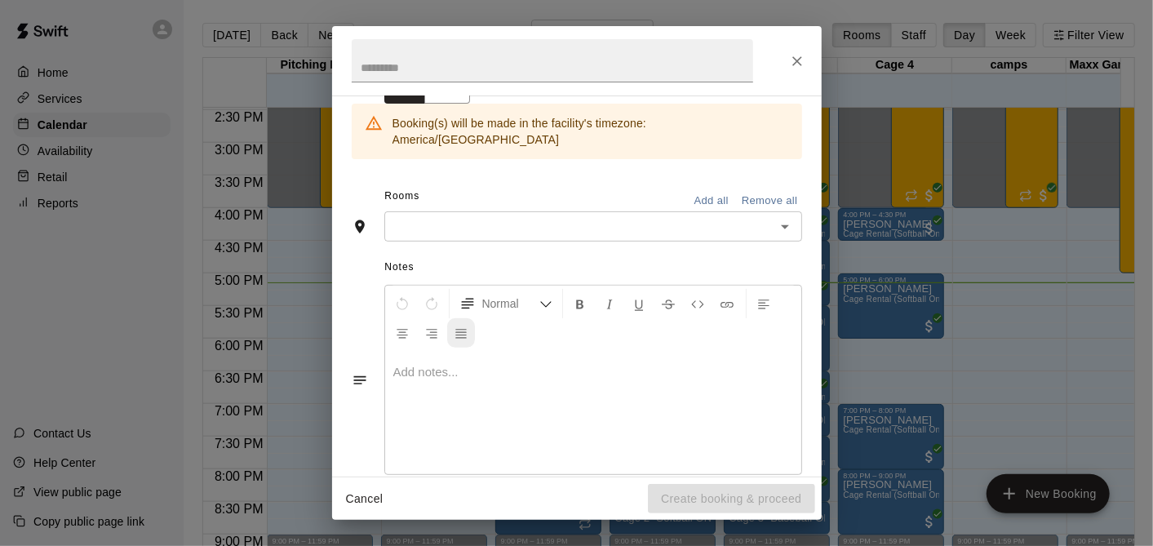
scroll to position [319, 0]
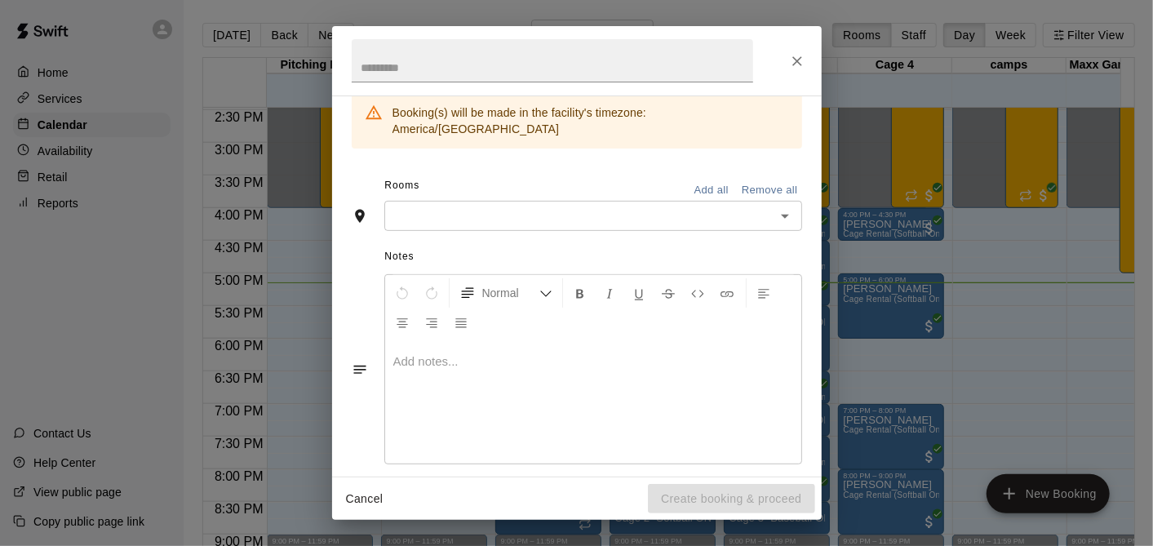
click at [499, 178] on div "Rooms Add all Remove all" at bounding box center [577, 187] width 451 height 28
click at [501, 206] on input "text" at bounding box center [579, 216] width 381 height 20
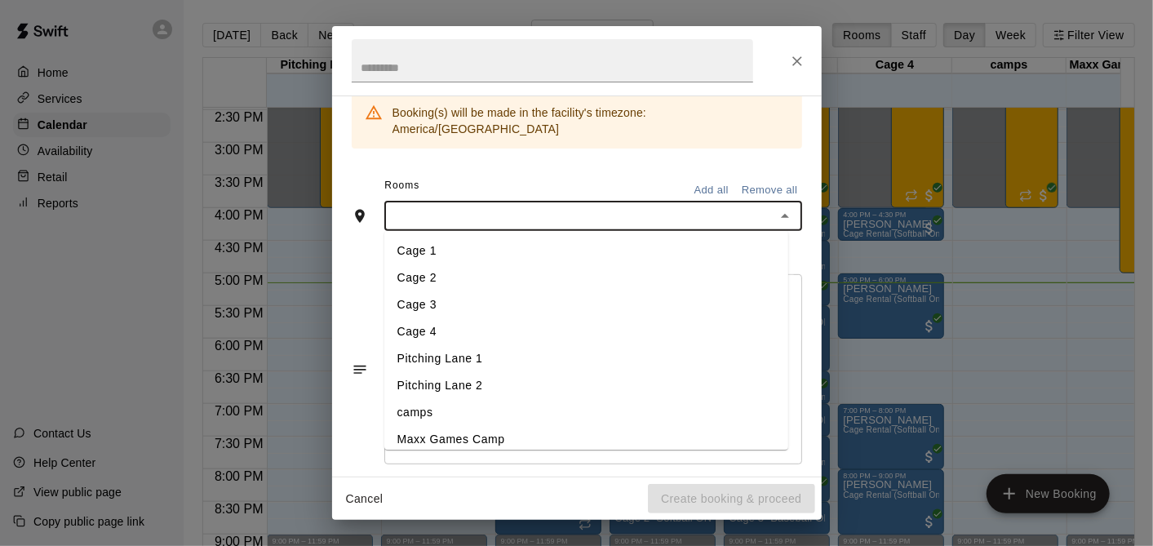
click at [493, 319] on li "Cage 4" at bounding box center [586, 332] width 404 height 27
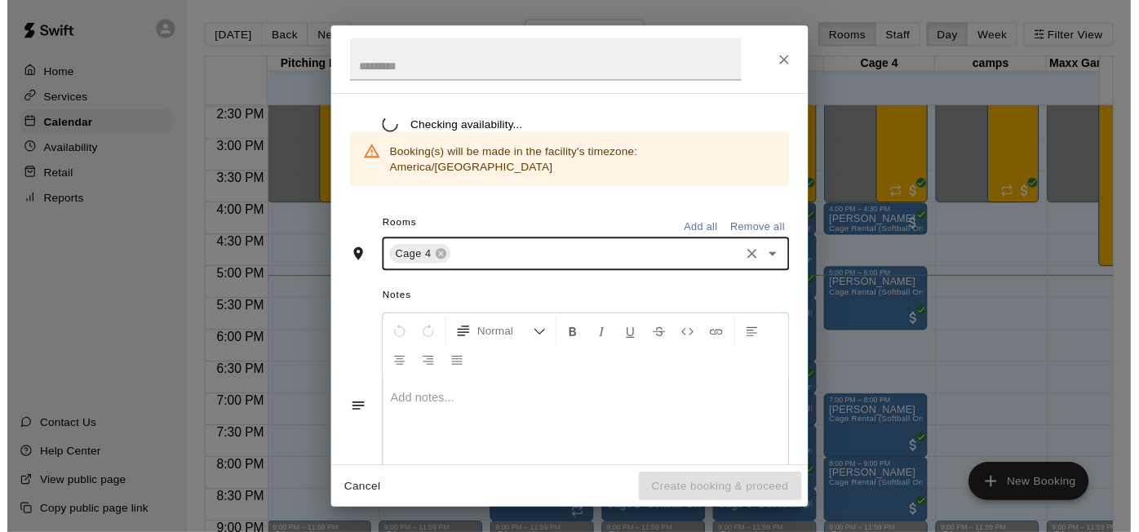
scroll to position [381, 0]
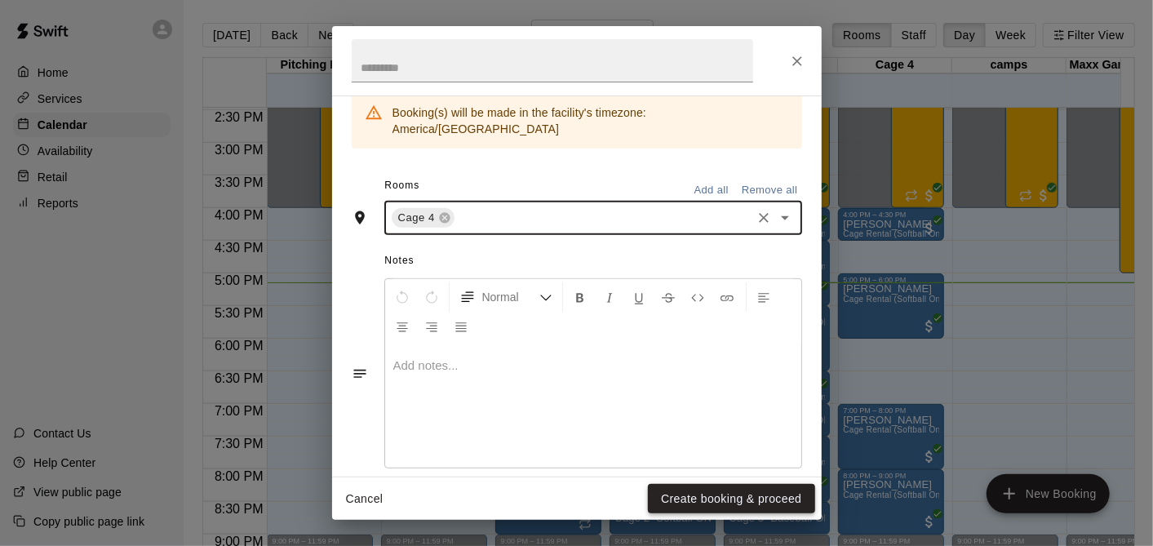
click at [760, 497] on button "Create booking & proceed" at bounding box center [731, 499] width 166 height 30
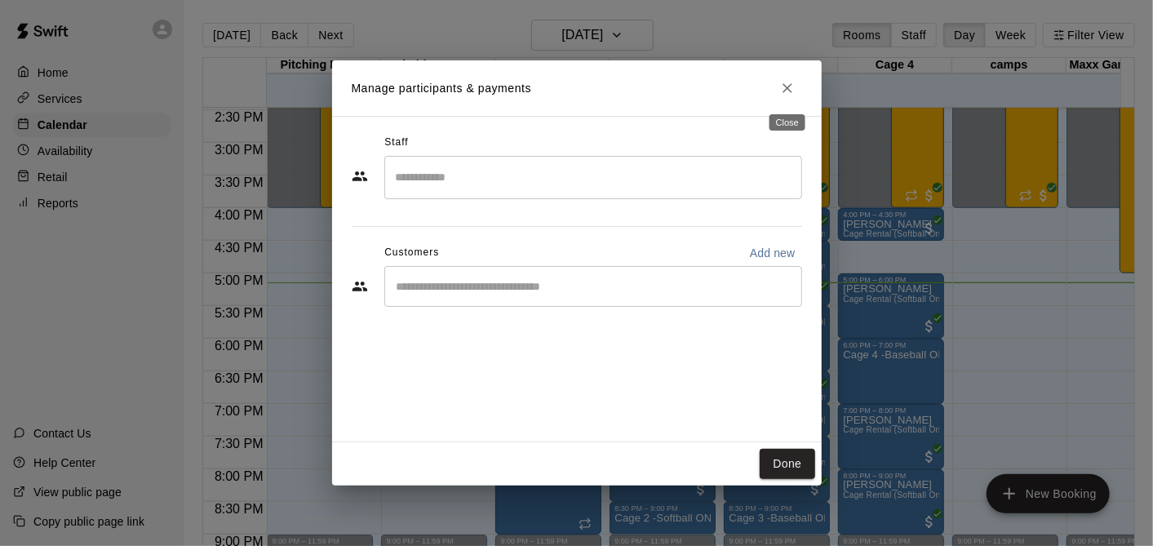
click at [790, 95] on icon "Close" at bounding box center [787, 88] width 16 height 16
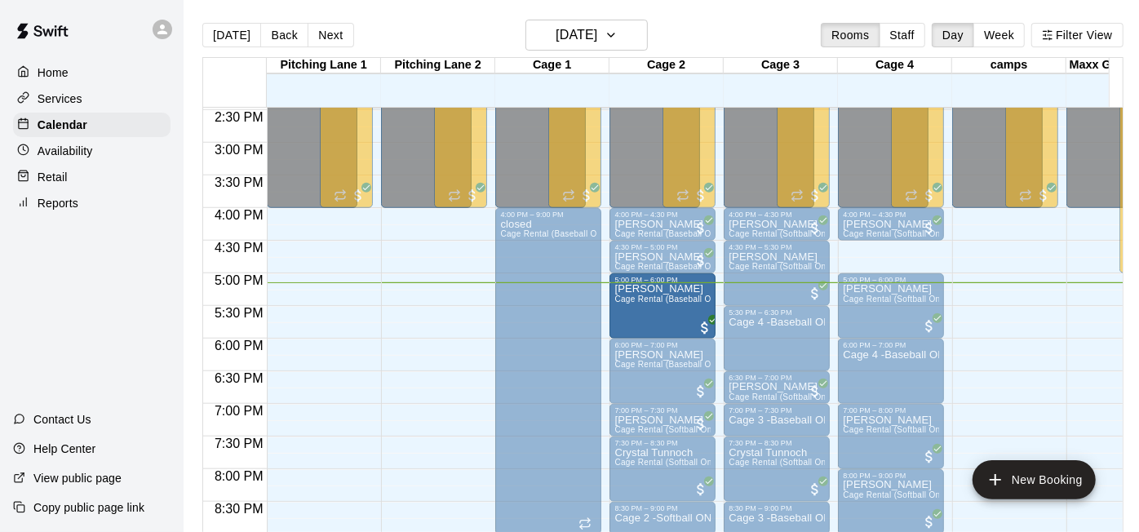
drag, startPoint x: 657, startPoint y: 311, endPoint x: 676, endPoint y: 313, distance: 18.9
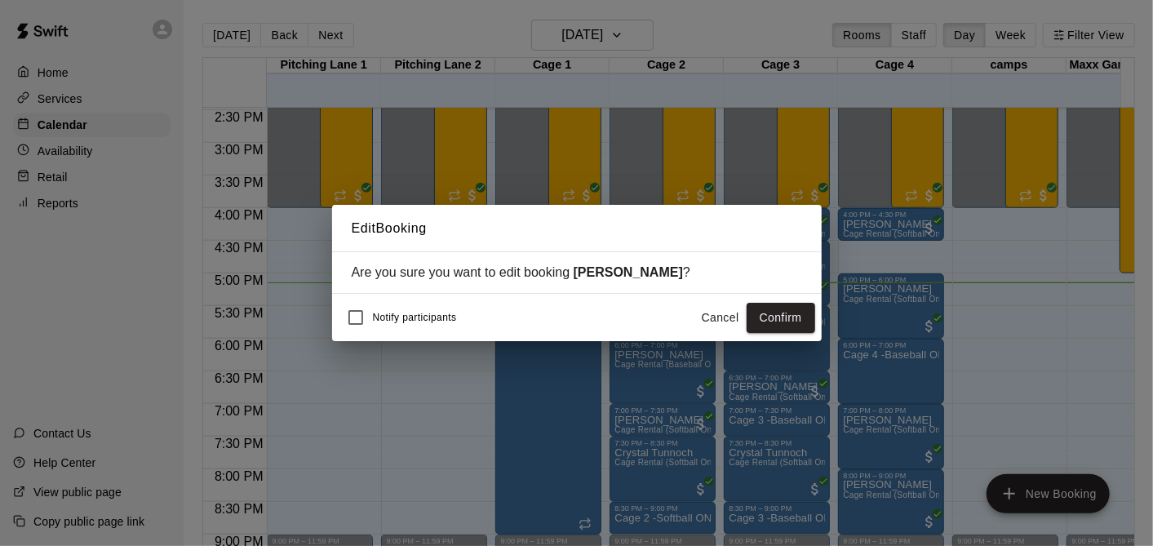
click at [797, 313] on button "Confirm" at bounding box center [781, 318] width 69 height 30
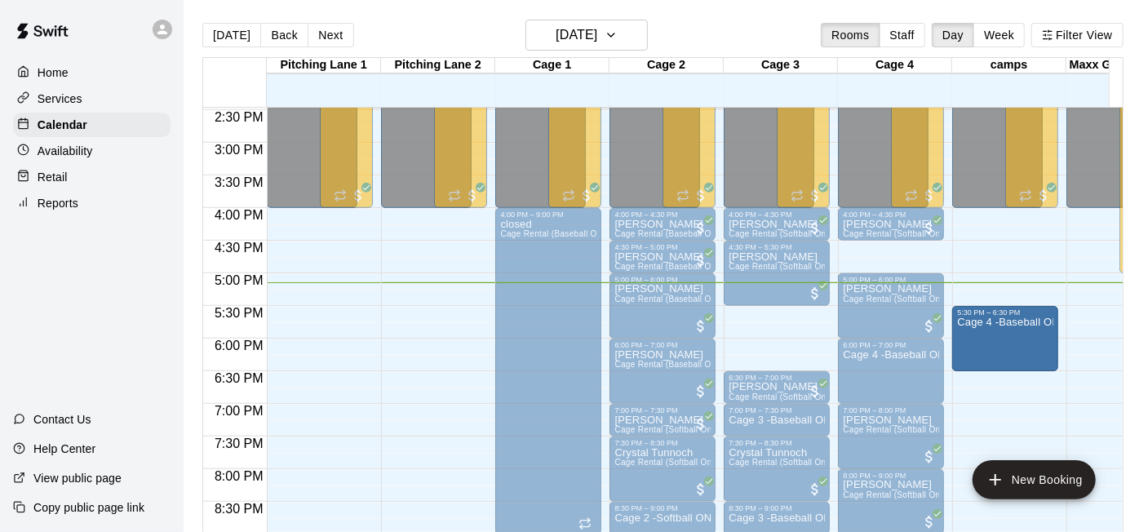
drag, startPoint x: 783, startPoint y: 340, endPoint x: 983, endPoint y: 352, distance: 201.1
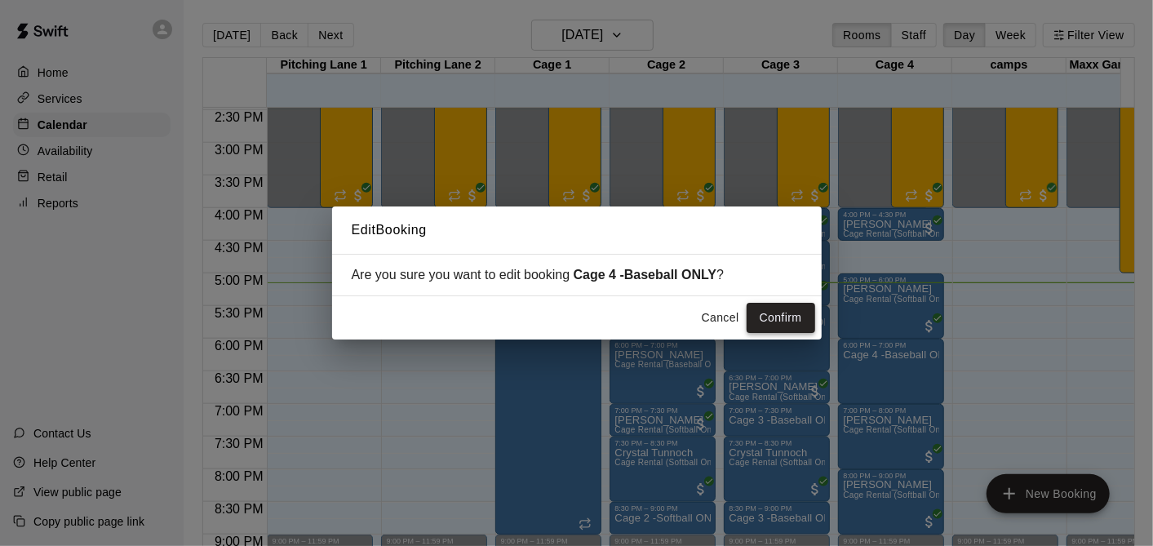
click at [780, 319] on button "Confirm" at bounding box center [781, 318] width 69 height 30
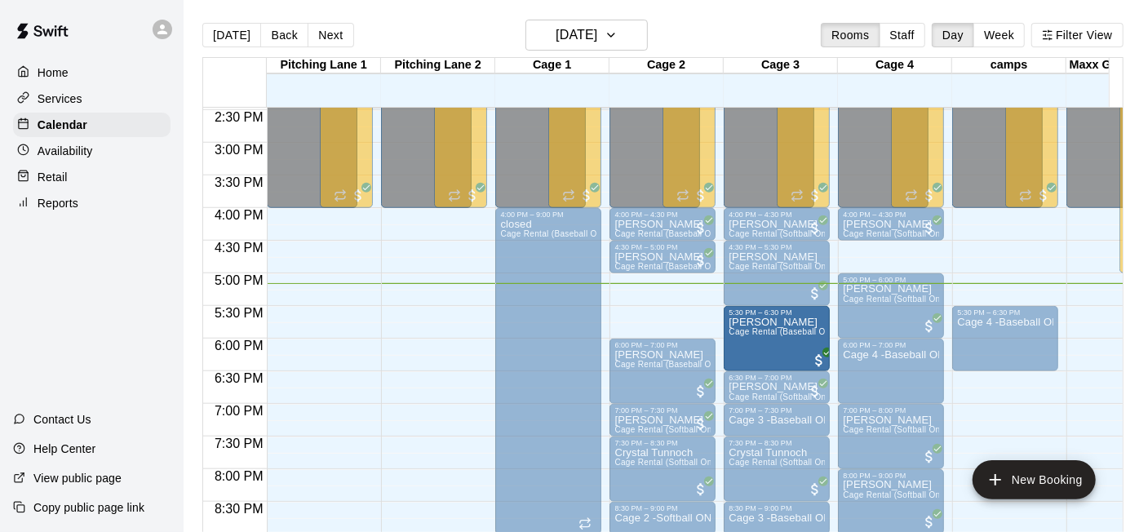
drag, startPoint x: 678, startPoint y: 306, endPoint x: 761, endPoint y: 347, distance: 92.0
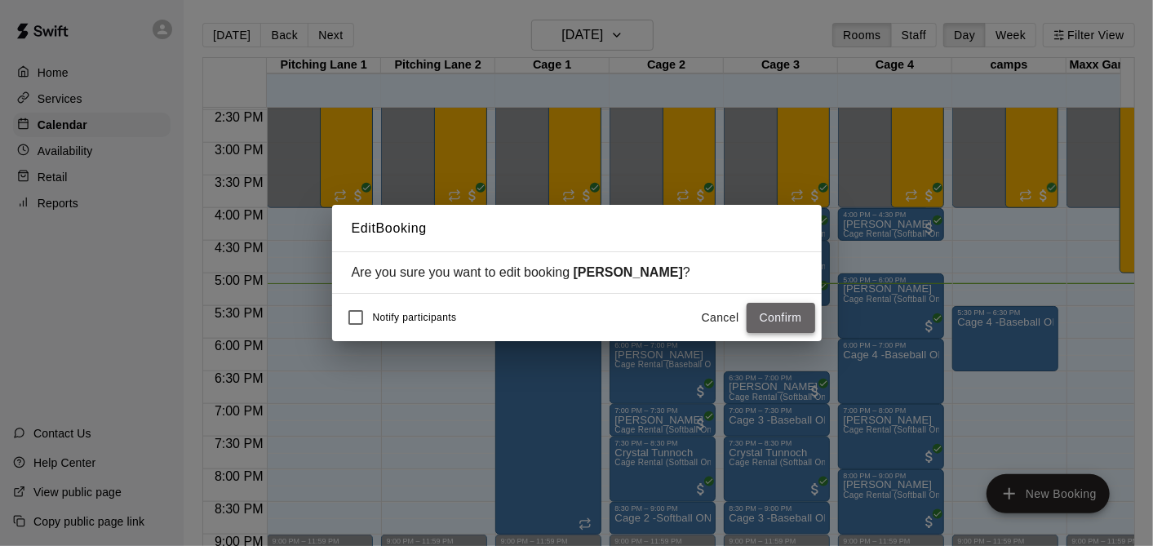
click at [790, 322] on button "Confirm" at bounding box center [781, 318] width 69 height 30
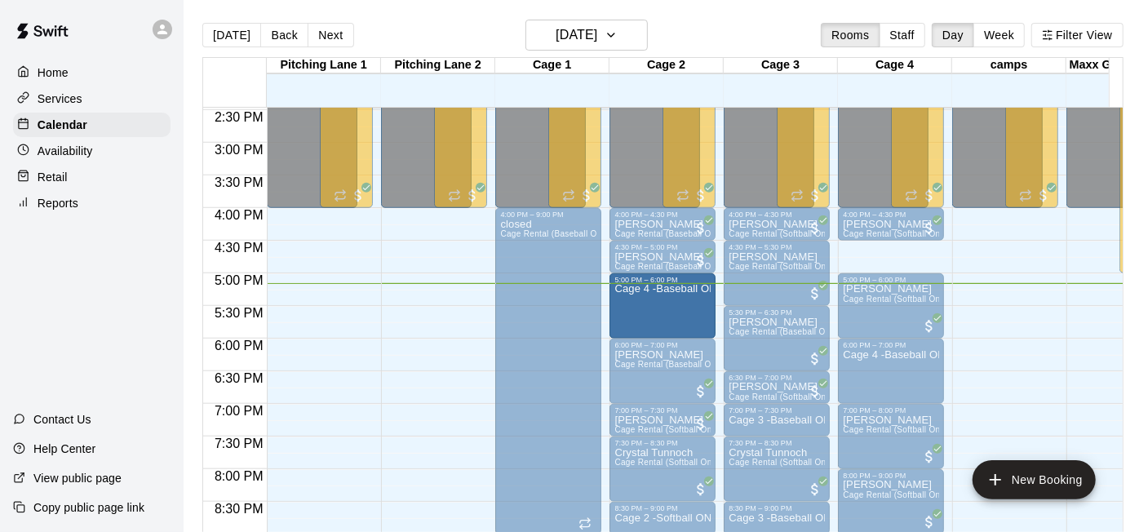
drag, startPoint x: 824, startPoint y: 321, endPoint x: 687, endPoint y: 313, distance: 137.4
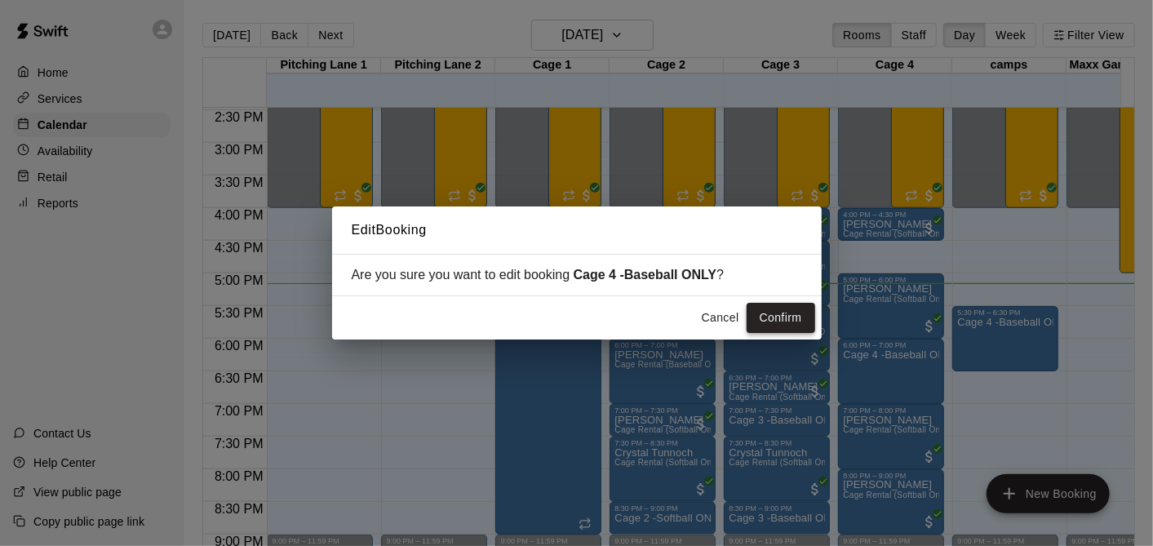
click at [771, 322] on button "Confirm" at bounding box center [781, 318] width 69 height 30
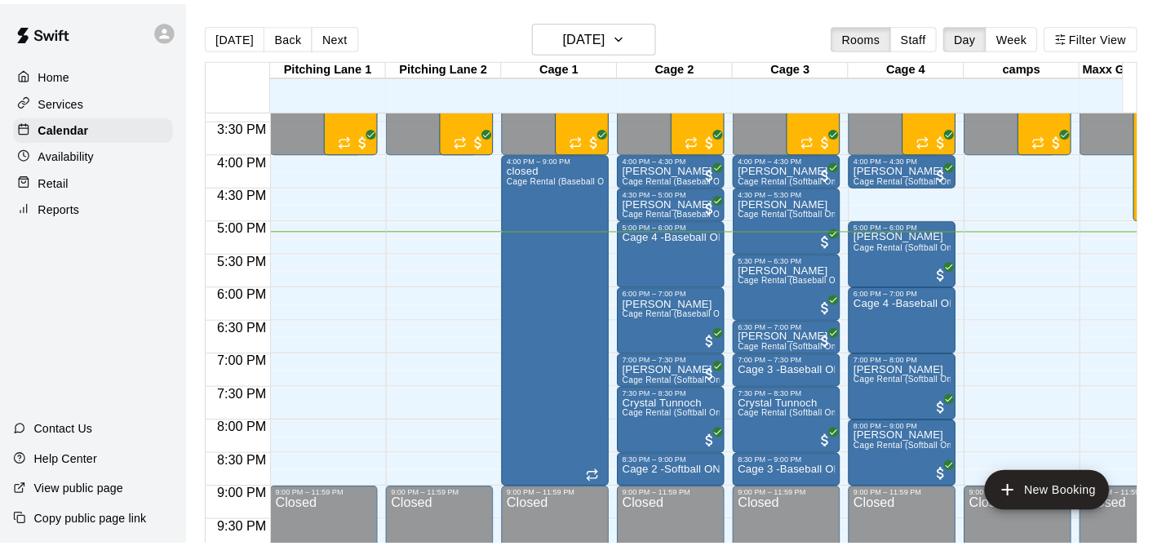
scroll to position [1014, 0]
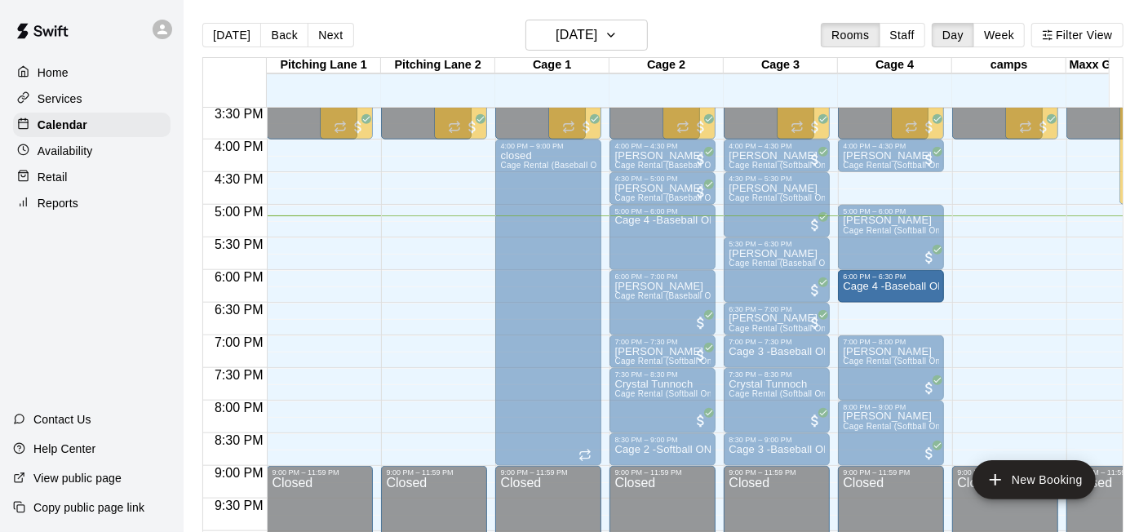
drag, startPoint x: 890, startPoint y: 331, endPoint x: 886, endPoint y: 305, distance: 25.6
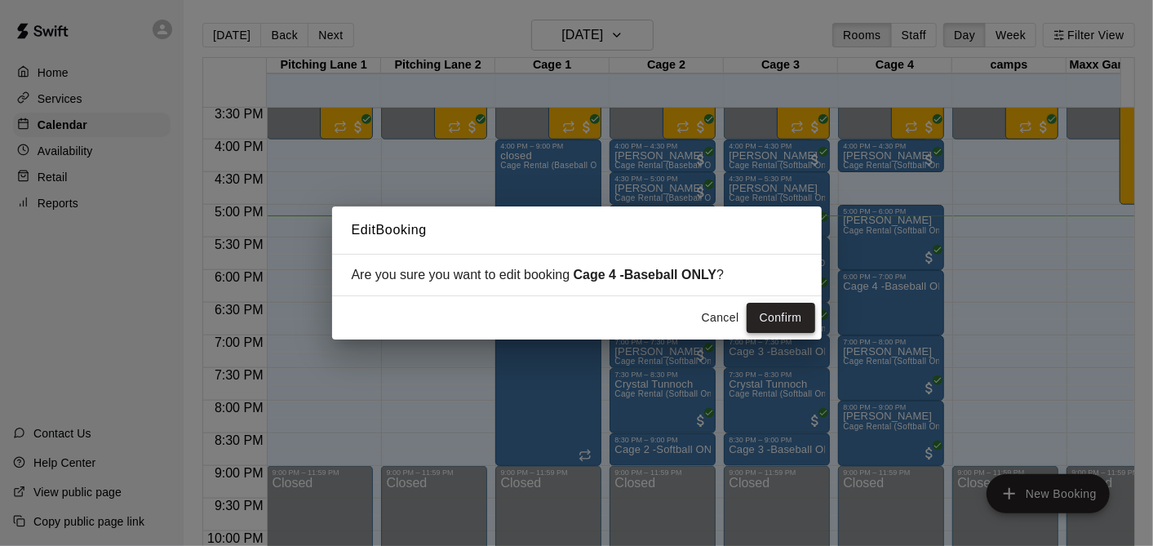
click at [786, 319] on button "Confirm" at bounding box center [781, 318] width 69 height 30
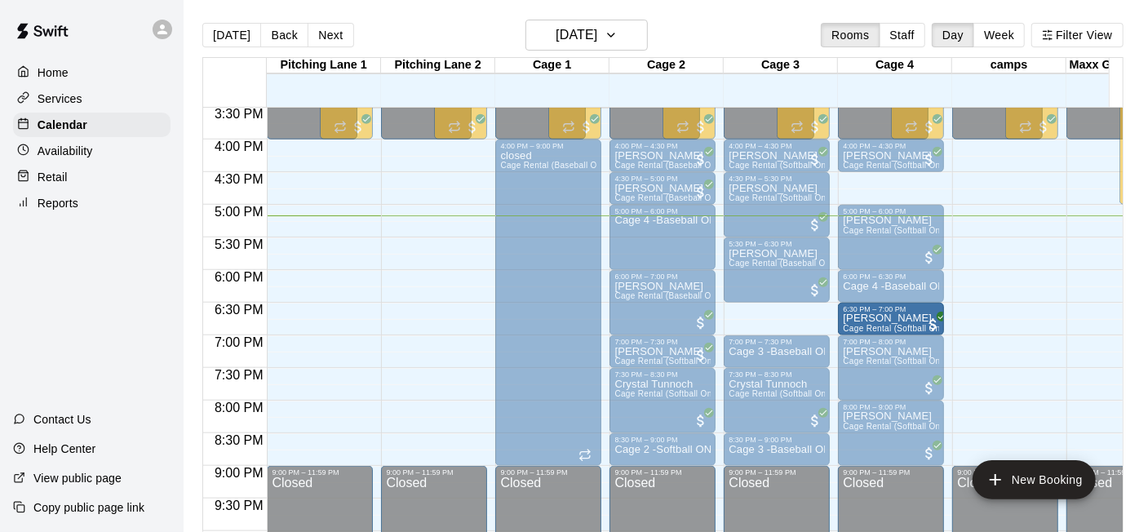
drag, startPoint x: 784, startPoint y: 322, endPoint x: 860, endPoint y: 328, distance: 76.1
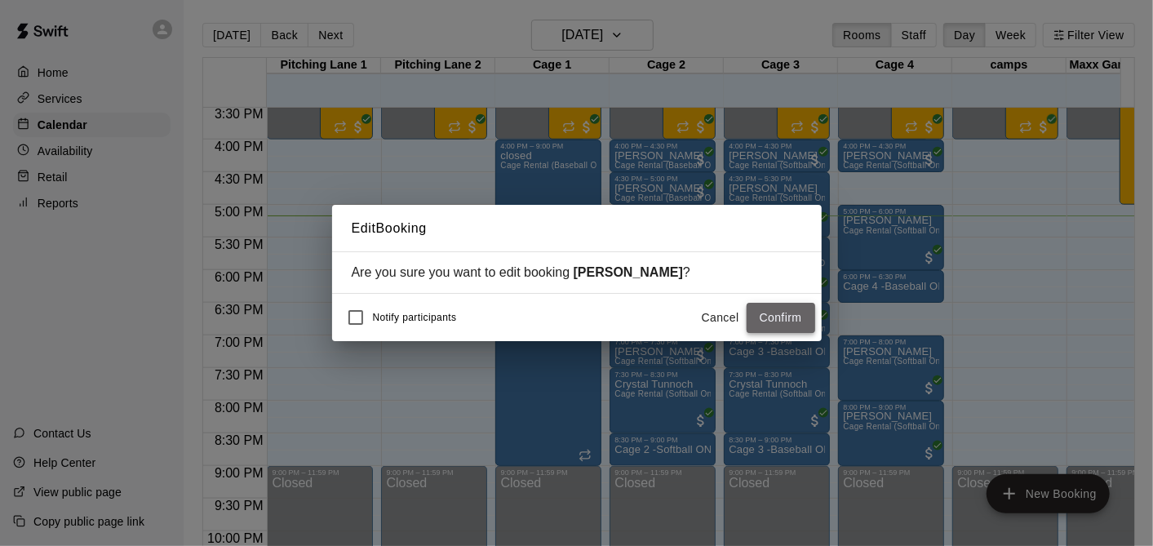
click at [780, 322] on button "Confirm" at bounding box center [781, 318] width 69 height 30
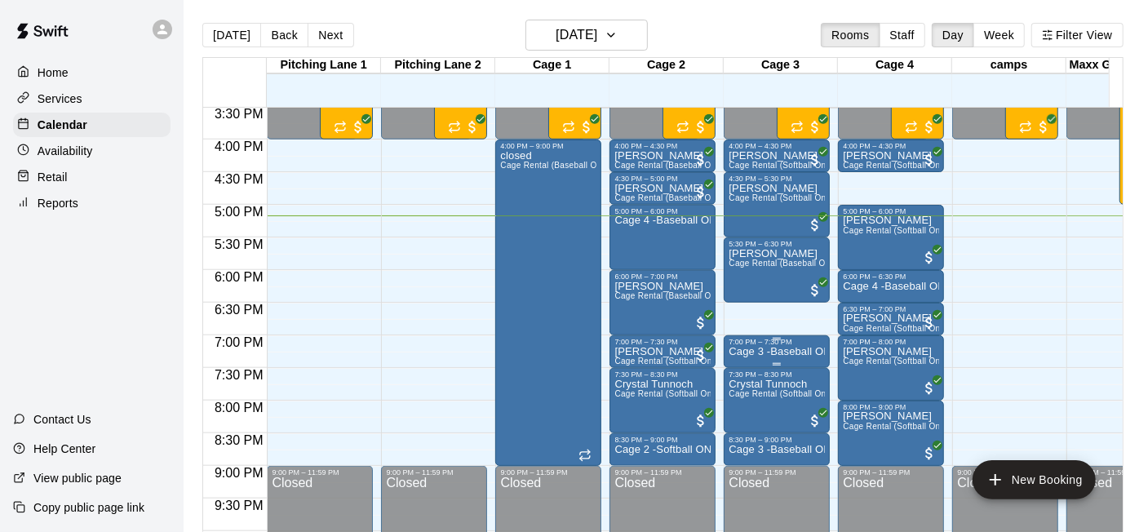
click at [776, 335] on div "7:00 PM – 7:30 PM Cage 3 -Baseball ONLY" at bounding box center [777, 351] width 106 height 33
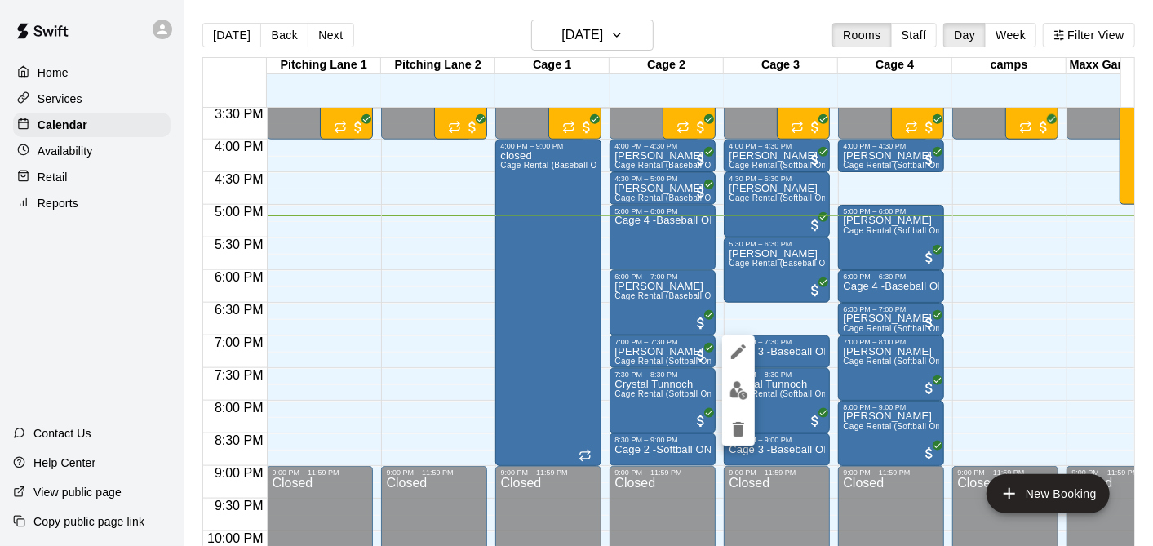
click at [778, 348] on div at bounding box center [576, 273] width 1153 height 546
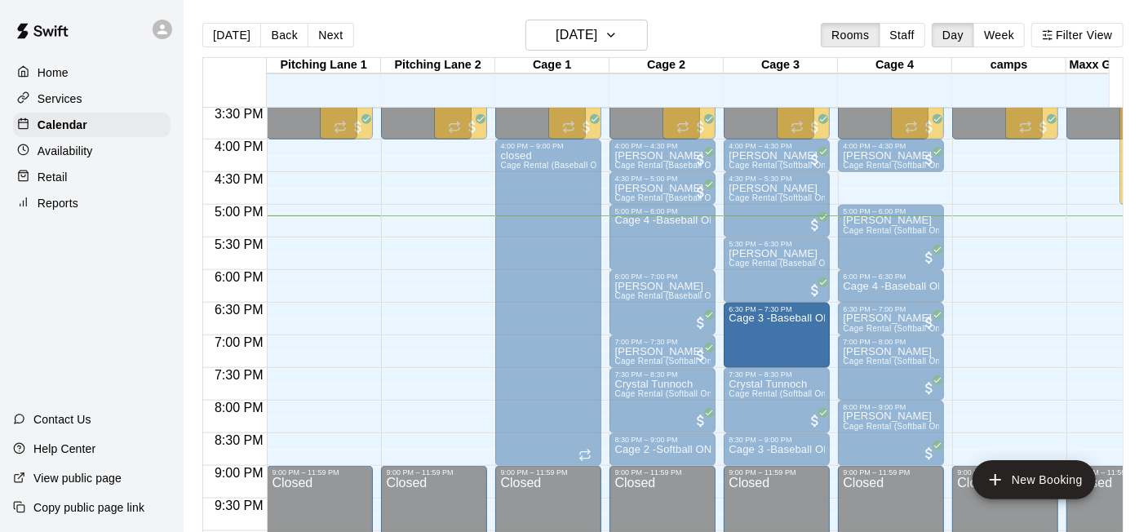
drag, startPoint x: 776, startPoint y: 338, endPoint x: 779, endPoint y: 311, distance: 27.0
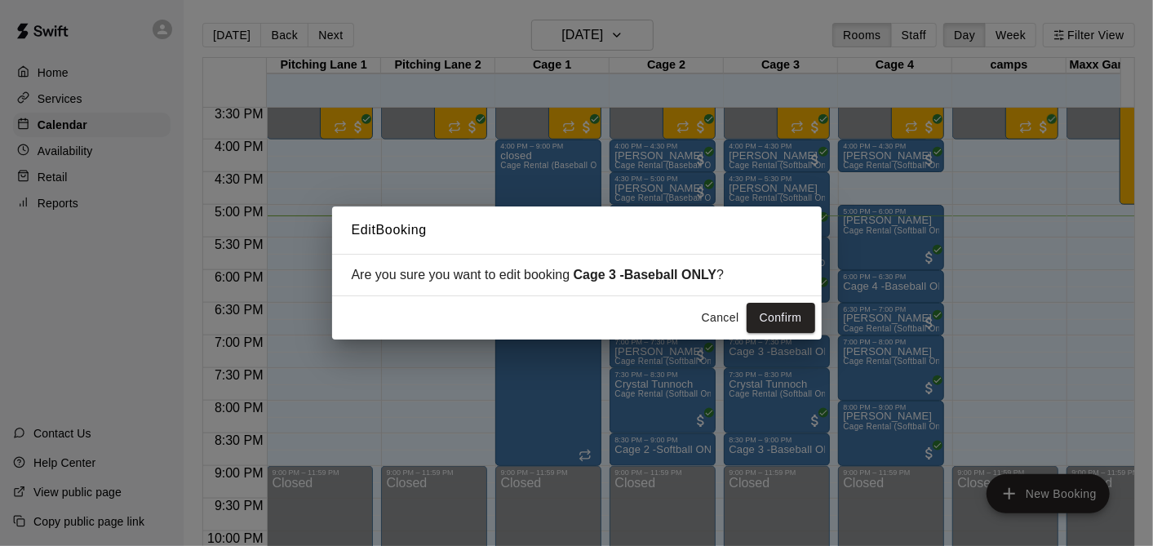
click at [744, 308] on button "Cancel" at bounding box center [721, 318] width 52 height 30
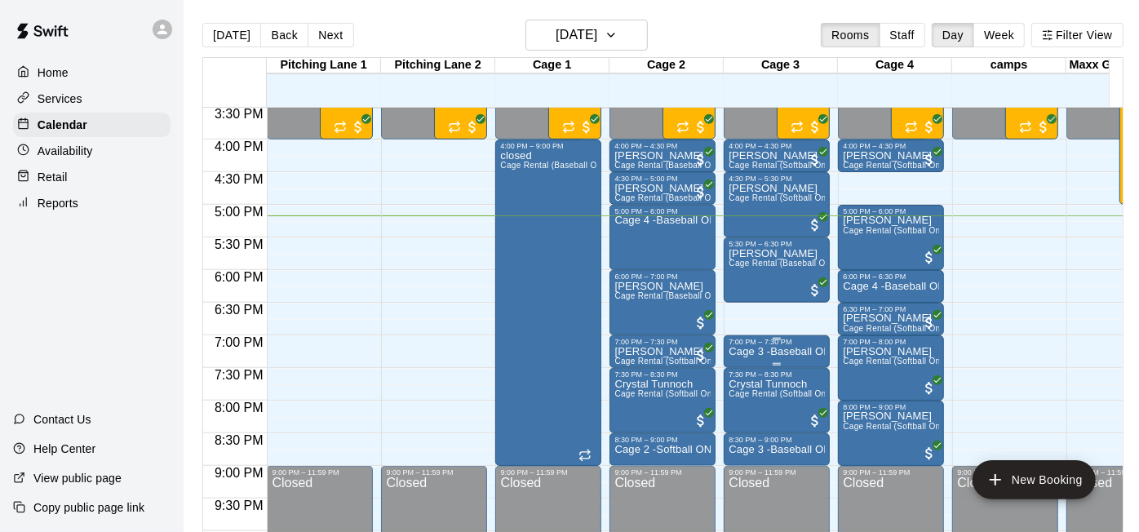
click at [773, 336] on div "7:00 PM – 7:30 PM Cage 3 -Baseball ONLY" at bounding box center [777, 351] width 106 height 33
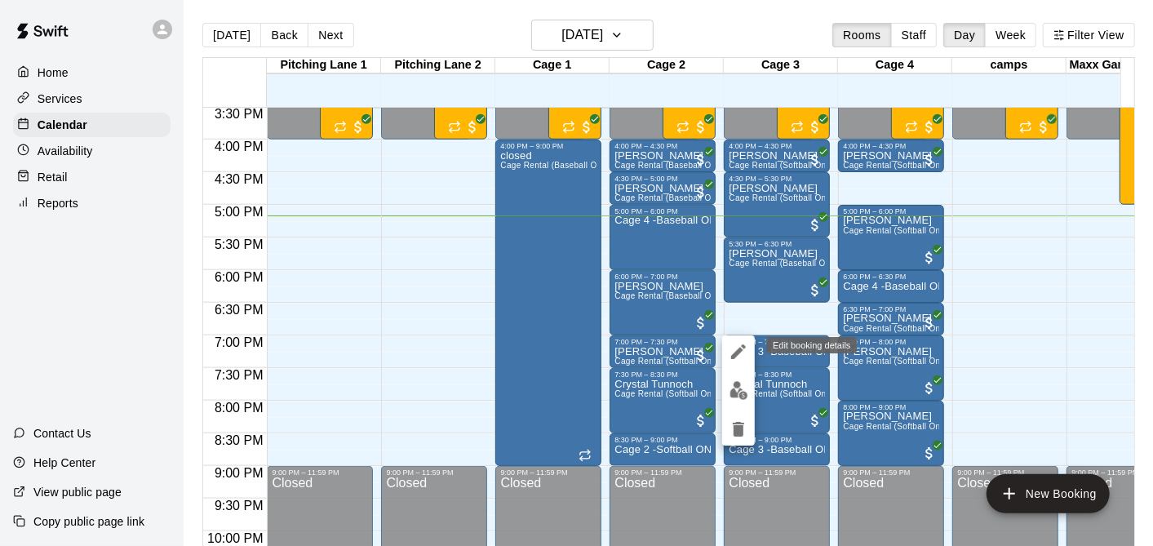
click at [798, 355] on div "Edit booking details" at bounding box center [807, 345] width 104 height 20
click at [800, 358] on div at bounding box center [576, 273] width 1153 height 546
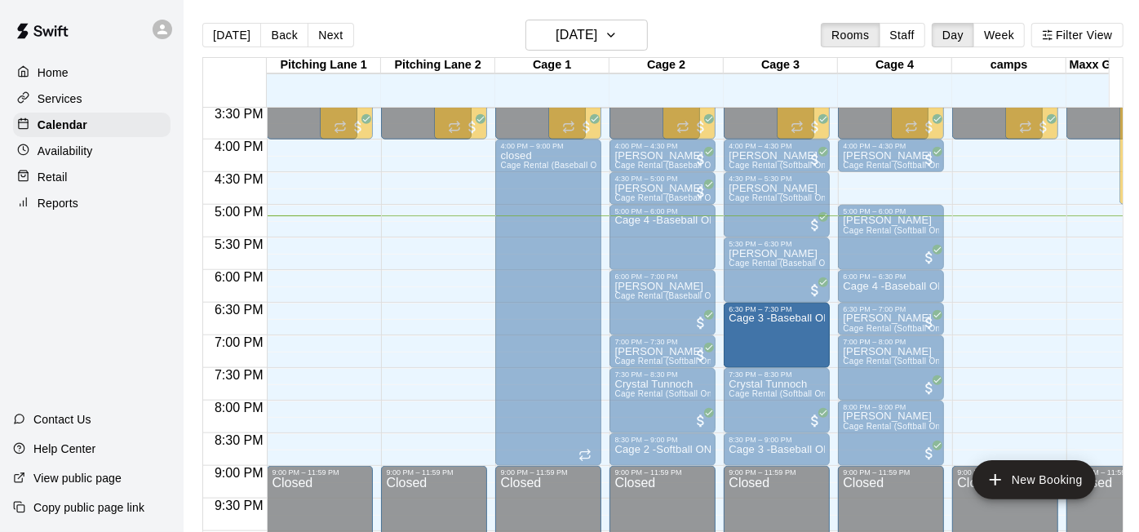
drag, startPoint x: 778, startPoint y: 338, endPoint x: 778, endPoint y: 313, distance: 25.3
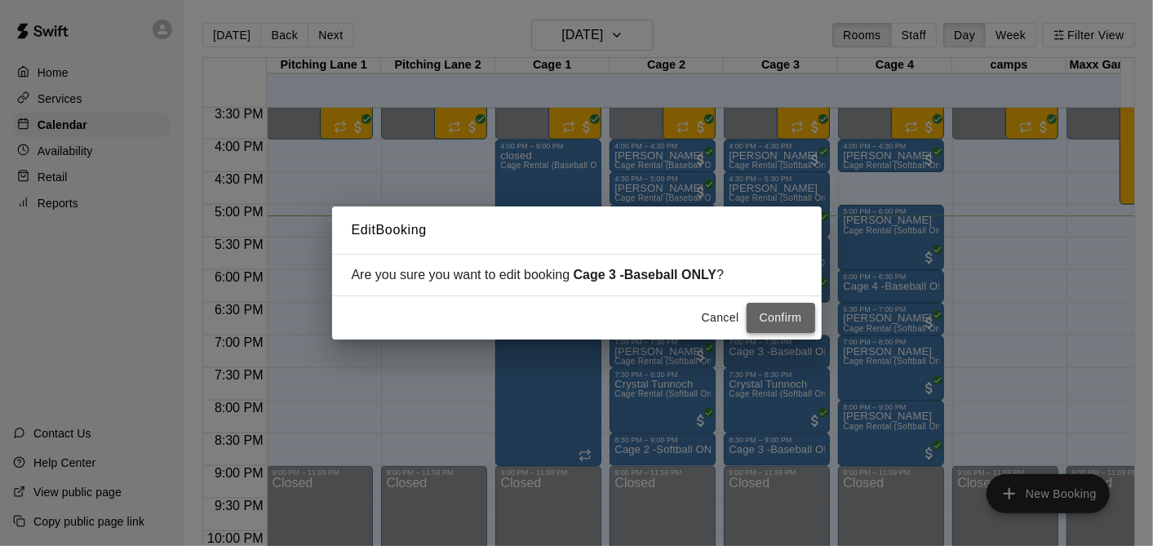
click at [771, 319] on button "Confirm" at bounding box center [781, 318] width 69 height 30
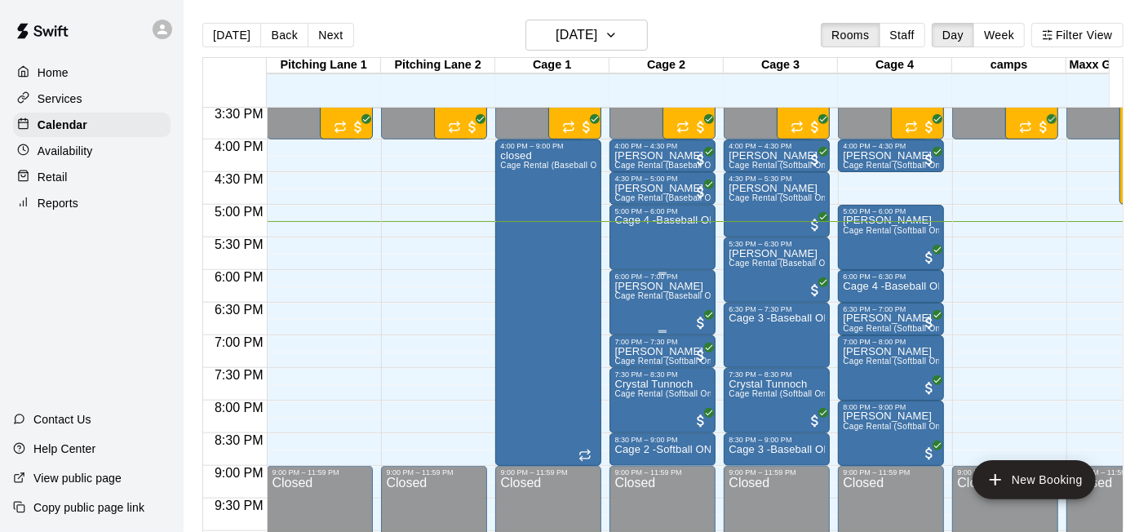
click at [665, 297] on span "Cage Rental (Baseball Only)" at bounding box center [670, 295] width 111 height 9
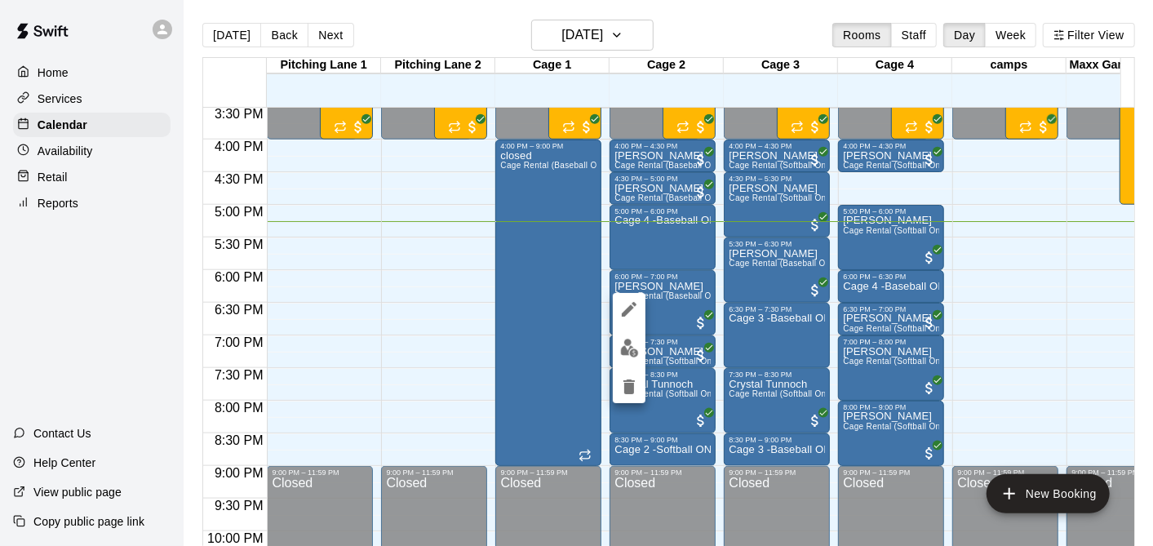
click at [672, 311] on div at bounding box center [576, 273] width 1153 height 546
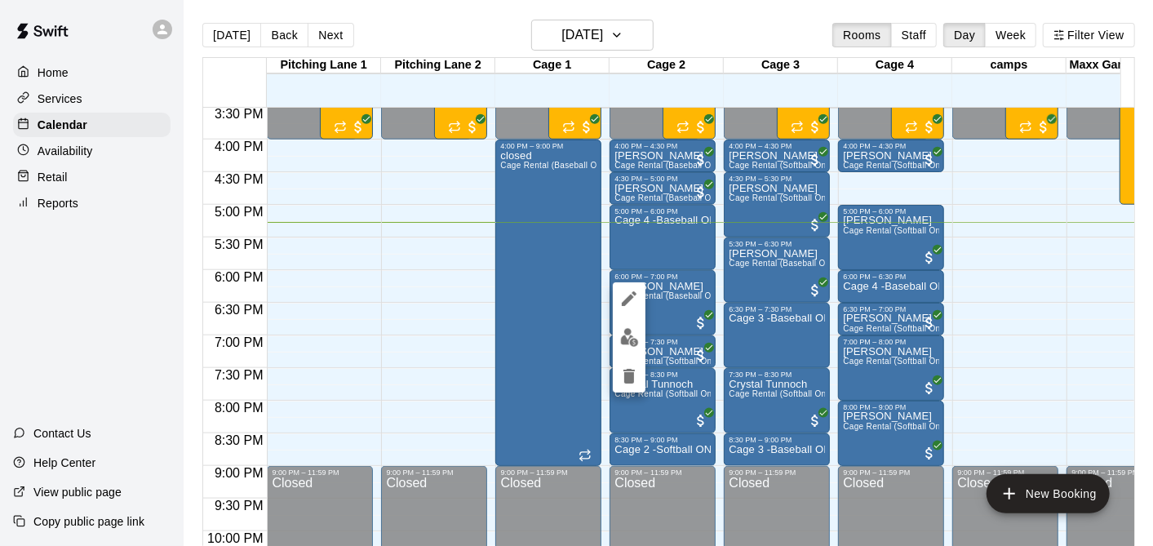
click at [629, 298] on icon "edit" at bounding box center [629, 298] width 15 height 15
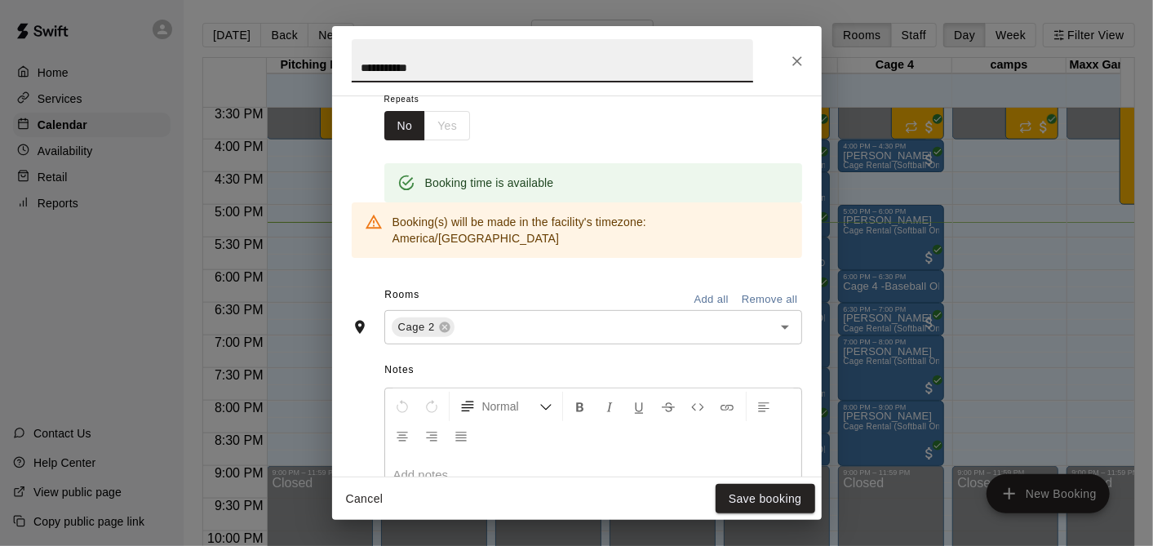
scroll to position [541, 0]
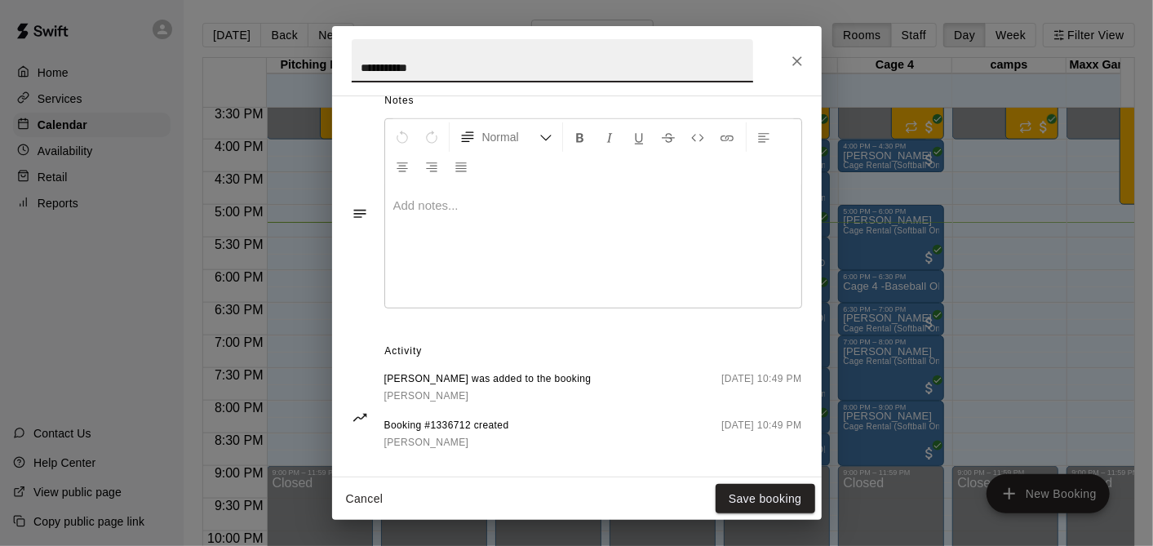
click at [800, 55] on icon "Close" at bounding box center [797, 61] width 16 height 16
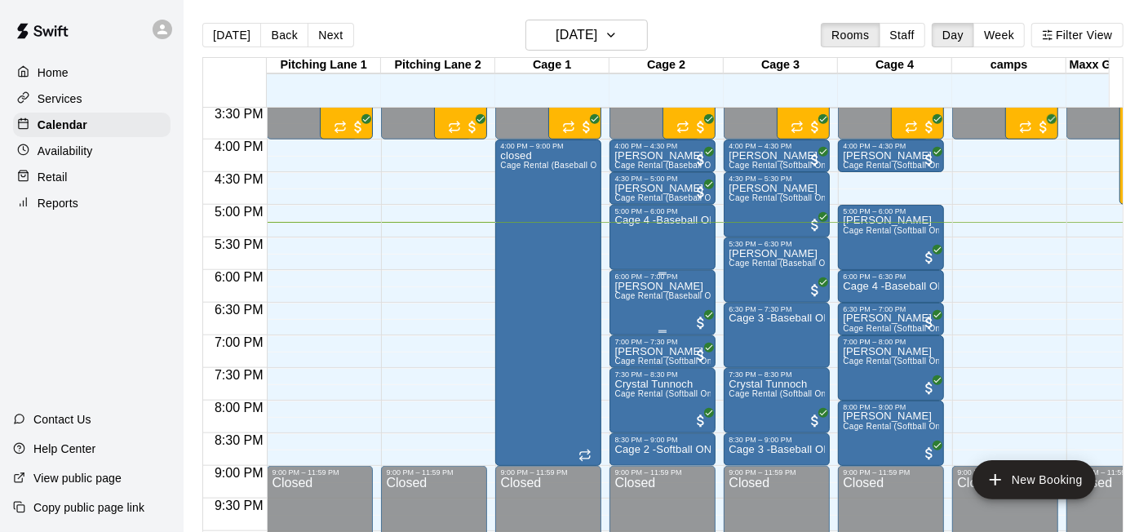
click at [664, 300] on span "Cage Rental (Baseball Only)" at bounding box center [670, 295] width 111 height 9
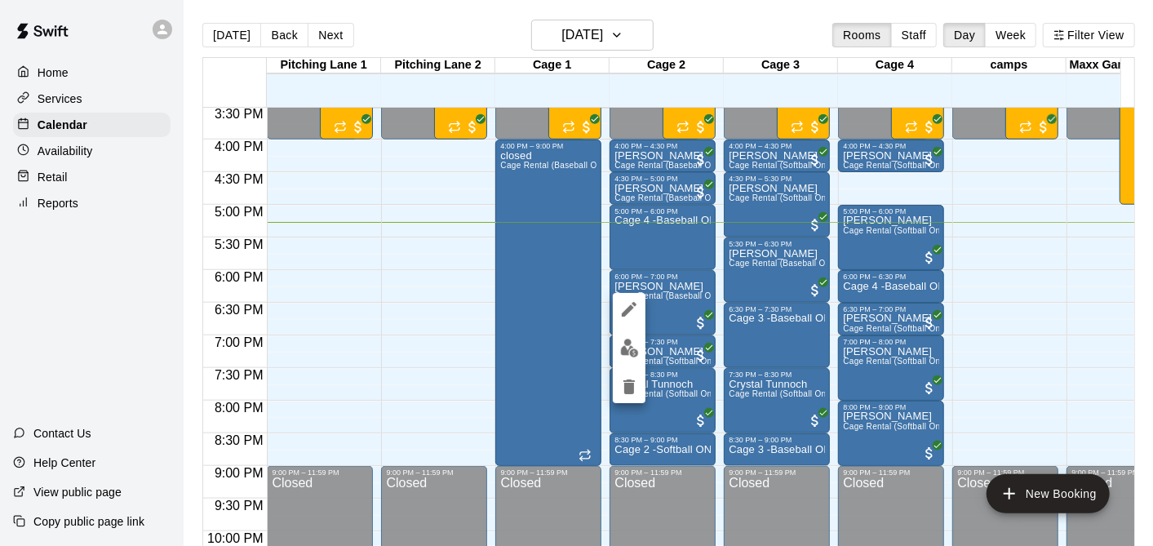
click at [635, 308] on icon "edit" at bounding box center [629, 310] width 20 height 20
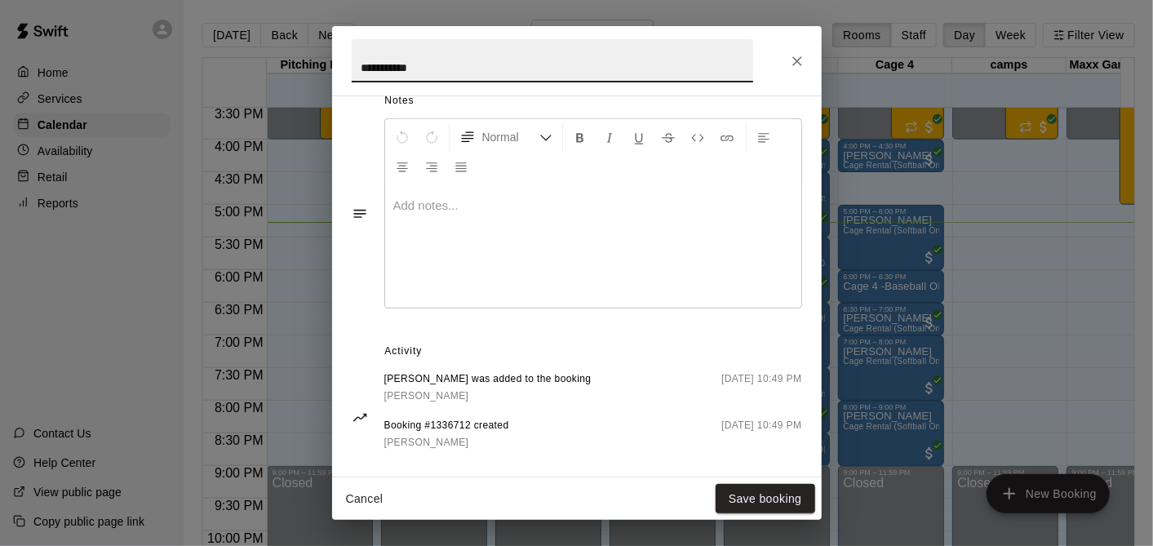
click at [804, 61] on icon "Close" at bounding box center [797, 61] width 16 height 16
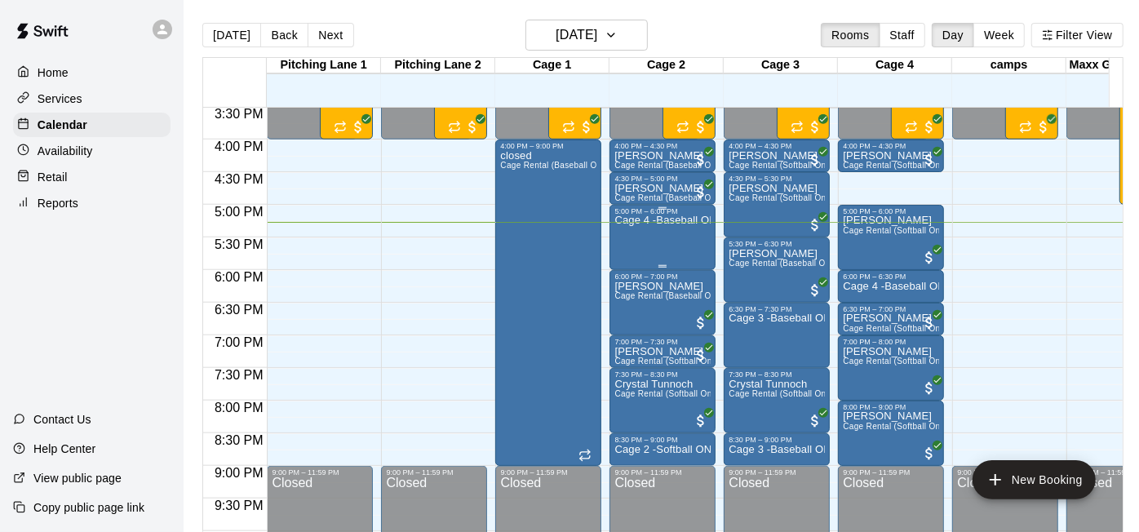
click at [690, 249] on div "Cage 4 -Baseball ONLY" at bounding box center [663, 481] width 96 height 532
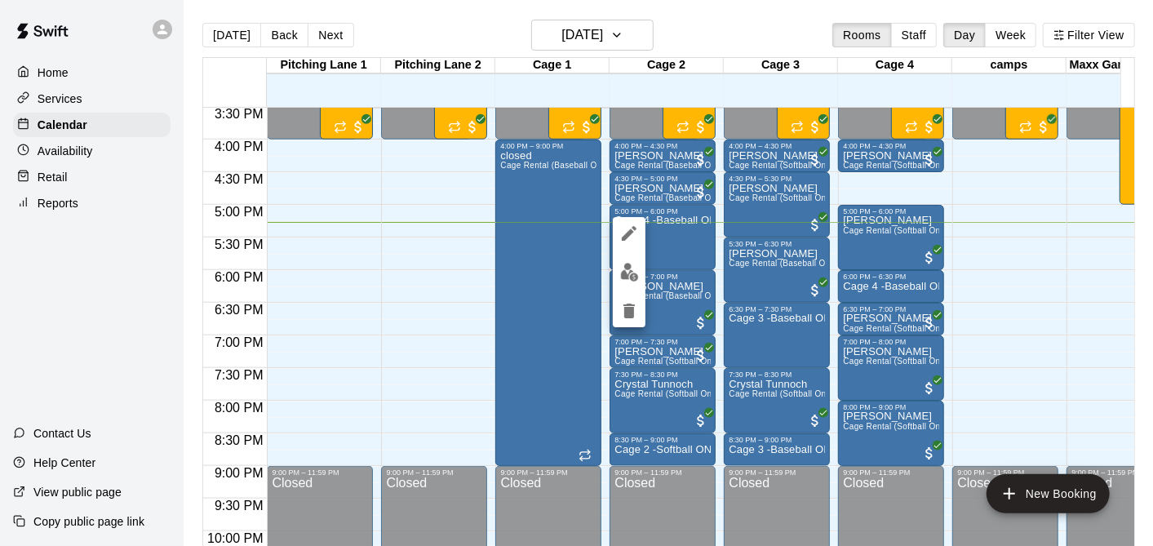
click at [716, 243] on div at bounding box center [576, 273] width 1153 height 546
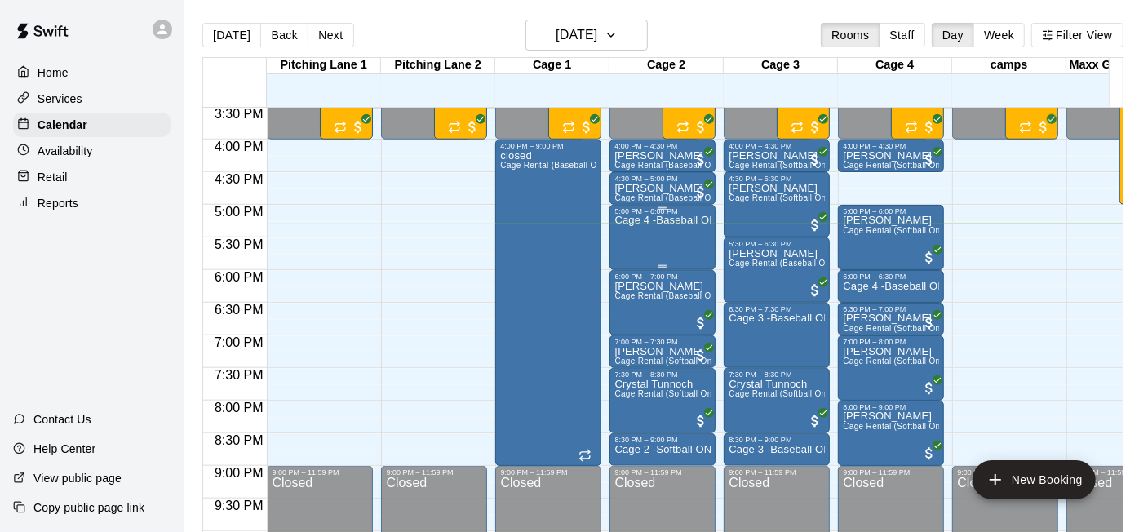
click at [669, 230] on div "Cage 4 -Baseball ONLY" at bounding box center [663, 481] width 96 height 532
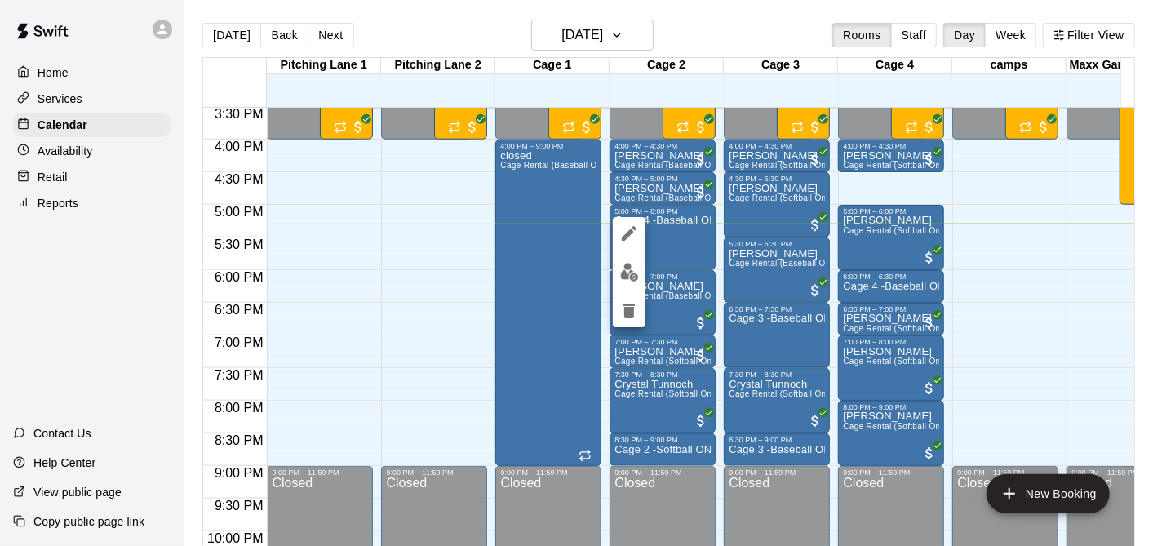
click at [681, 237] on div at bounding box center [576, 273] width 1153 height 546
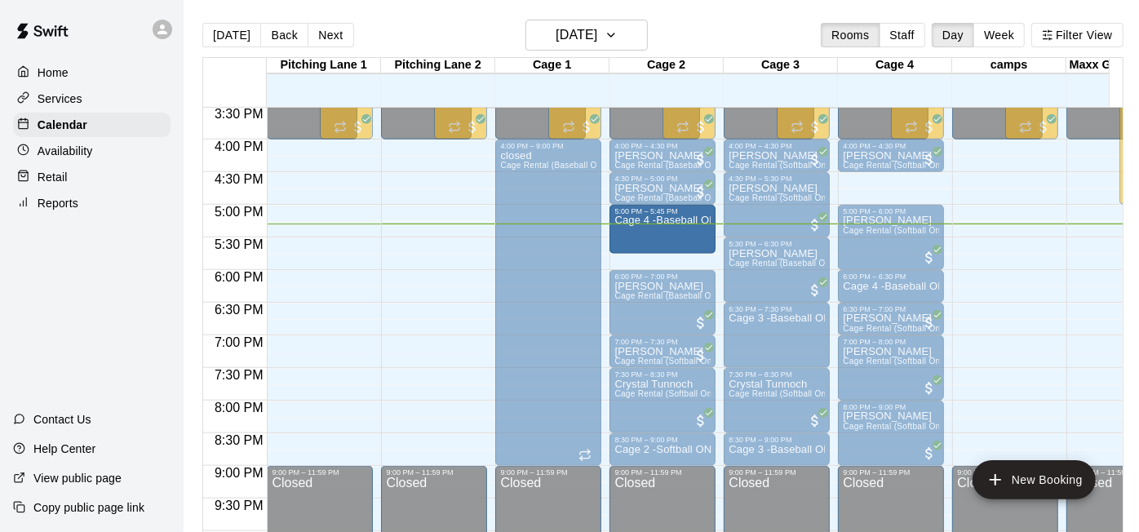
drag, startPoint x: 664, startPoint y: 266, endPoint x: 669, endPoint y: 256, distance: 10.9
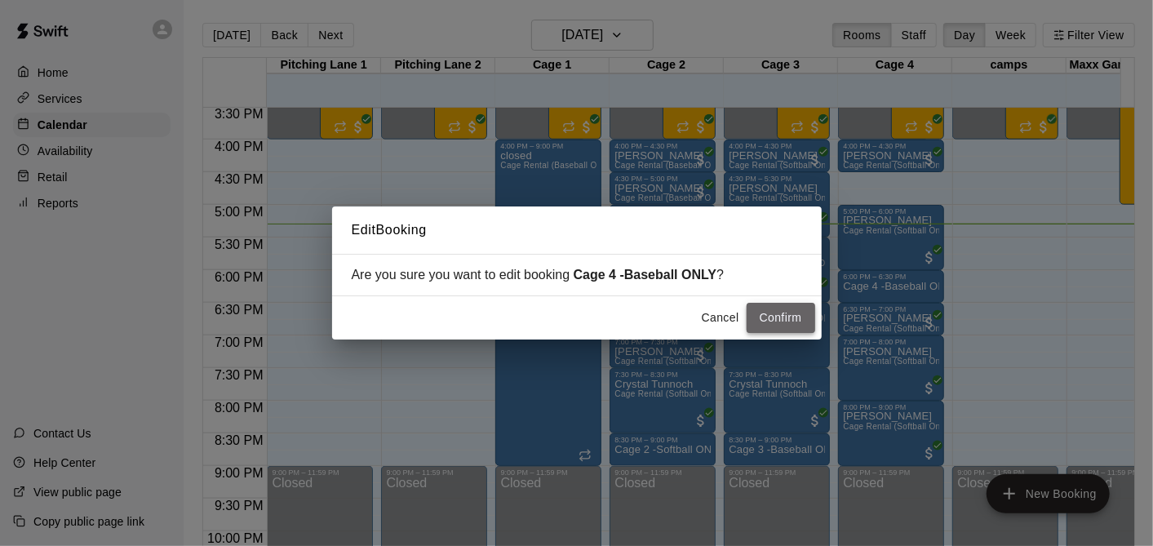
click at [793, 313] on button "Confirm" at bounding box center [781, 318] width 69 height 30
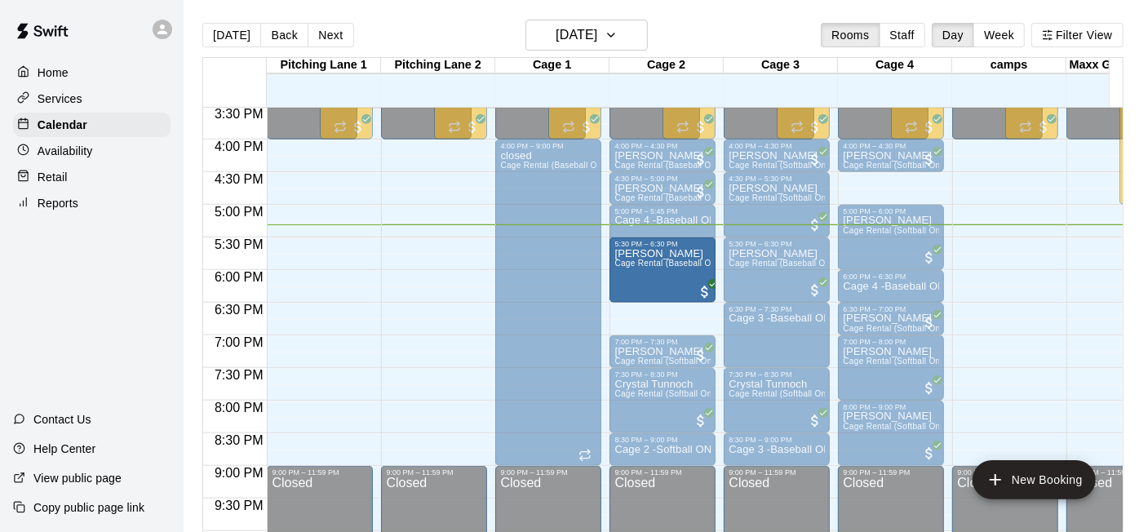
drag, startPoint x: 641, startPoint y: 302, endPoint x: 641, endPoint y: 280, distance: 22.0
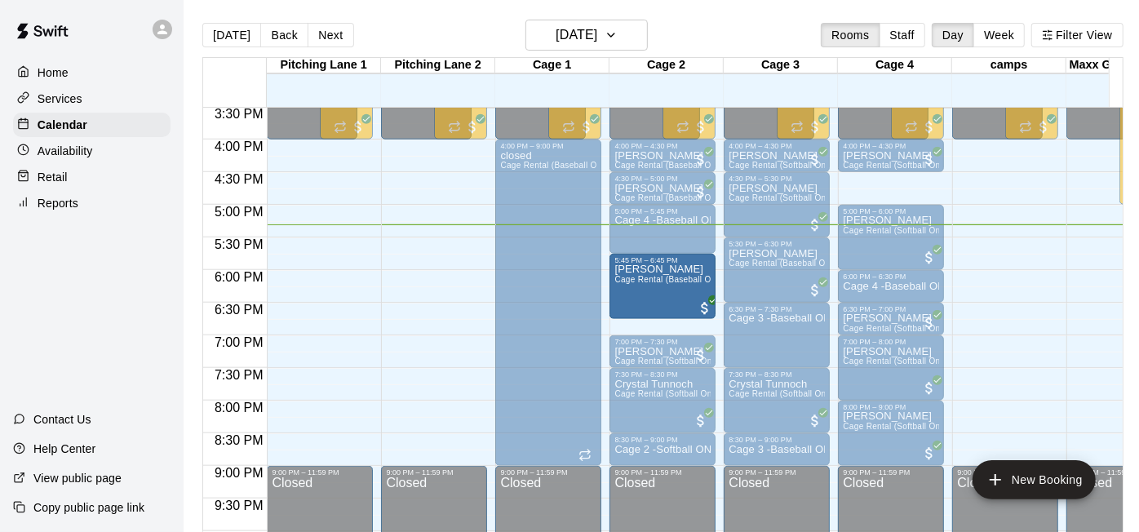
drag, startPoint x: 645, startPoint y: 300, endPoint x: 645, endPoint y: 286, distance: 14.7
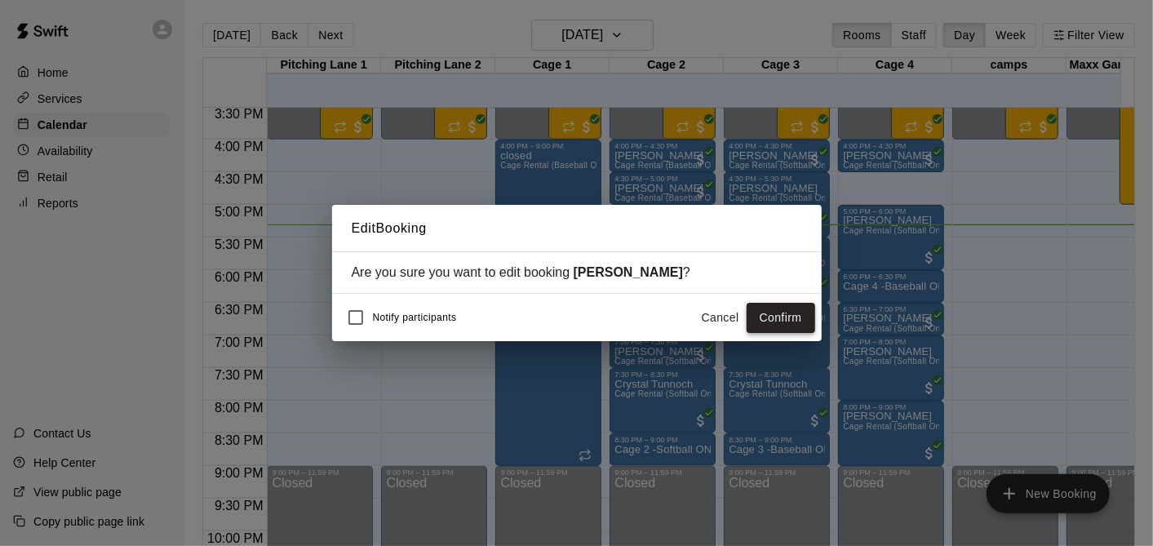
click at [755, 308] on button "Confirm" at bounding box center [781, 318] width 69 height 30
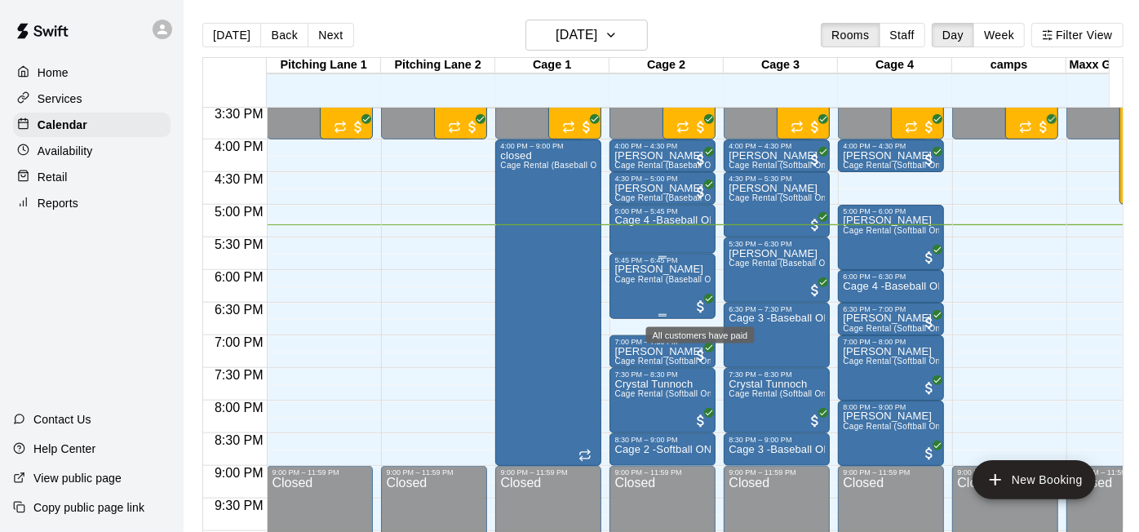
click at [695, 300] on span "All customers have paid" at bounding box center [701, 307] width 16 height 16
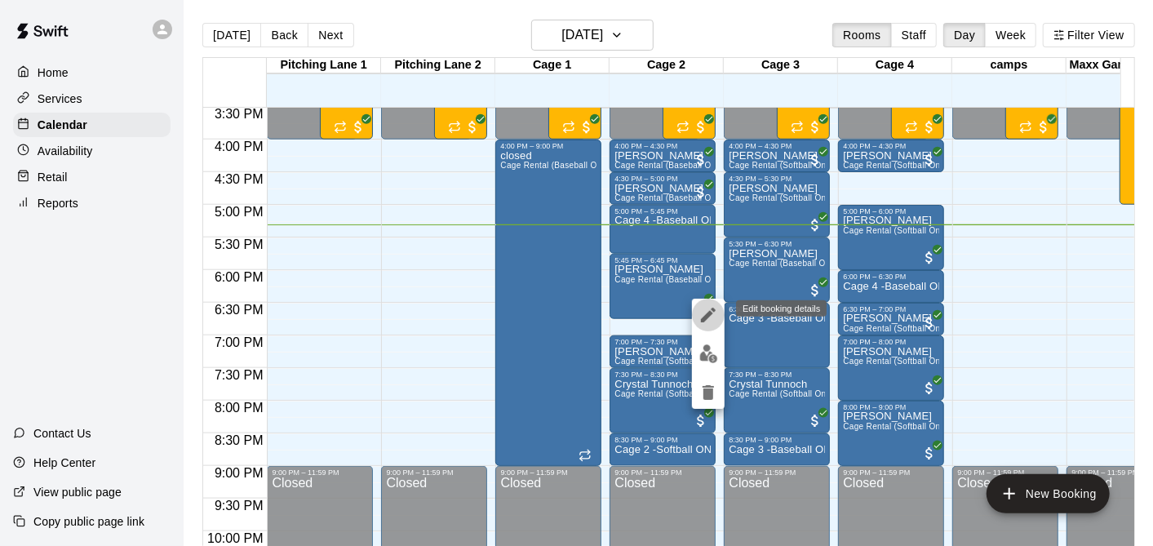
click at [695, 313] on button "edit" at bounding box center [708, 315] width 33 height 33
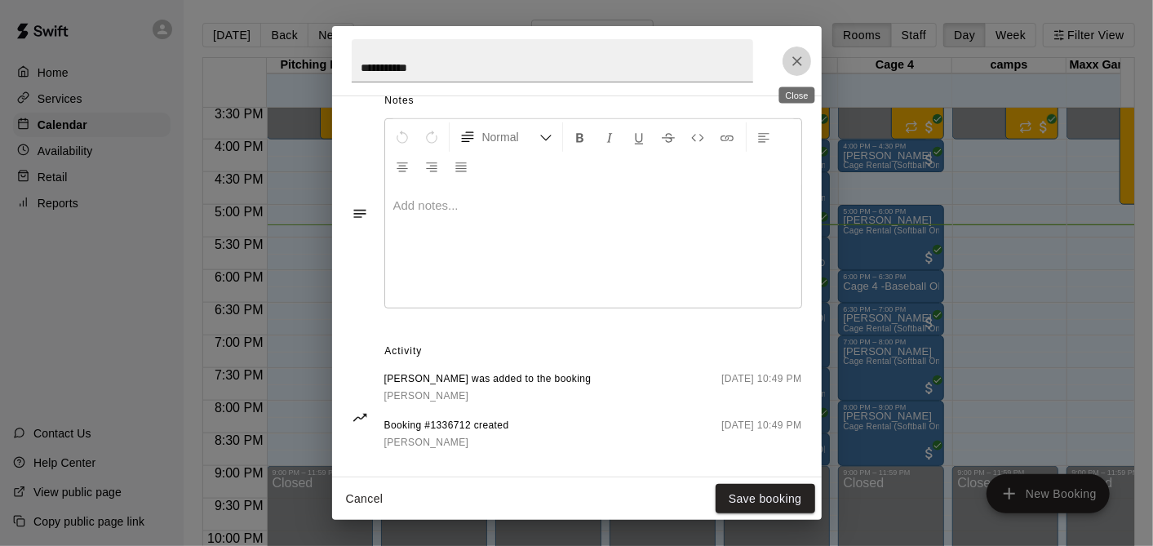
click at [800, 50] on button "Close" at bounding box center [797, 61] width 29 height 29
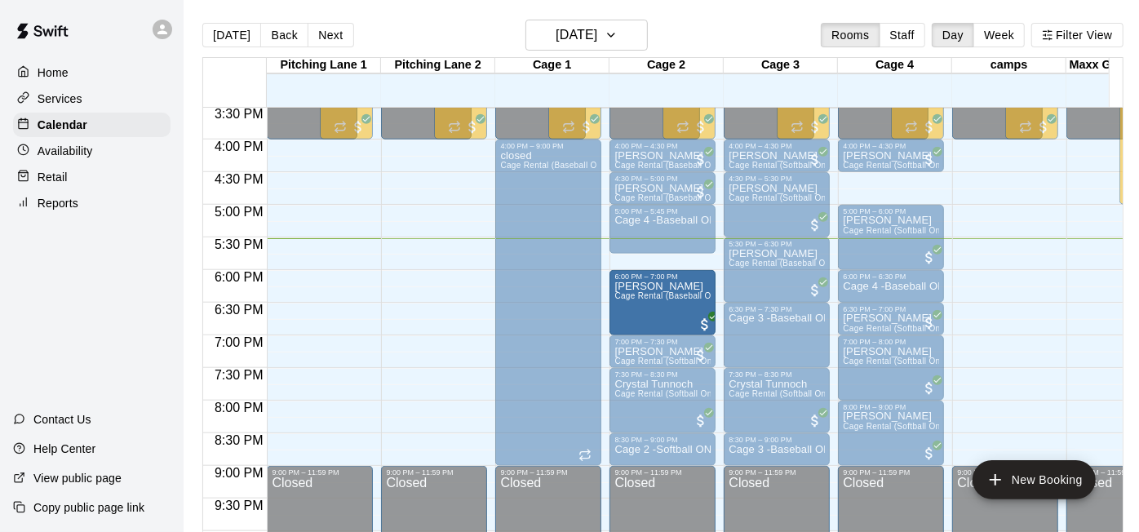
drag, startPoint x: 668, startPoint y: 286, endPoint x: 671, endPoint y: 311, distance: 24.6
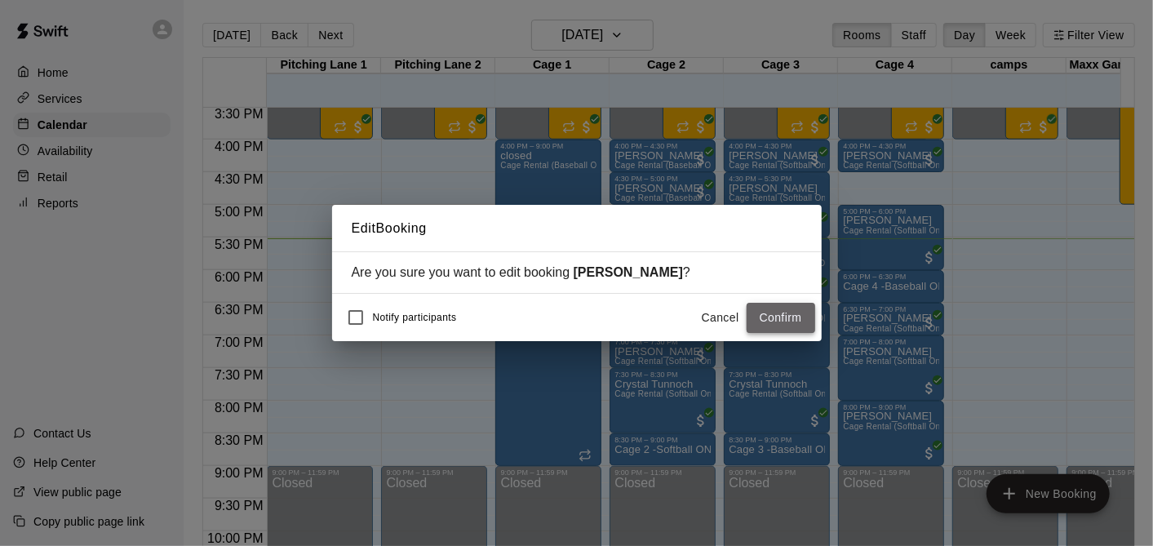
click at [799, 308] on button "Confirm" at bounding box center [781, 318] width 69 height 30
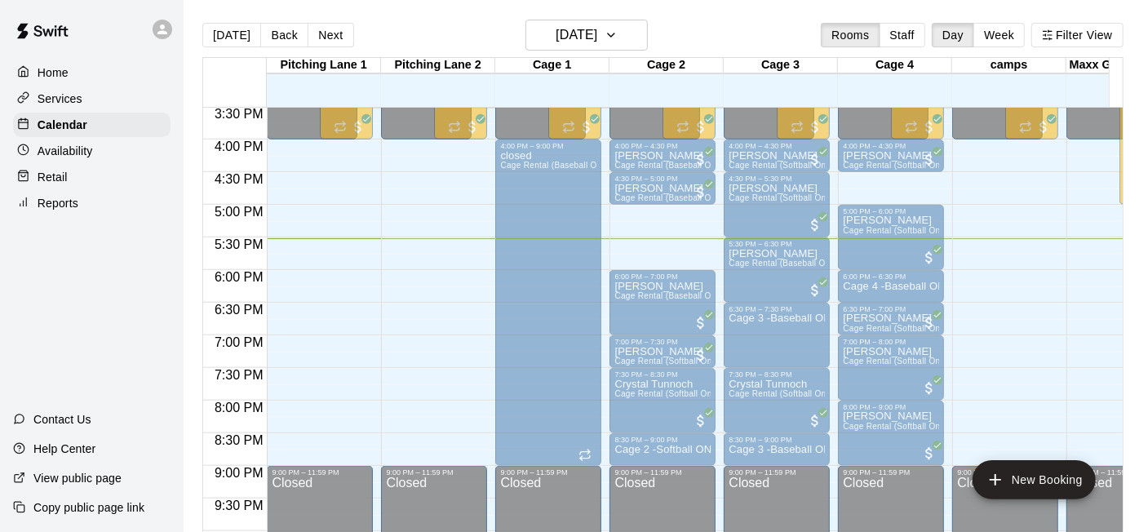
click at [663, 246] on div "Cage 4 -Baseball ONLY" at bounding box center [663, 481] width 96 height 532
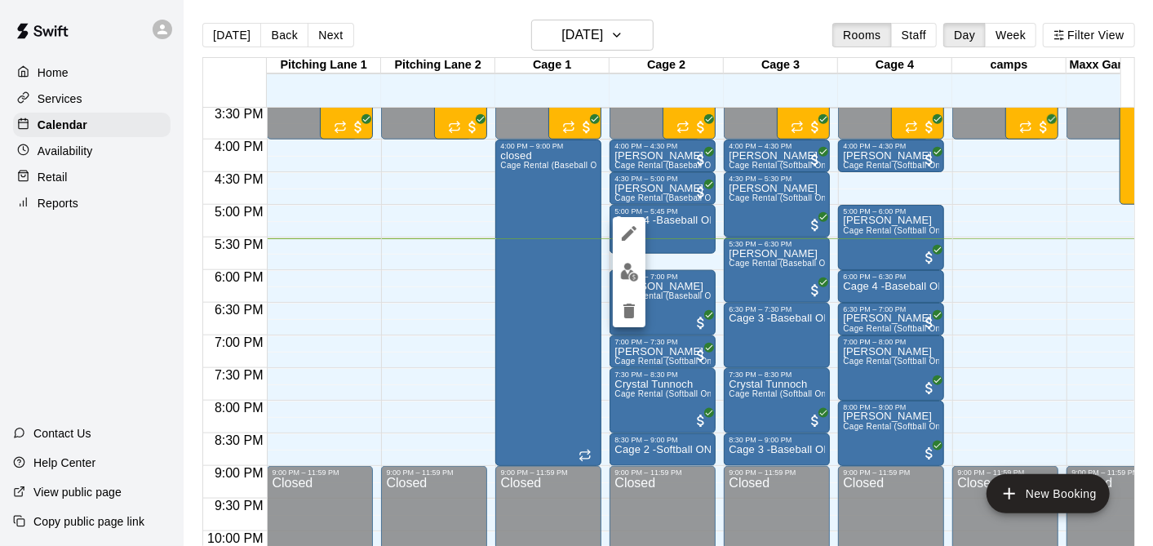
click at [669, 256] on div at bounding box center [576, 273] width 1153 height 546
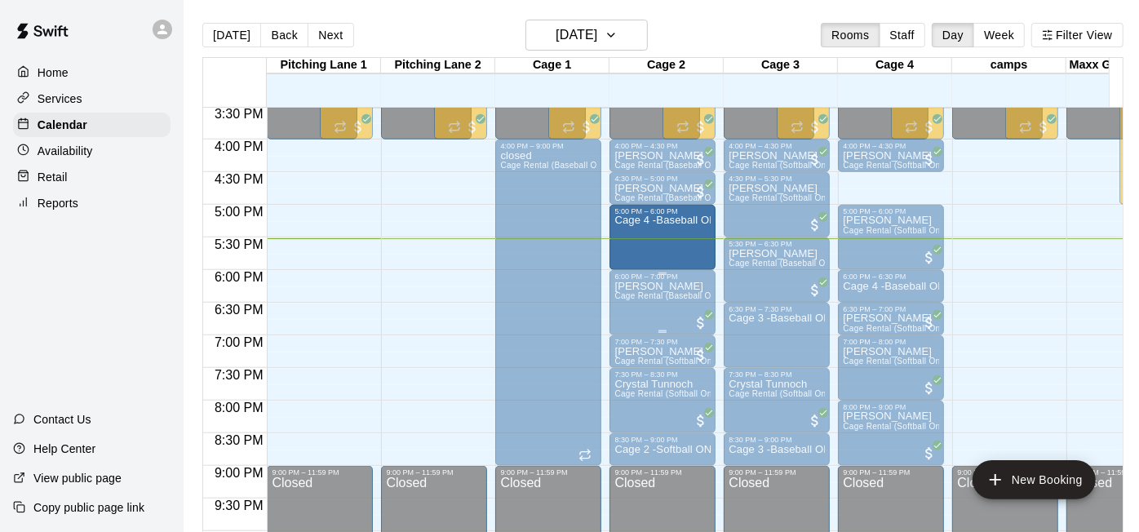
drag, startPoint x: 658, startPoint y: 251, endPoint x: 655, endPoint y: 273, distance: 21.4
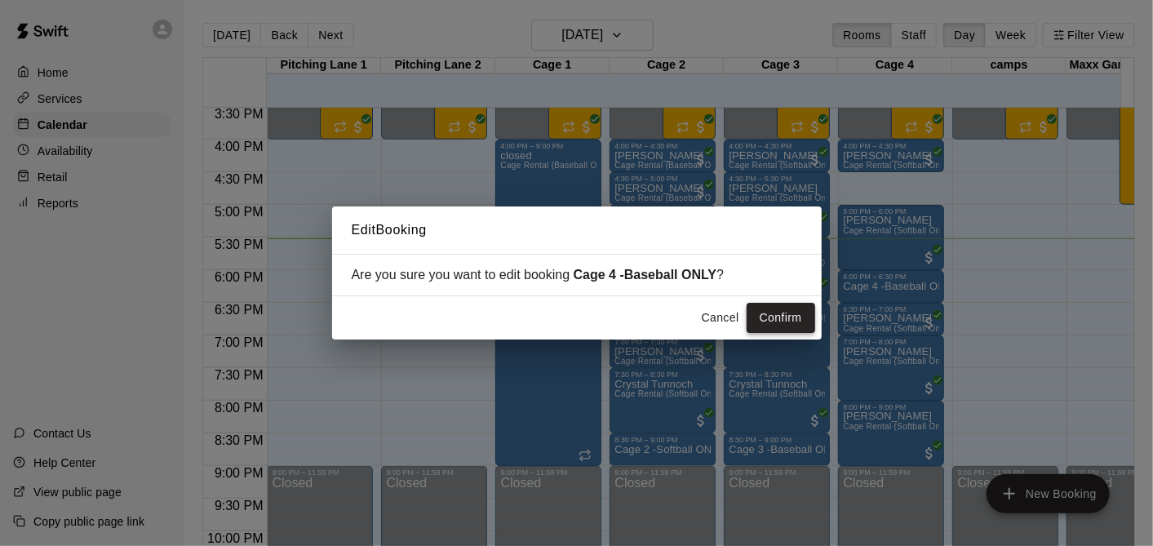
click at [767, 323] on button "Confirm" at bounding box center [781, 318] width 69 height 30
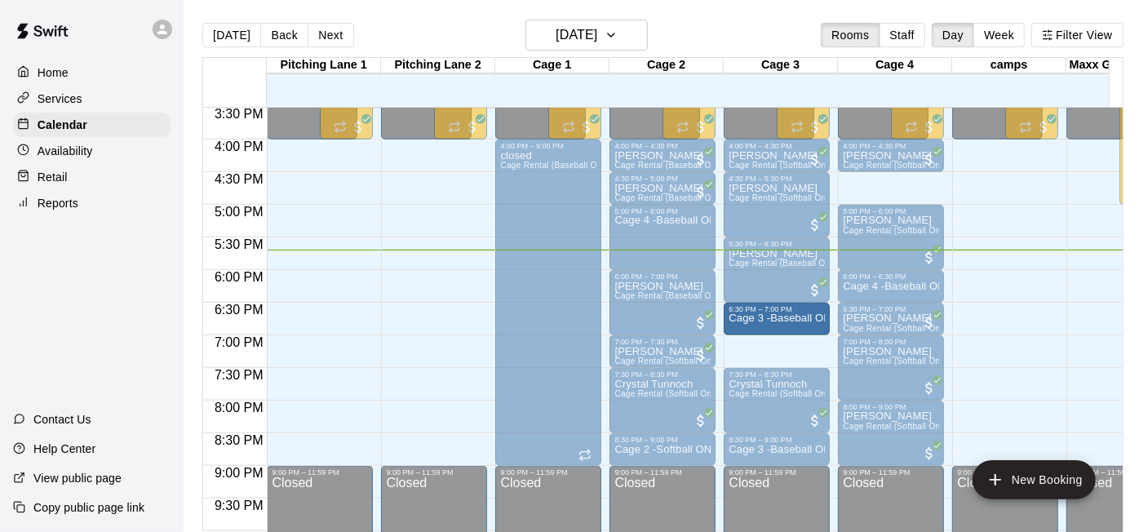
drag, startPoint x: 775, startPoint y: 363, endPoint x: 779, endPoint y: 344, distance: 20.0
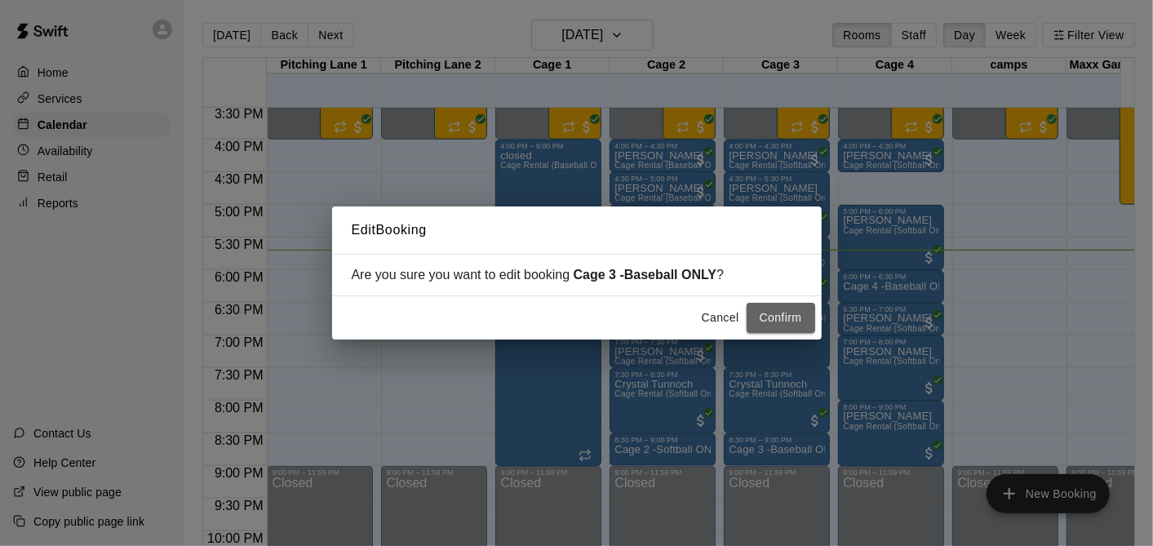
click at [765, 308] on button "Confirm" at bounding box center [781, 318] width 69 height 30
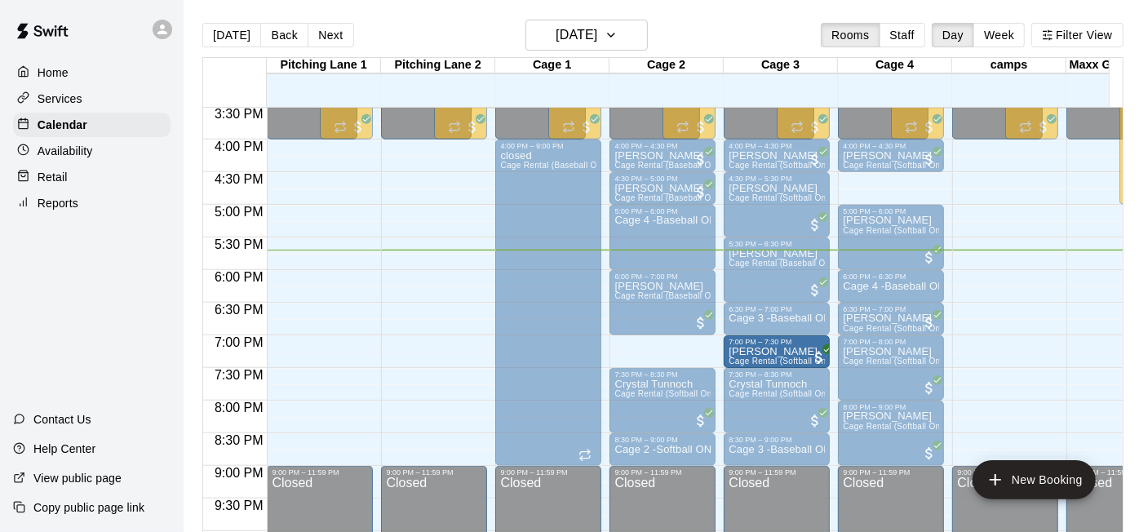
drag, startPoint x: 662, startPoint y: 353, endPoint x: 743, endPoint y: 357, distance: 81.7
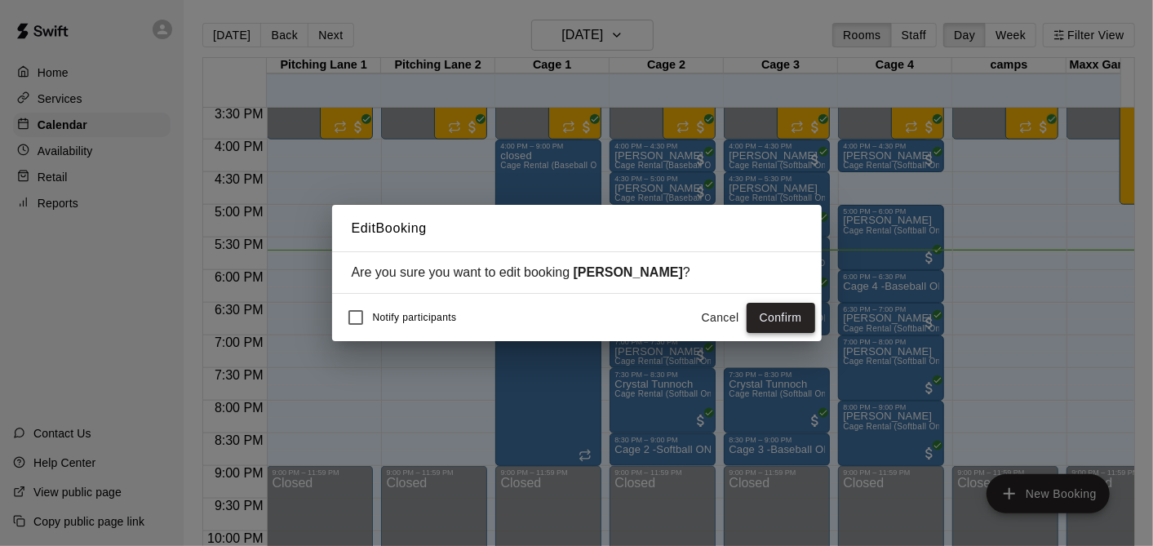
click at [802, 309] on button "Confirm" at bounding box center [781, 318] width 69 height 30
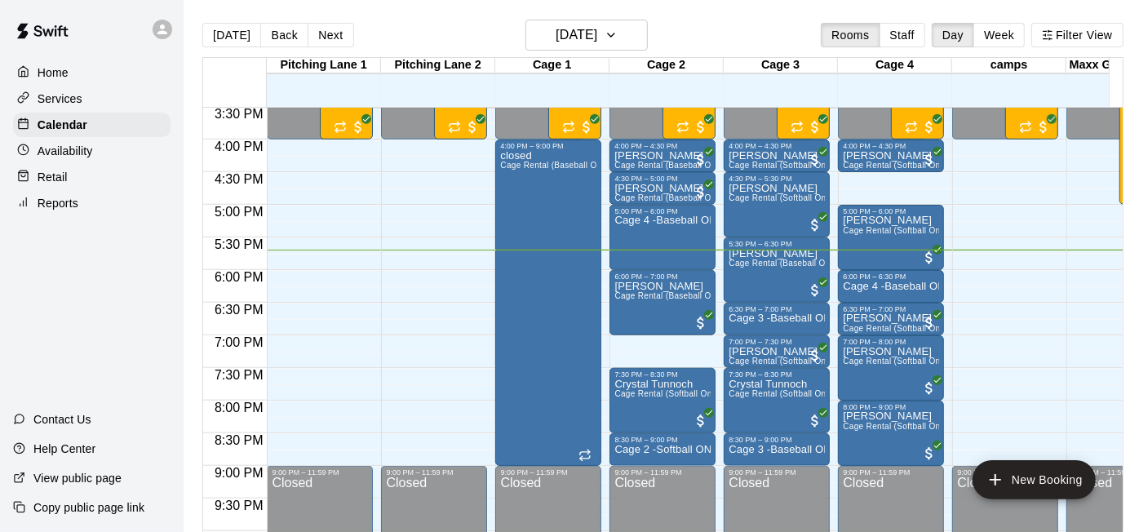
click at [987, 474] on icon "add" at bounding box center [996, 480] width 20 height 20
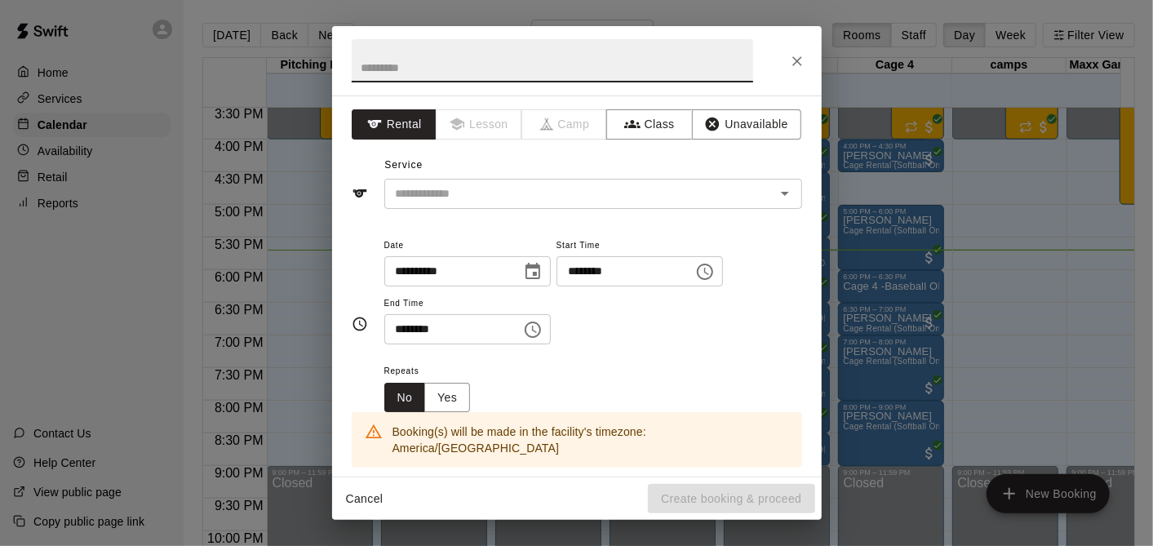
click at [589, 268] on input "********" at bounding box center [620, 271] width 126 height 30
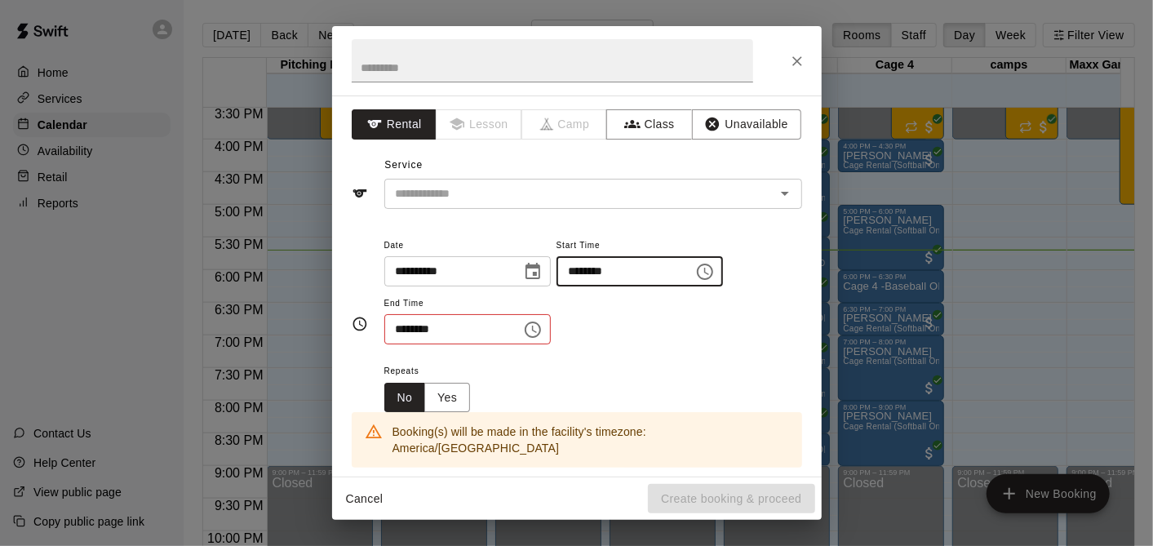
type input "********"
click at [397, 328] on input "********" at bounding box center [447, 329] width 126 height 30
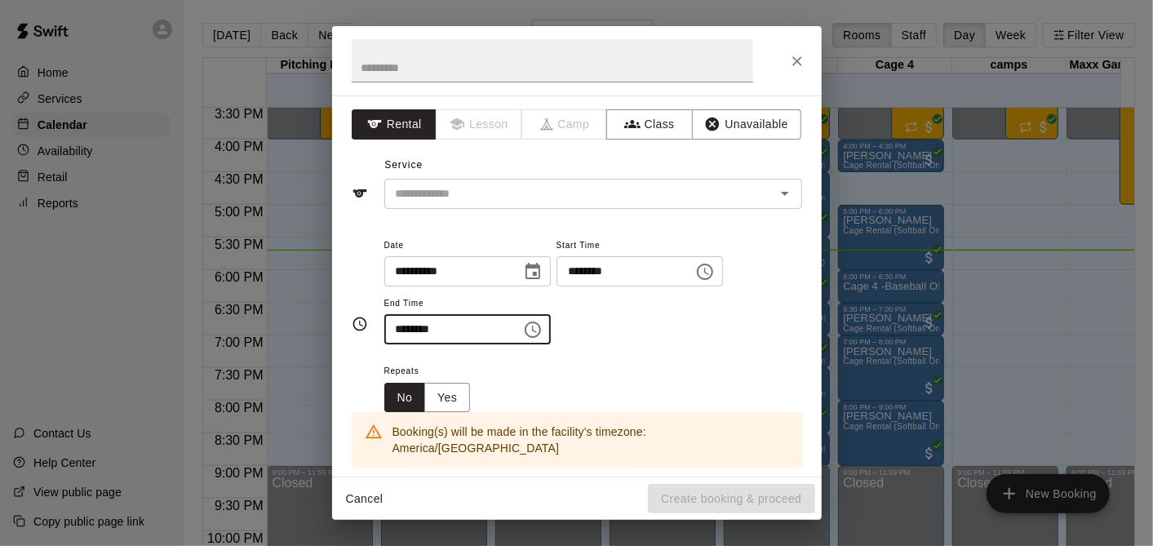
type input "********"
click at [459, 207] on div "**********" at bounding box center [577, 285] width 490 height 381
click at [464, 199] on input "text" at bounding box center [569, 194] width 360 height 20
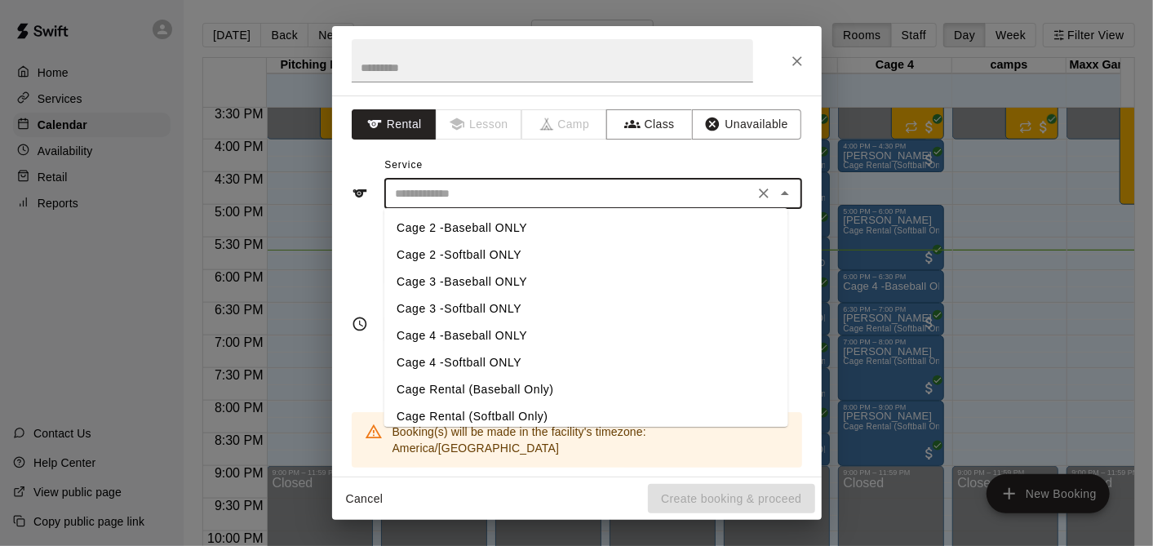
click at [461, 251] on li "Cage 2 -Softball ONLY" at bounding box center [586, 255] width 404 height 27
type input "**********"
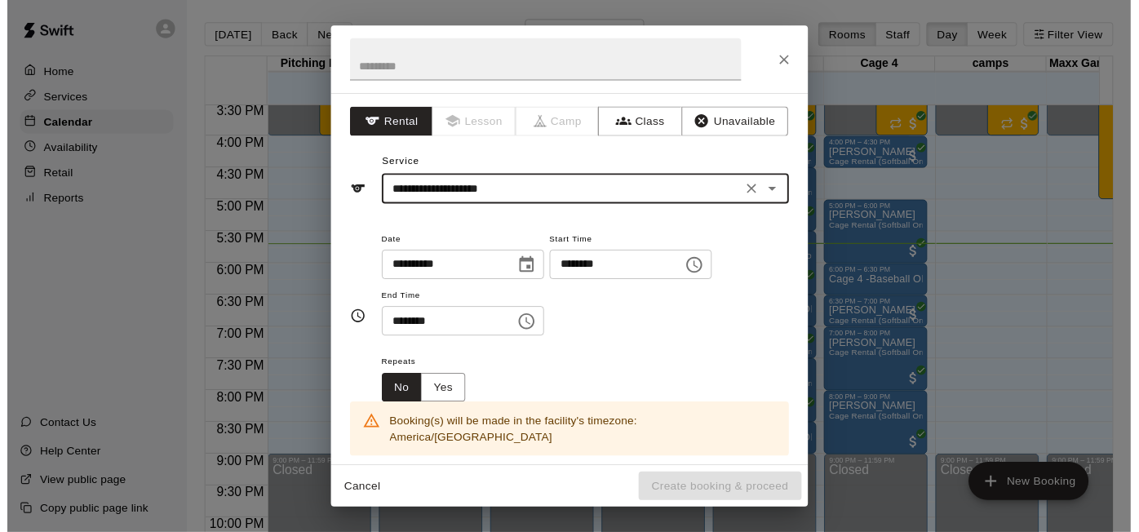
scroll to position [272, 0]
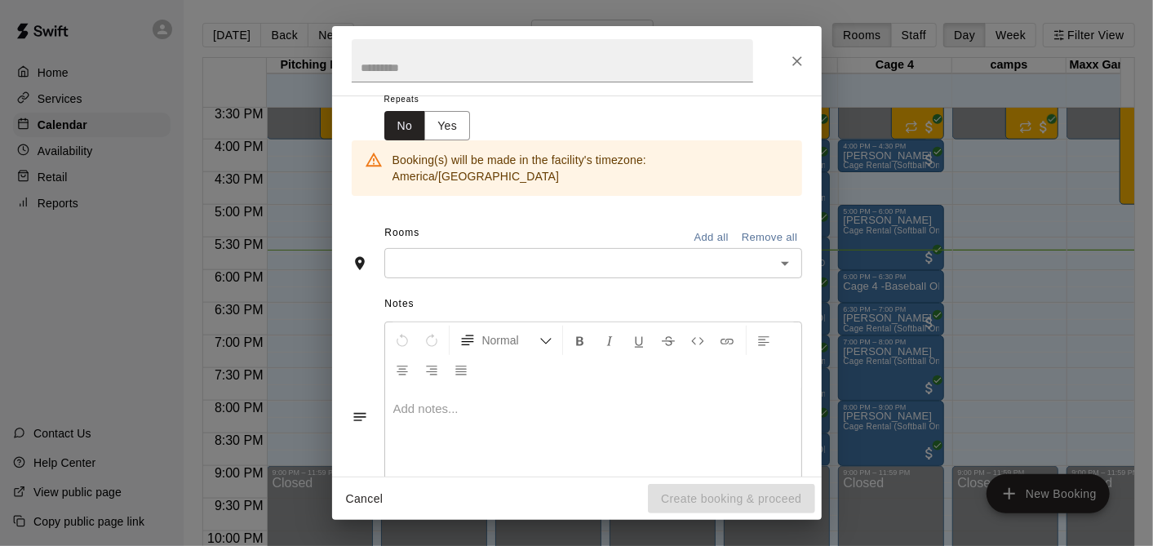
click at [460, 278] on div "Notes Normal Add notes..." at bounding box center [577, 403] width 451 height 251
click at [465, 253] on input "text" at bounding box center [579, 263] width 381 height 20
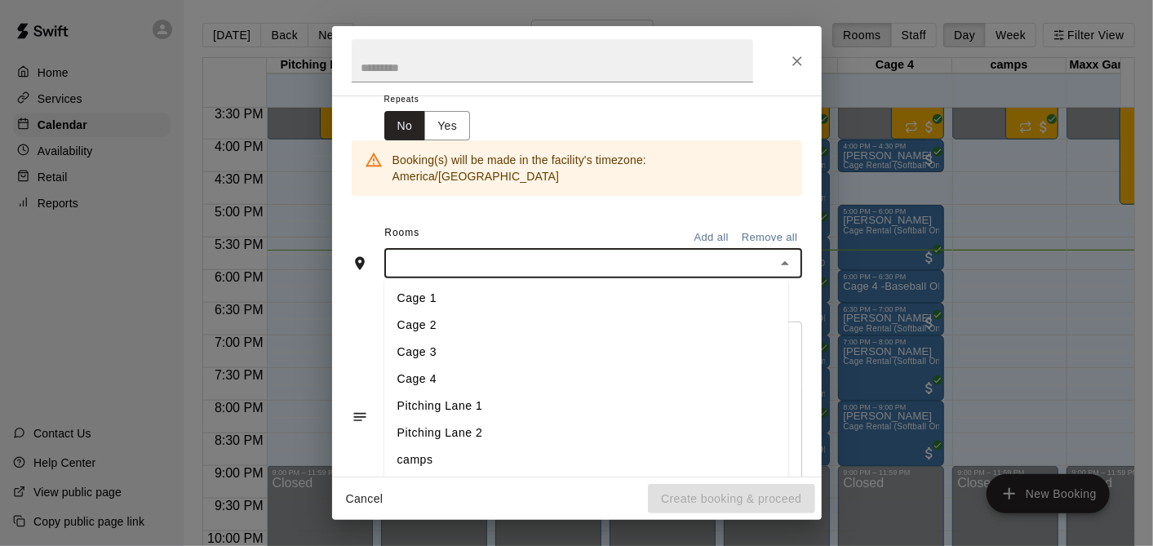
click at [457, 313] on li "Cage 2" at bounding box center [586, 326] width 404 height 27
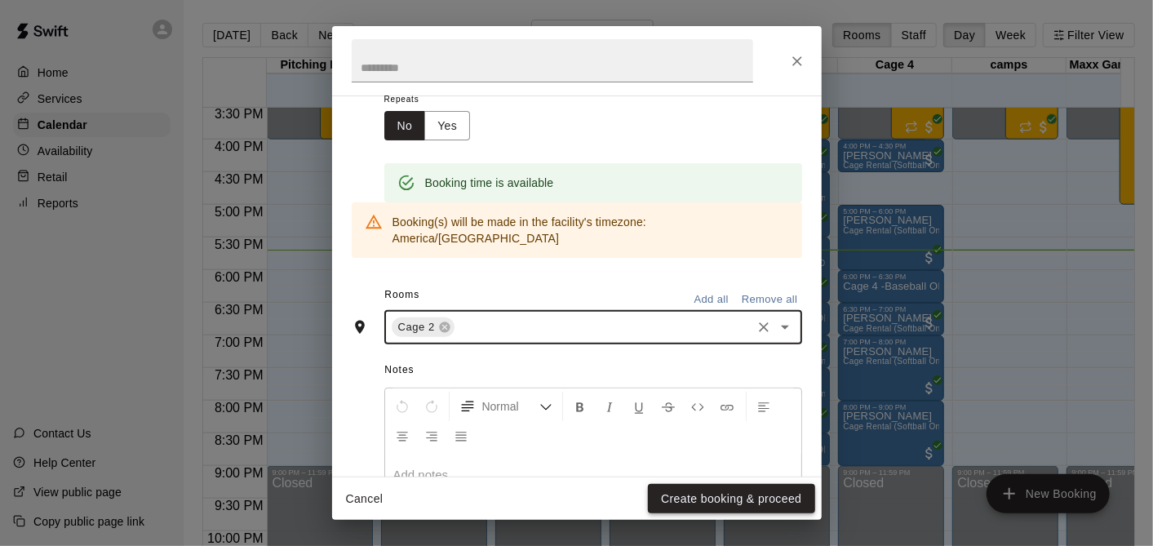
click at [704, 504] on button "Create booking & proceed" at bounding box center [731, 499] width 166 height 30
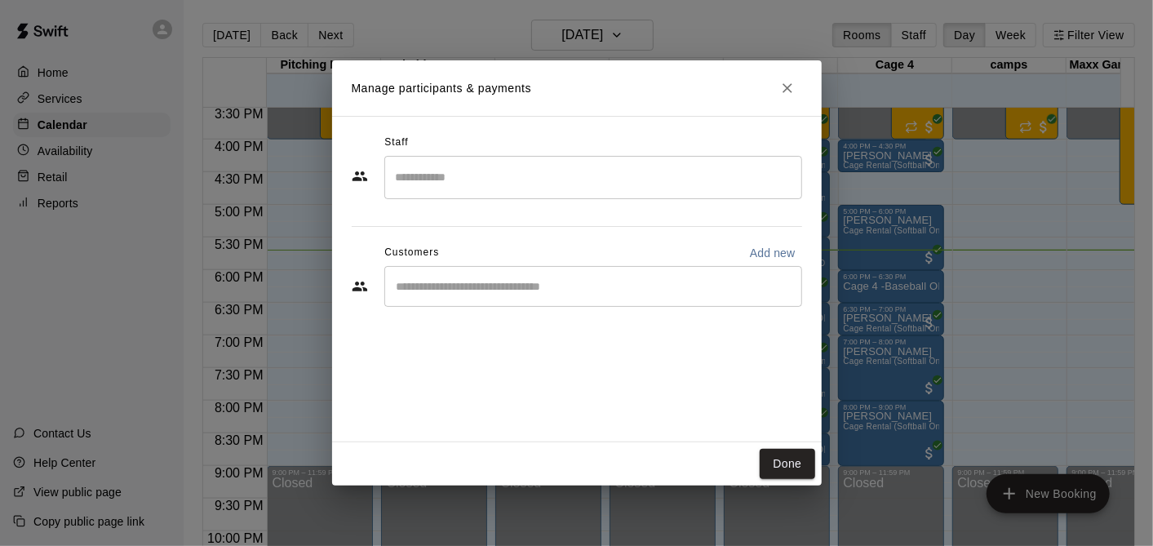
click at [800, 79] on h2 "Manage participants & payments" at bounding box center [577, 87] width 490 height 55
click at [791, 87] on icon "Close" at bounding box center [787, 88] width 16 height 16
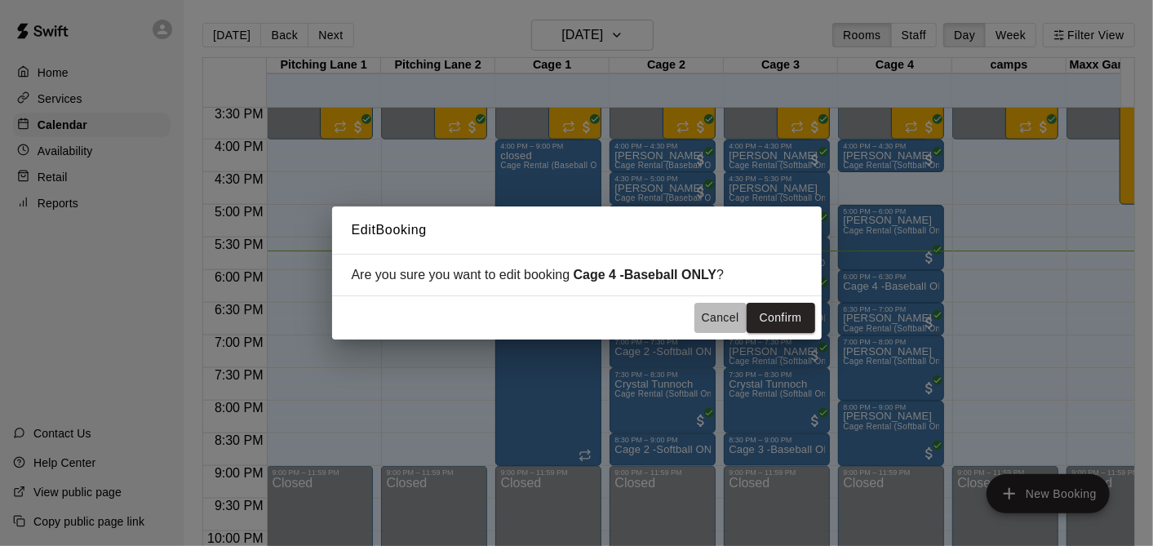
click at [727, 308] on button "Cancel" at bounding box center [721, 318] width 52 height 30
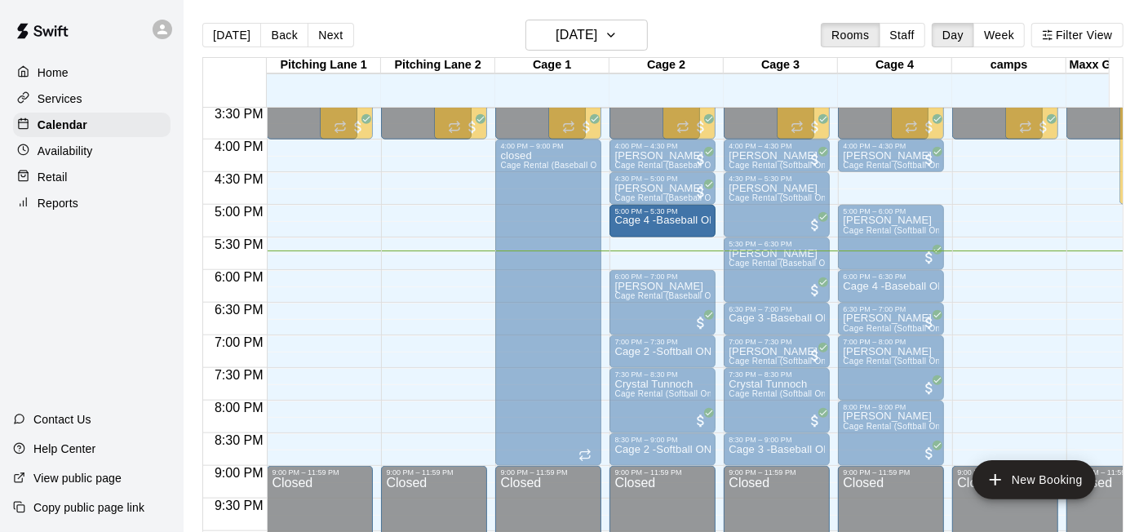
drag, startPoint x: 657, startPoint y: 266, endPoint x: 657, endPoint y: 246, distance: 20.4
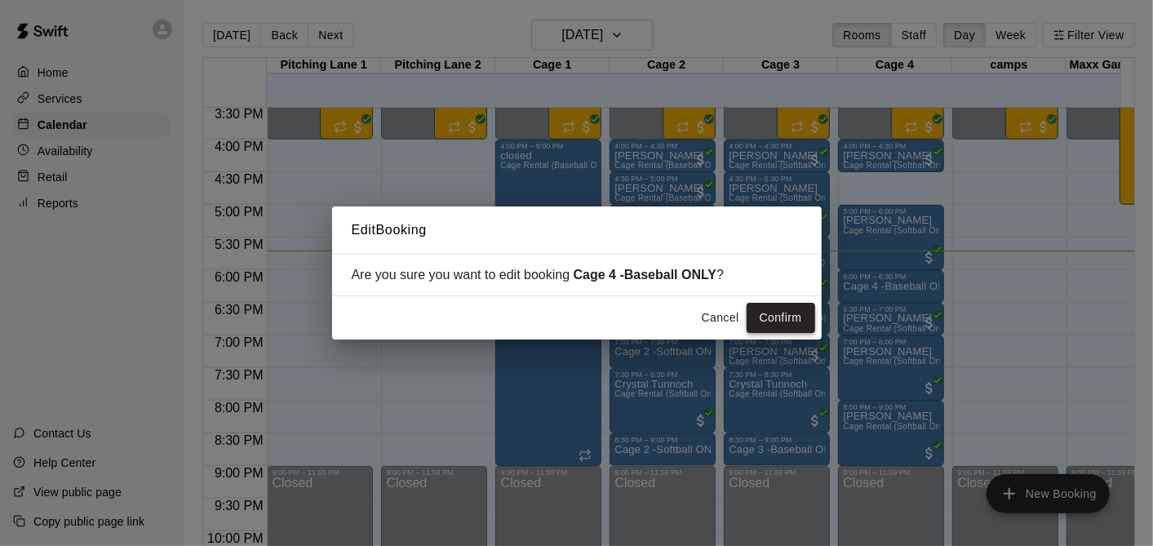
click at [755, 305] on button "Confirm" at bounding box center [781, 318] width 69 height 30
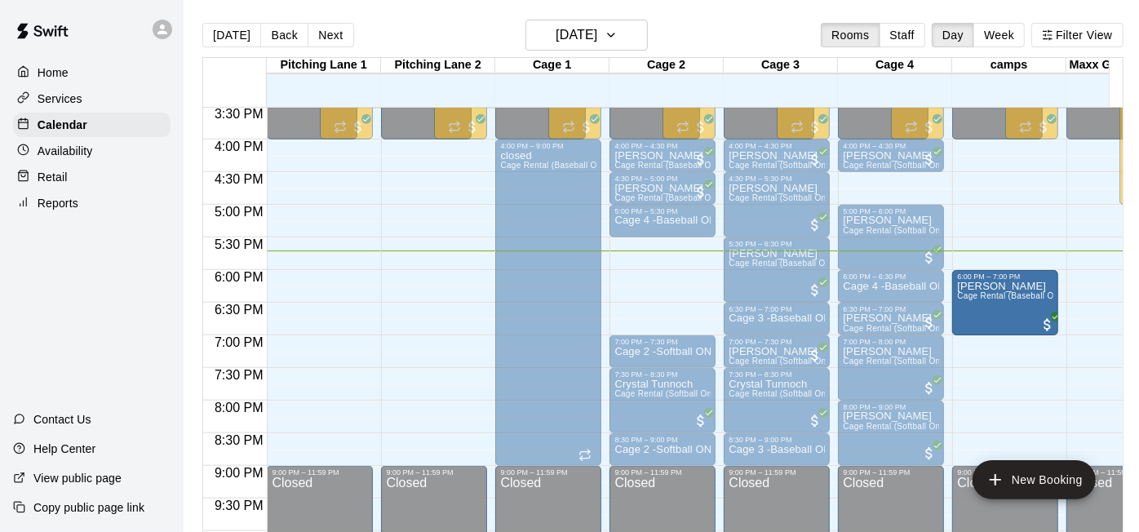
drag, startPoint x: 629, startPoint y: 294, endPoint x: 973, endPoint y: 305, distance: 343.8
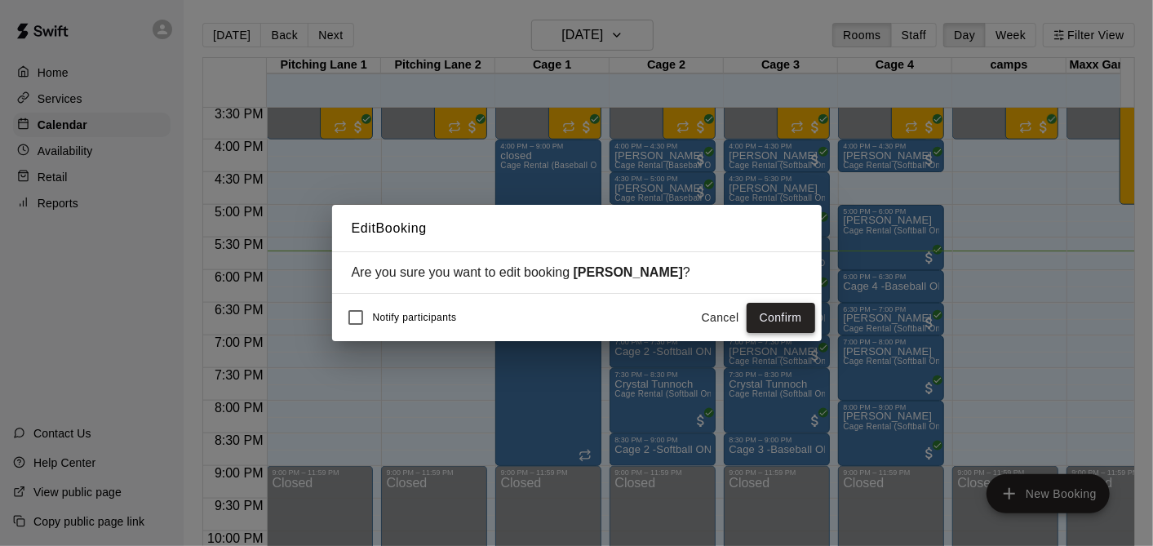
click at [761, 309] on button "Confirm" at bounding box center [781, 318] width 69 height 30
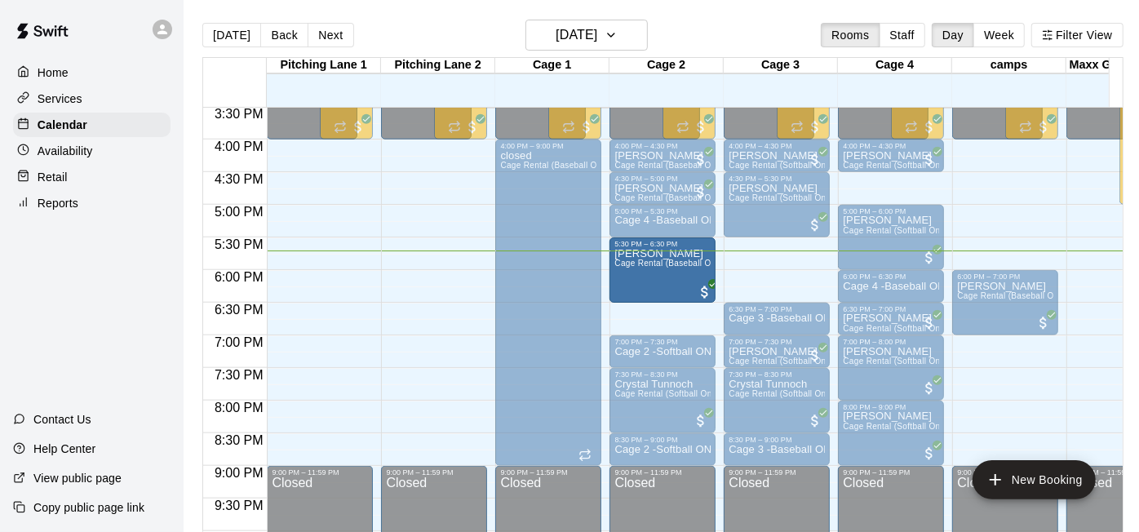
drag, startPoint x: 779, startPoint y: 267, endPoint x: 722, endPoint y: 279, distance: 58.4
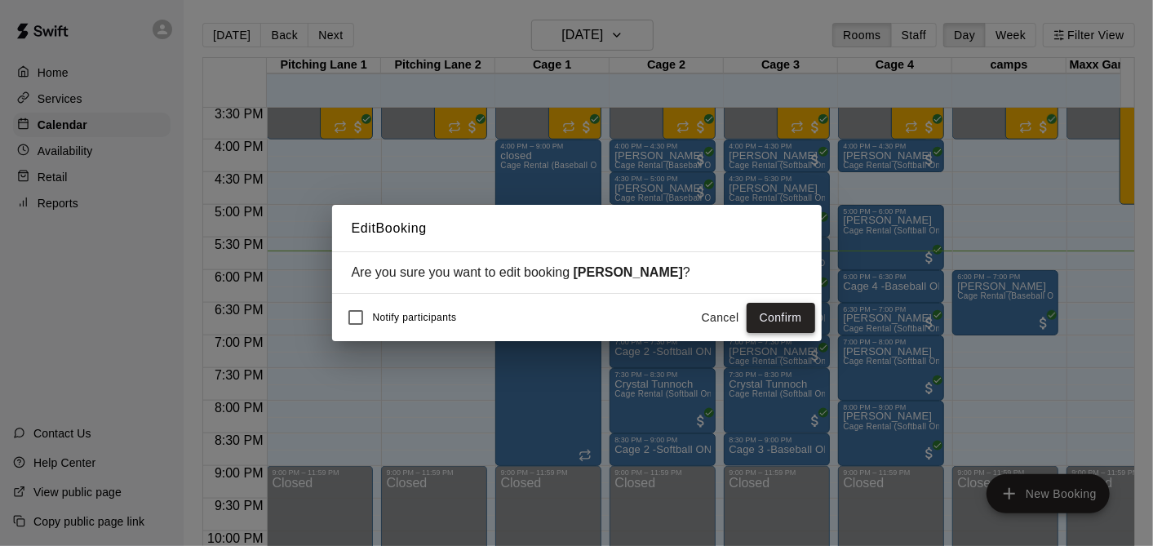
click at [762, 310] on button "Confirm" at bounding box center [781, 318] width 69 height 30
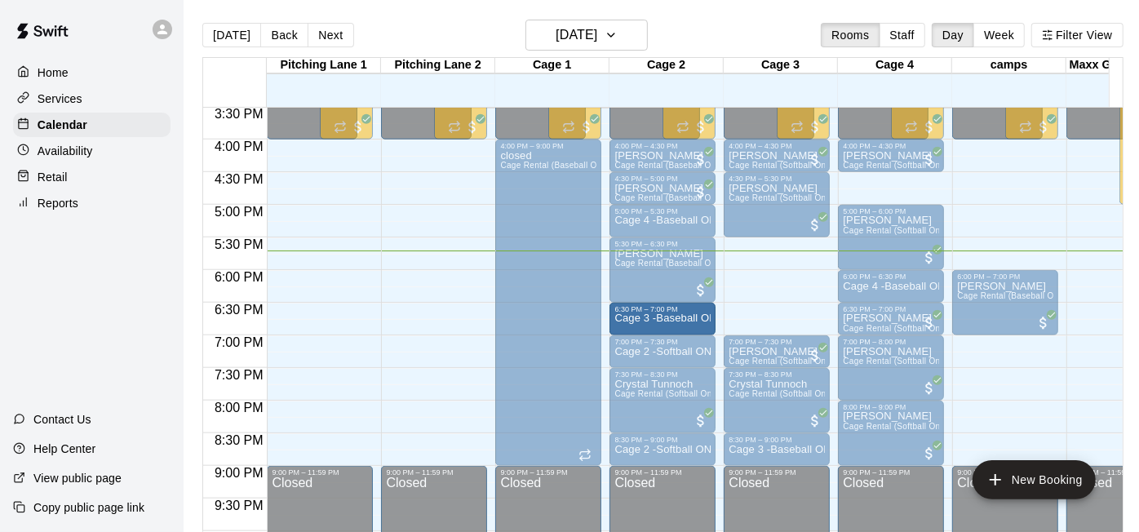
drag, startPoint x: 776, startPoint y: 317, endPoint x: 704, endPoint y: 330, distance: 73.8
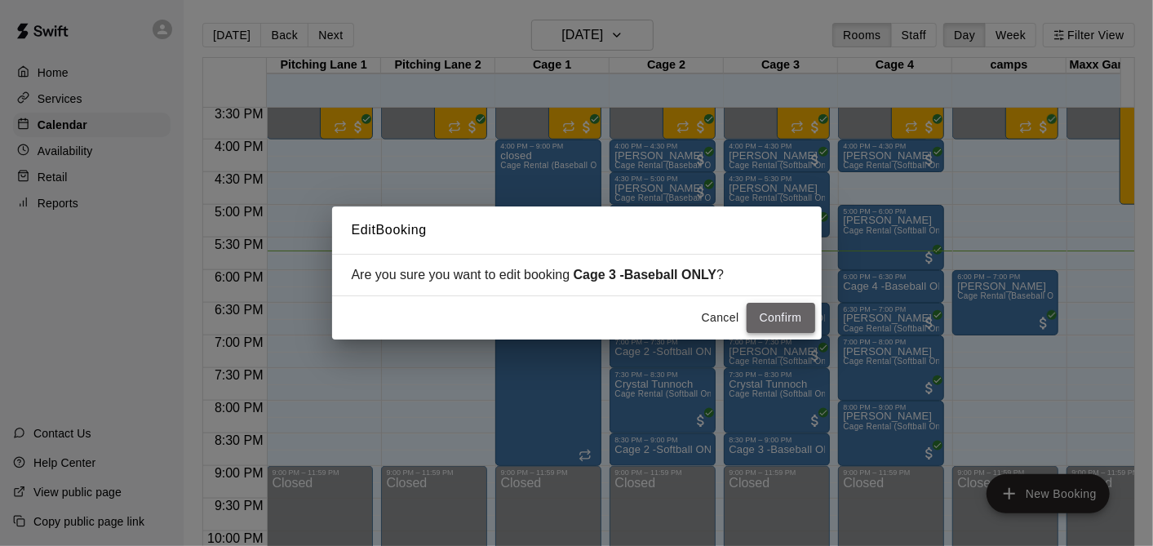
click at [769, 310] on button "Confirm" at bounding box center [781, 318] width 69 height 30
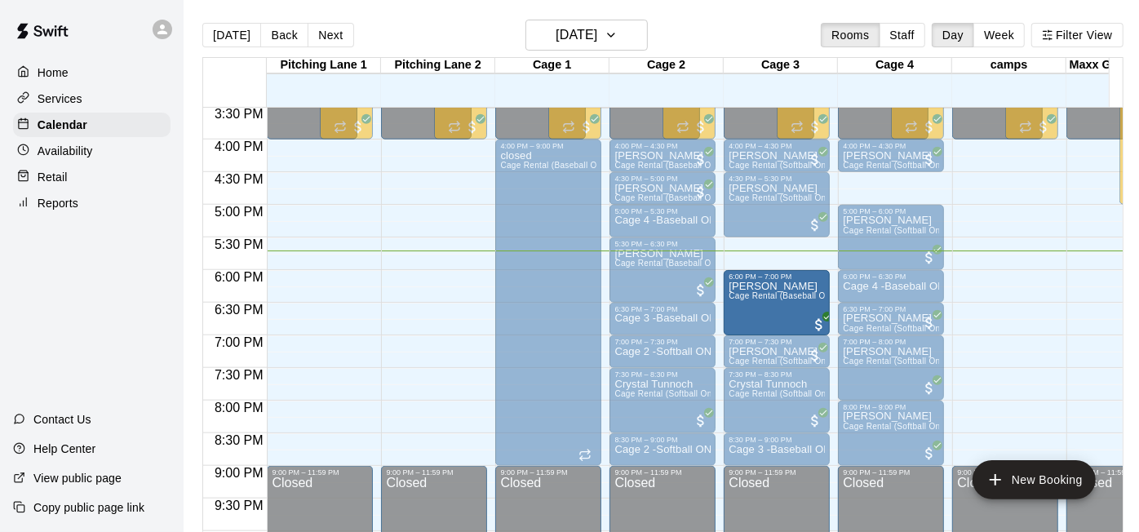
drag, startPoint x: 1012, startPoint y: 297, endPoint x: 816, endPoint y: 308, distance: 196.2
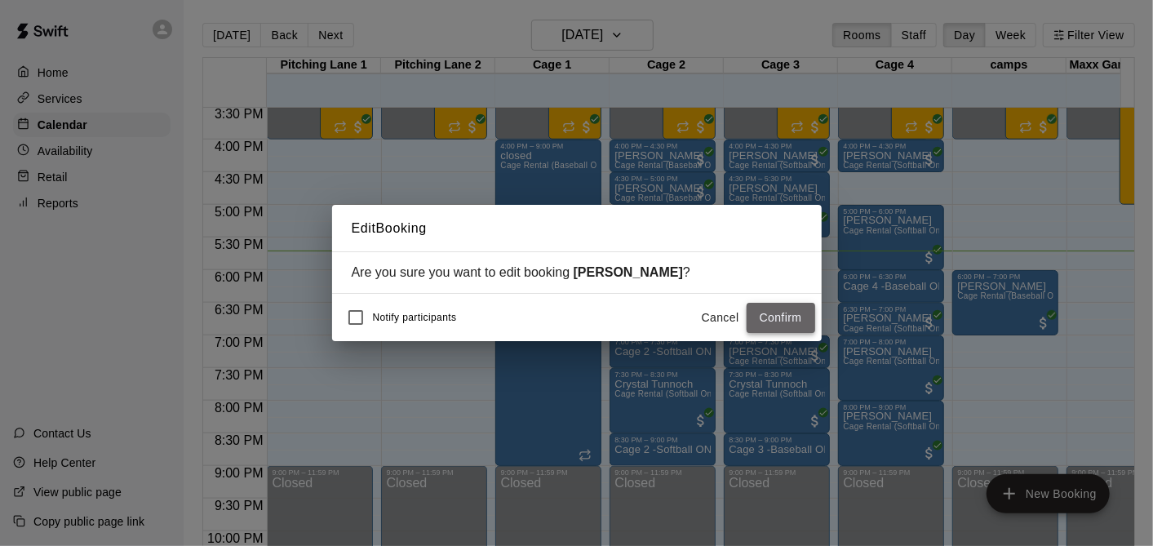
click at [792, 311] on button "Confirm" at bounding box center [781, 318] width 69 height 30
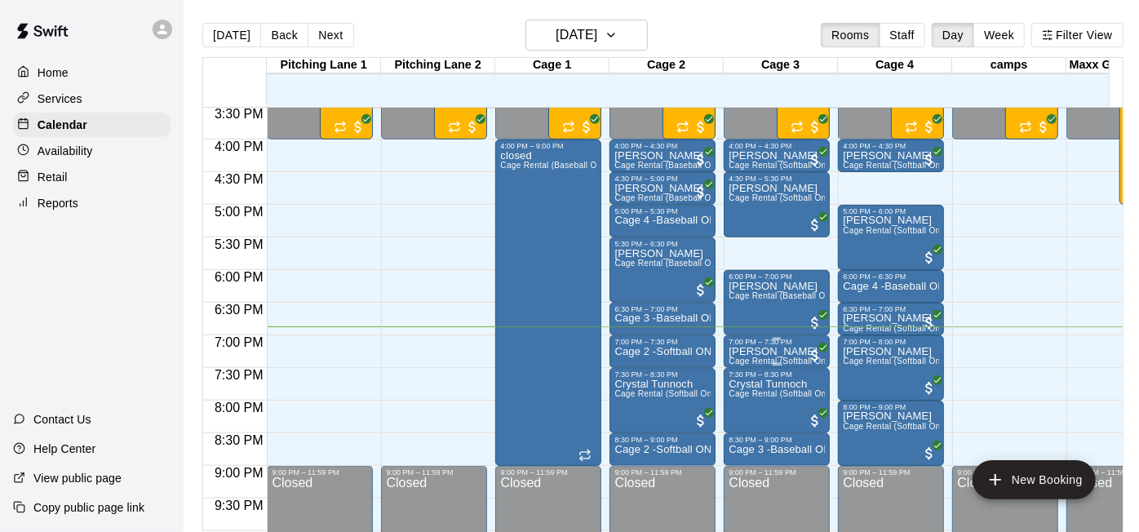
click at [783, 352] on p "[PERSON_NAME]" at bounding box center [777, 352] width 96 height 0
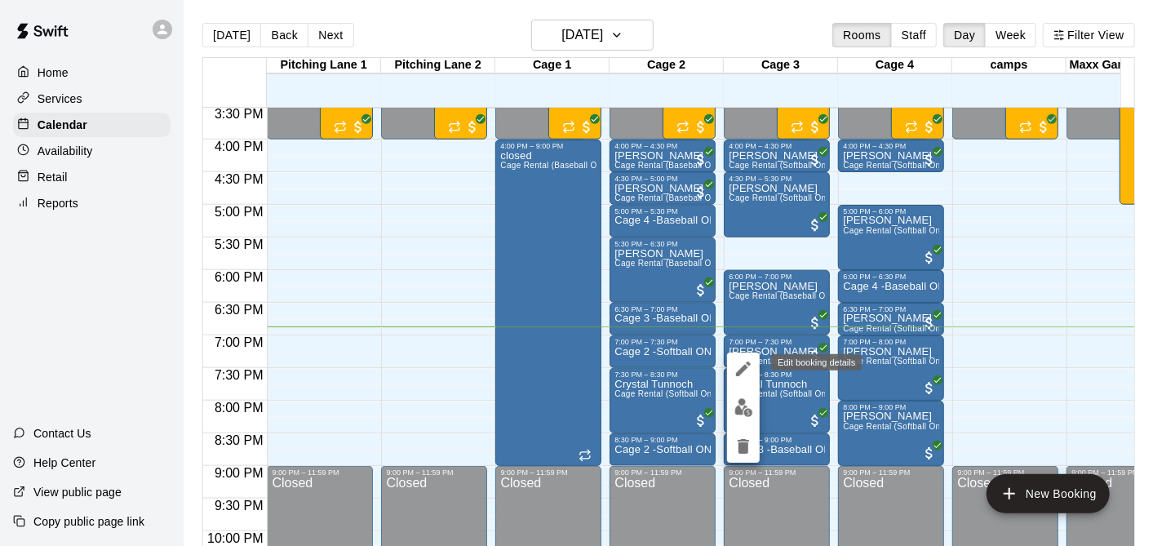
click at [751, 357] on button "edit" at bounding box center [743, 369] width 33 height 33
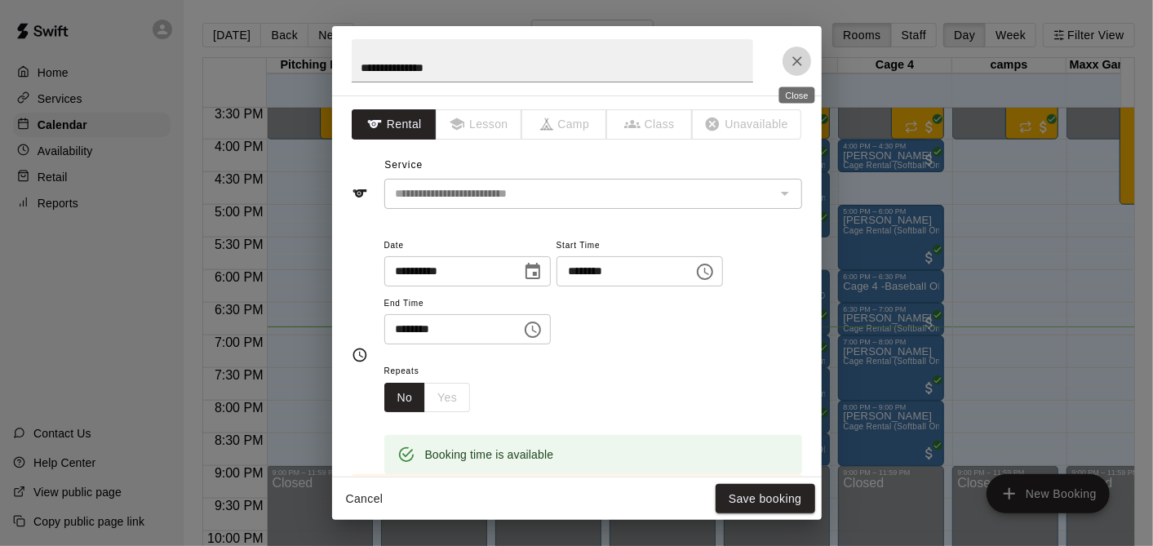
click at [791, 66] on icon "Close" at bounding box center [797, 61] width 16 height 16
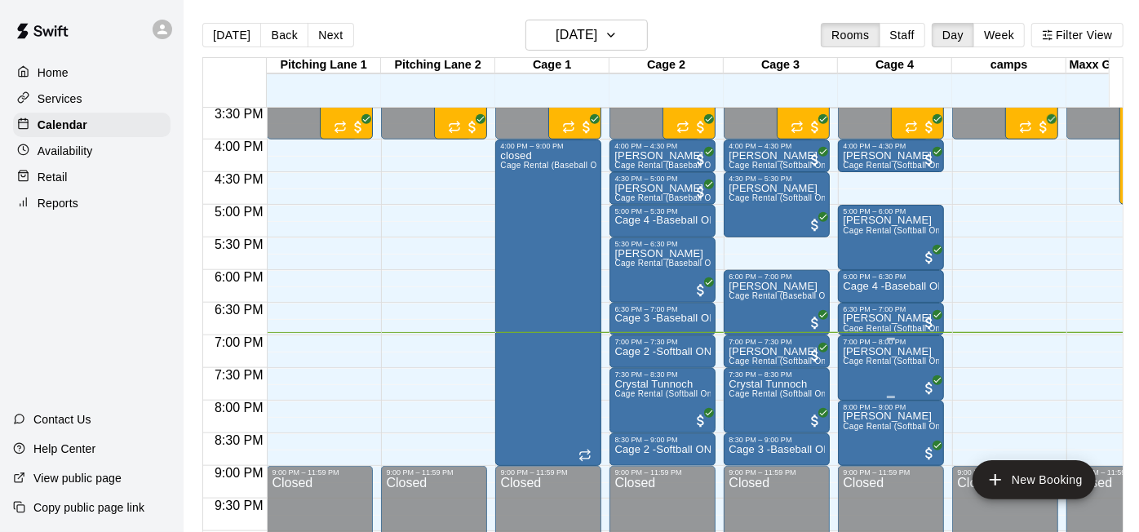
click at [881, 352] on p "[PERSON_NAME]" at bounding box center [891, 352] width 96 height 0
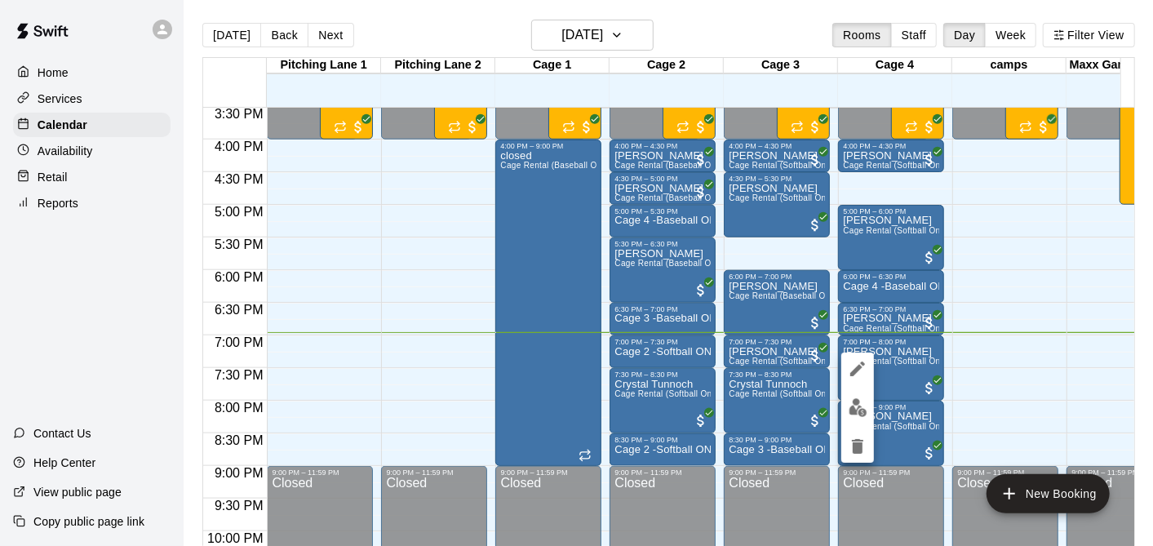
click at [895, 355] on div at bounding box center [576, 273] width 1153 height 546
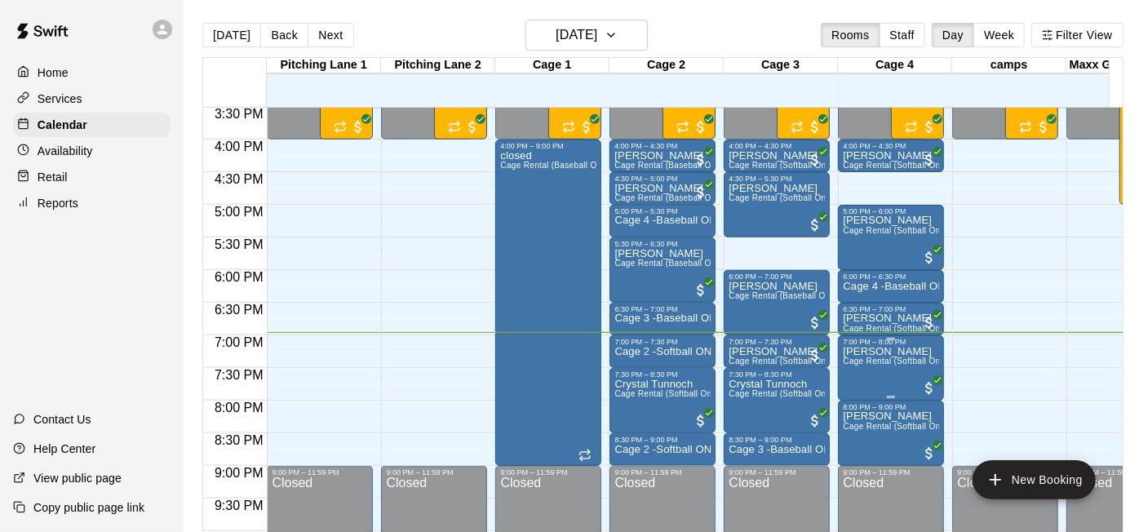
click at [897, 360] on span "Cage Rental (Softball Only)" at bounding box center [896, 361] width 107 height 9
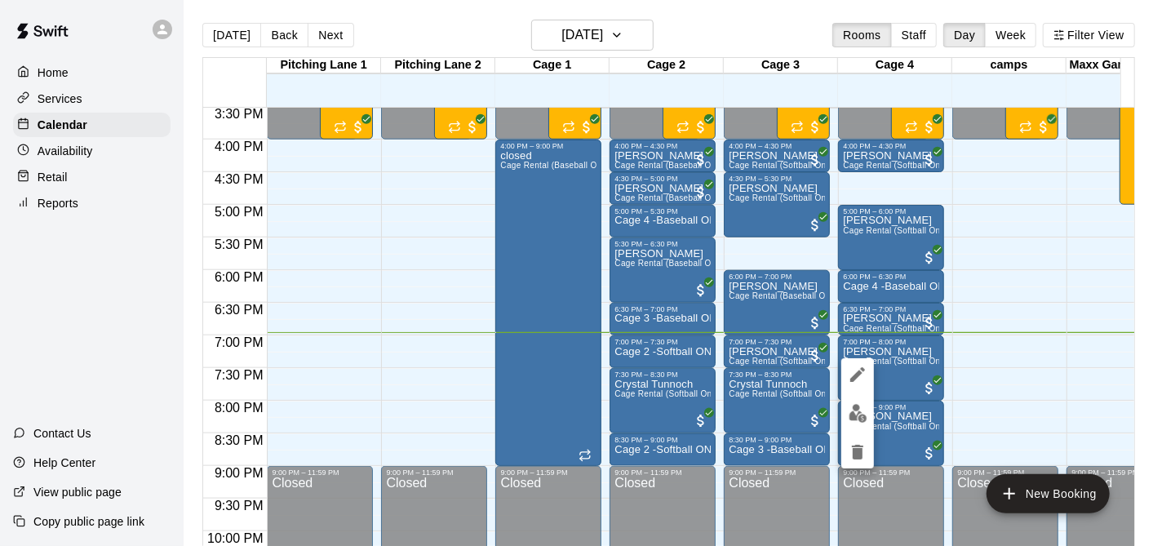
click at [895, 362] on div at bounding box center [576, 273] width 1153 height 546
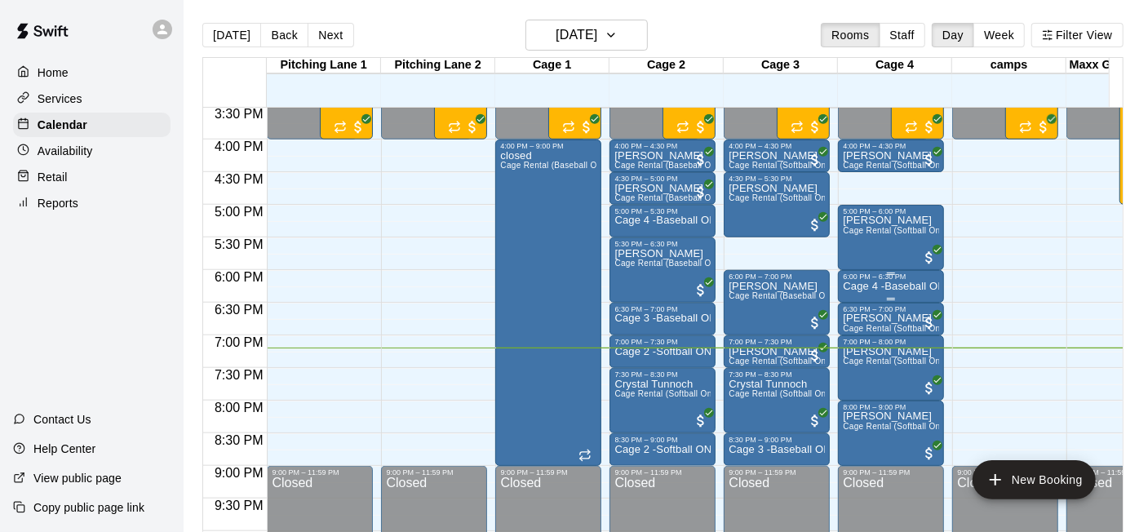
click at [881, 286] on p "Cage 4 -Baseball ONLY" at bounding box center [891, 286] width 96 height 0
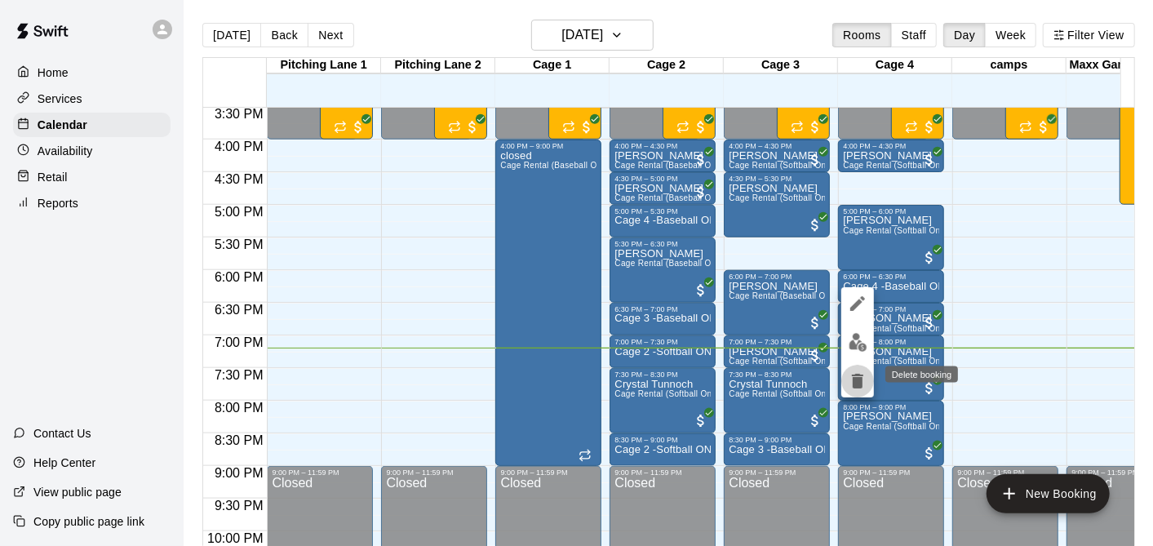
click at [851, 377] on icon "delete" at bounding box center [858, 381] width 20 height 20
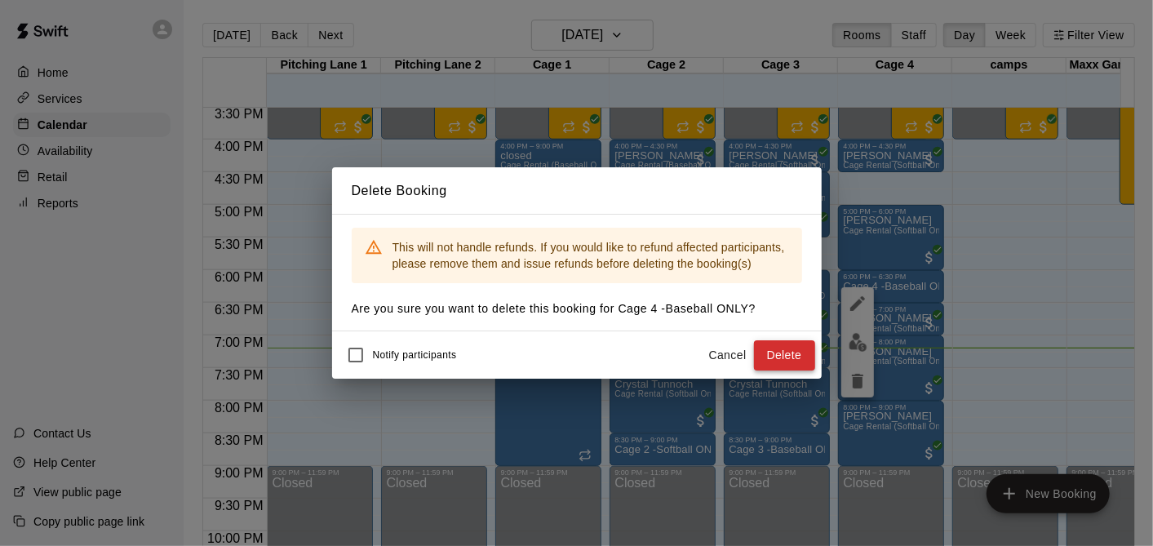
click at [793, 361] on button "Delete" at bounding box center [784, 355] width 61 height 30
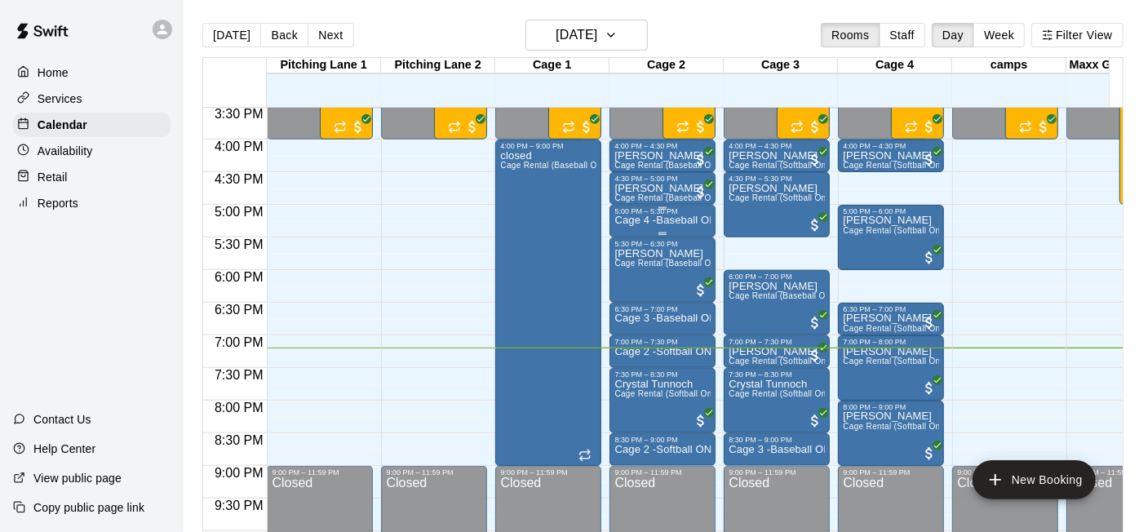
click at [681, 220] on p "Cage 4 -Baseball ONLY" at bounding box center [663, 220] width 96 height 0
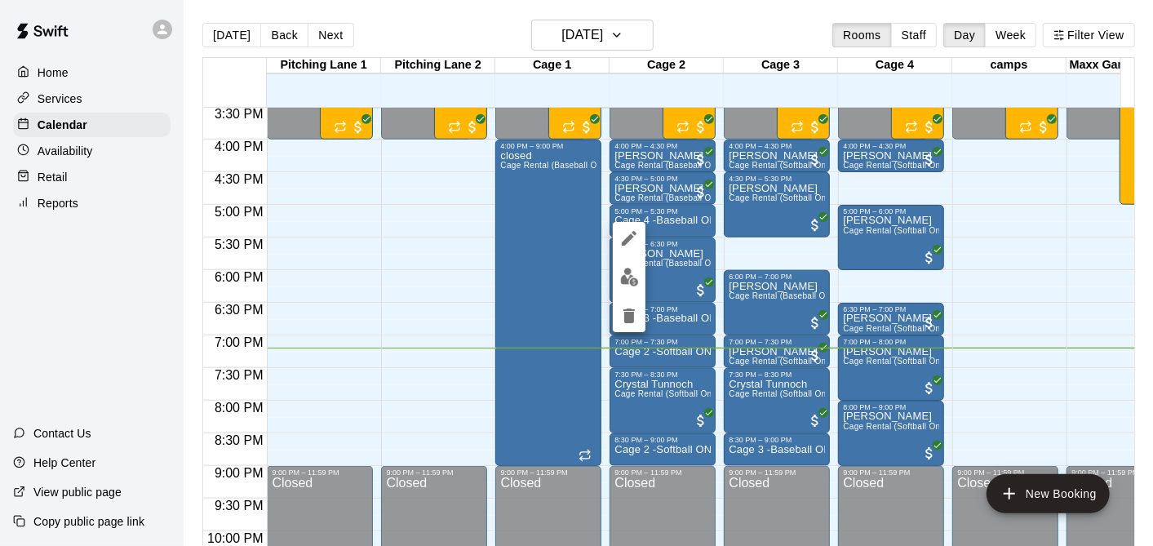
click at [635, 314] on icon "delete" at bounding box center [629, 316] width 20 height 20
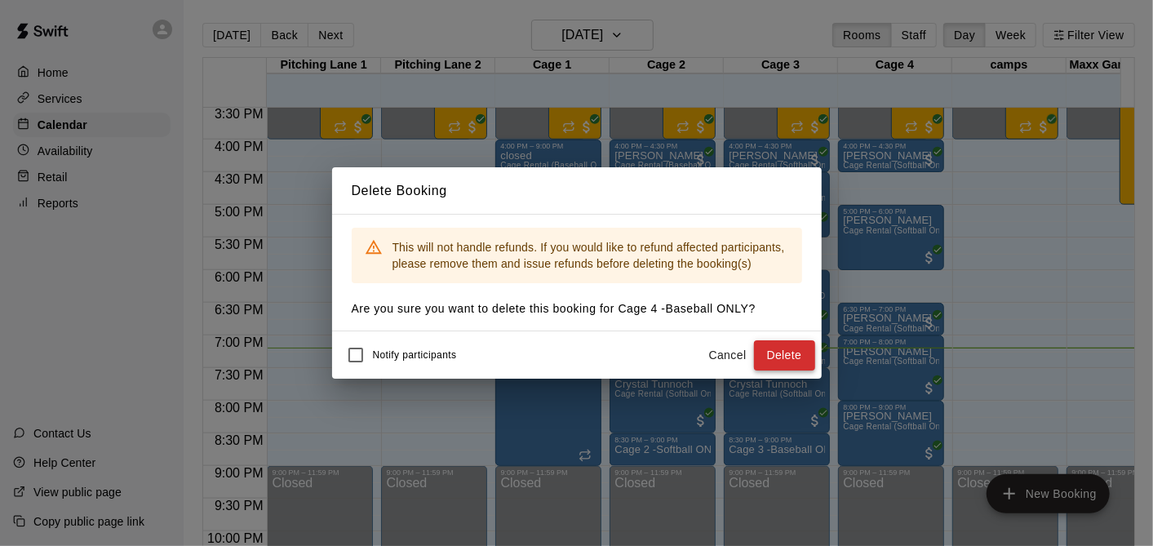
click at [769, 354] on button "Delete" at bounding box center [784, 355] width 61 height 30
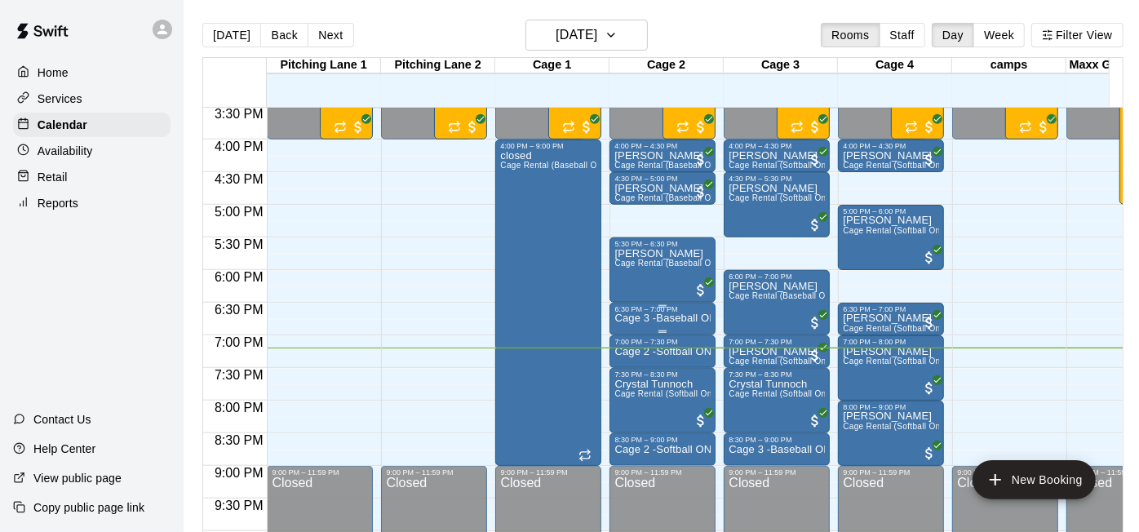
click at [696, 318] on p "Cage 3 -Baseball ONLY" at bounding box center [663, 318] width 96 height 0
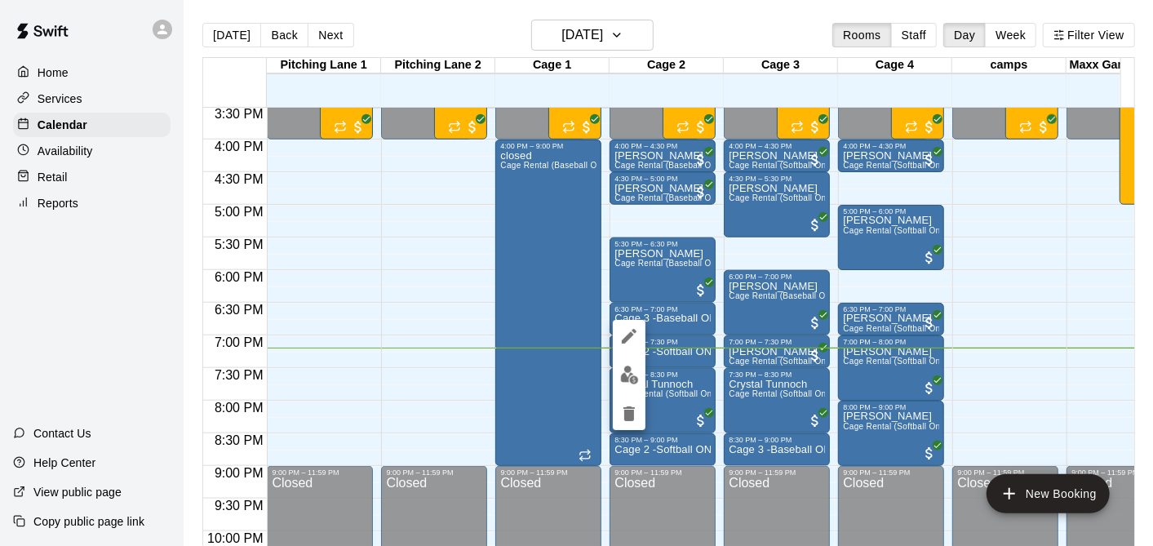
click at [638, 401] on button "delete" at bounding box center [629, 413] width 33 height 33
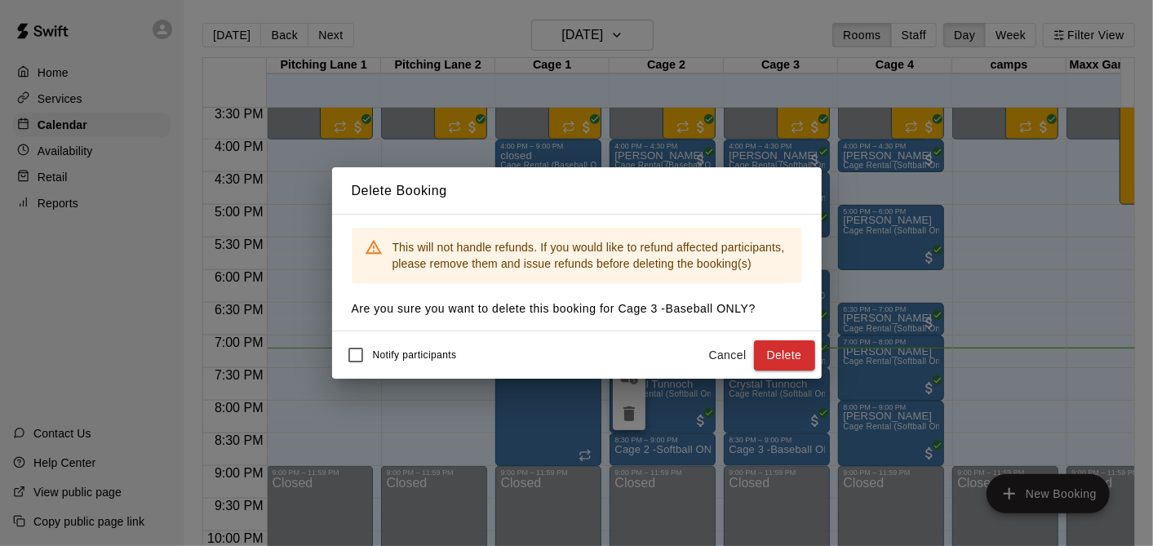
drag, startPoint x: 788, startPoint y: 354, endPoint x: 772, endPoint y: 363, distance: 18.6
click at [788, 354] on button "Delete" at bounding box center [784, 355] width 61 height 30
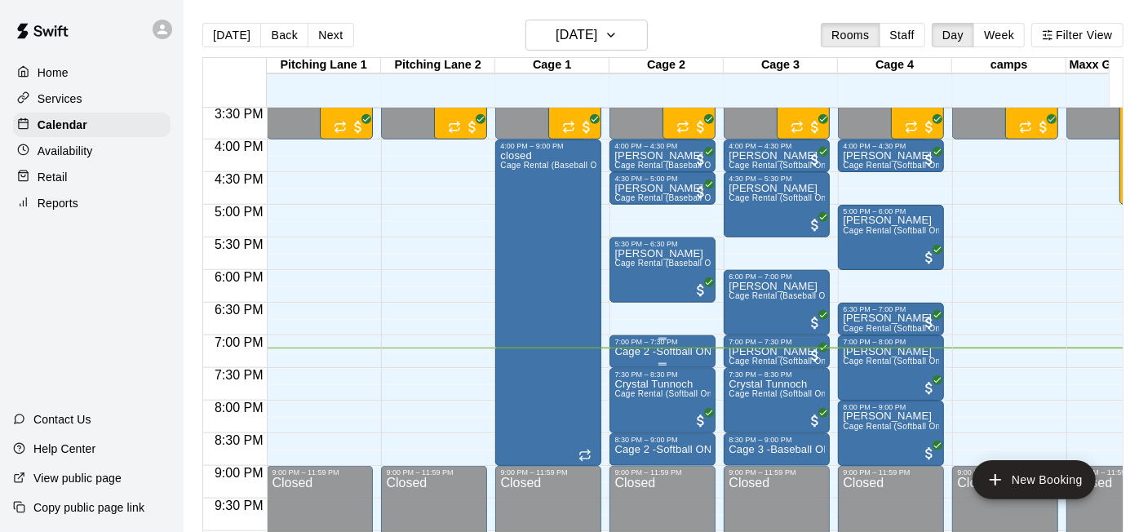
click at [663, 352] on p "Cage 2 -Softball ONLY" at bounding box center [663, 352] width 96 height 0
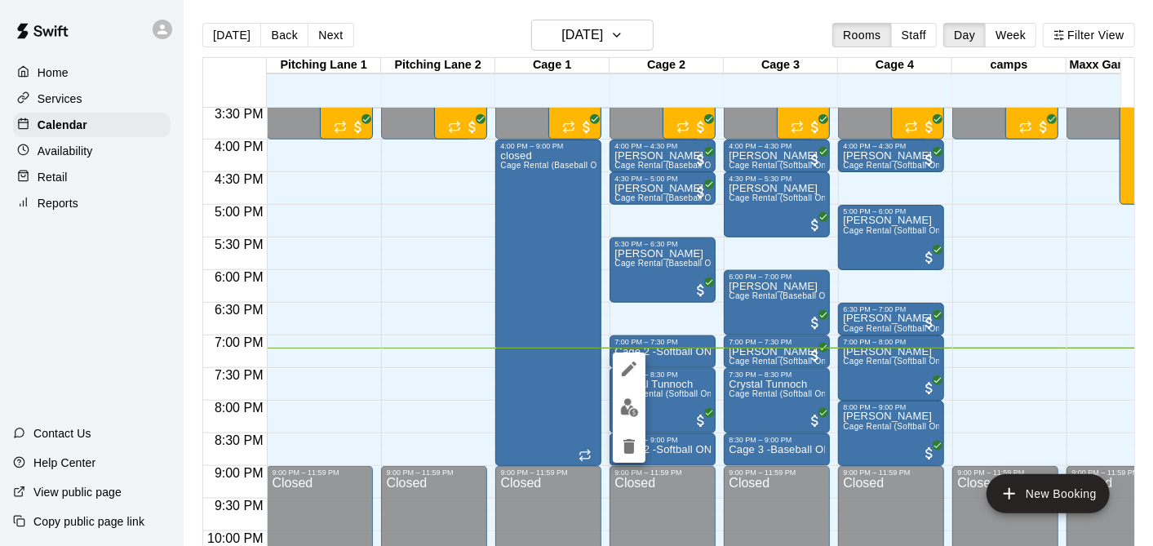
click at [624, 426] on div at bounding box center [629, 408] width 33 height 110
click at [627, 437] on icon "delete" at bounding box center [629, 447] width 20 height 20
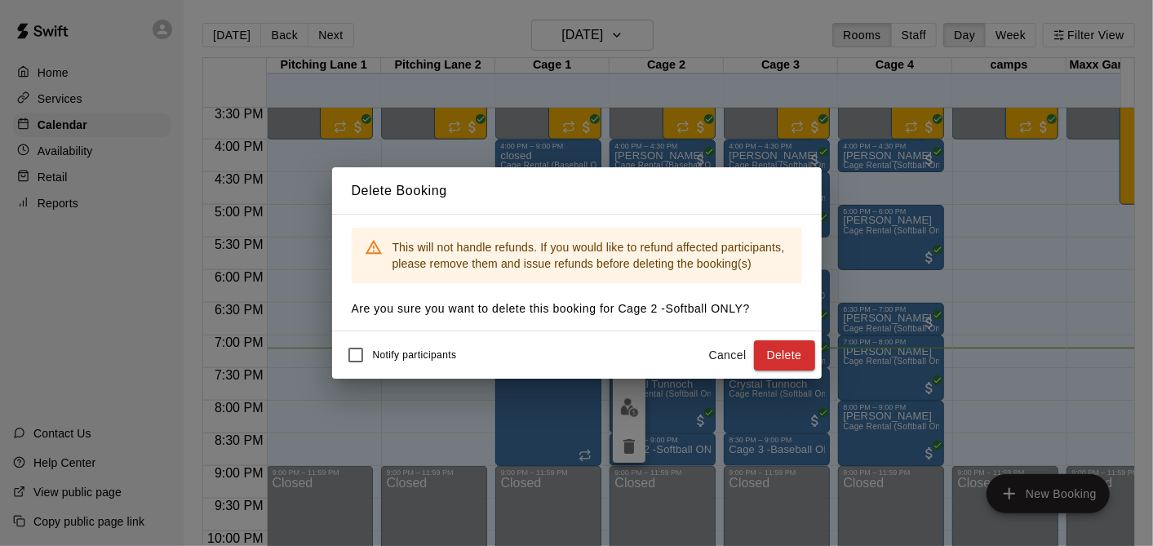
click at [779, 361] on button "Delete" at bounding box center [784, 355] width 61 height 30
